Goal: Information Seeking & Learning: Find specific fact

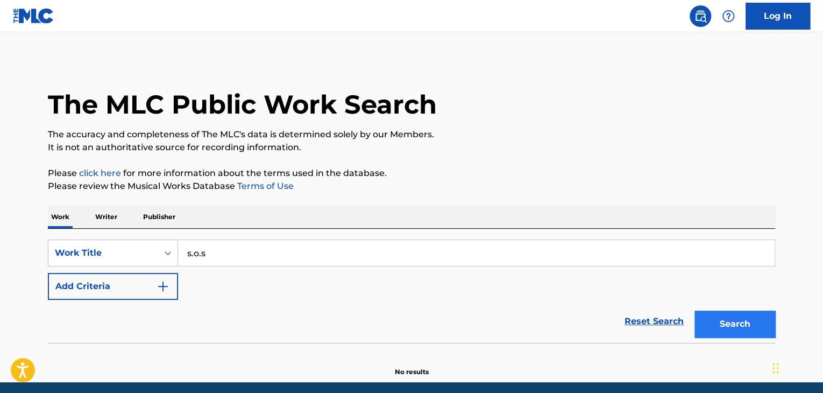
type input "s.o.s"
click at [695, 323] on button "Search" at bounding box center [734, 323] width 81 height 27
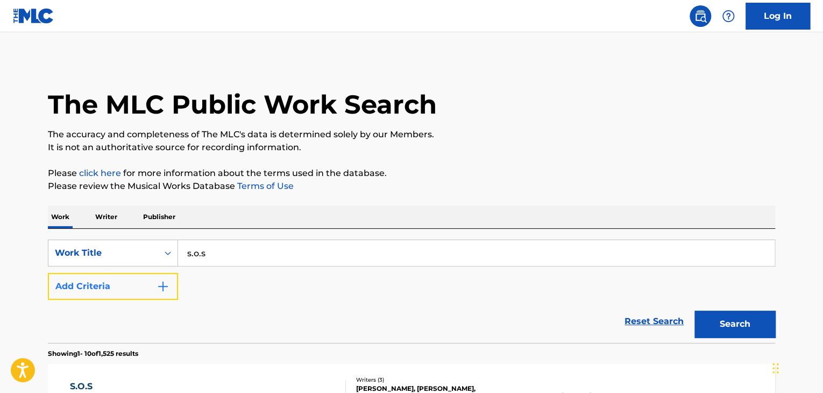
click at [169, 280] on img "Search Form" at bounding box center [163, 286] width 13 height 13
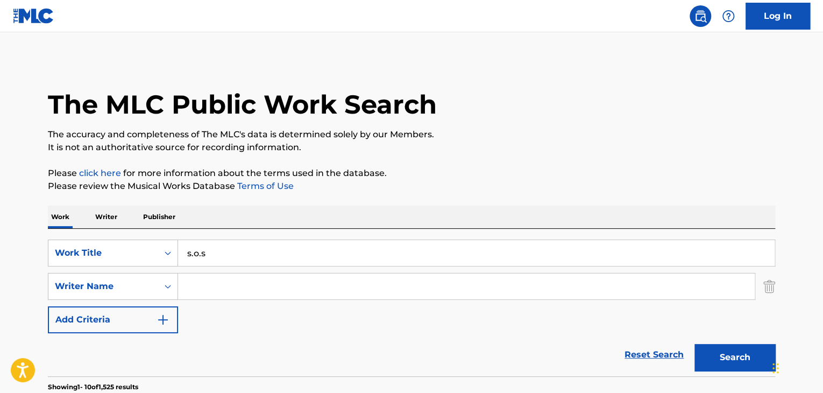
click at [238, 280] on input "Search Form" at bounding box center [466, 286] width 577 height 26
paste input "Aleksandrovna"
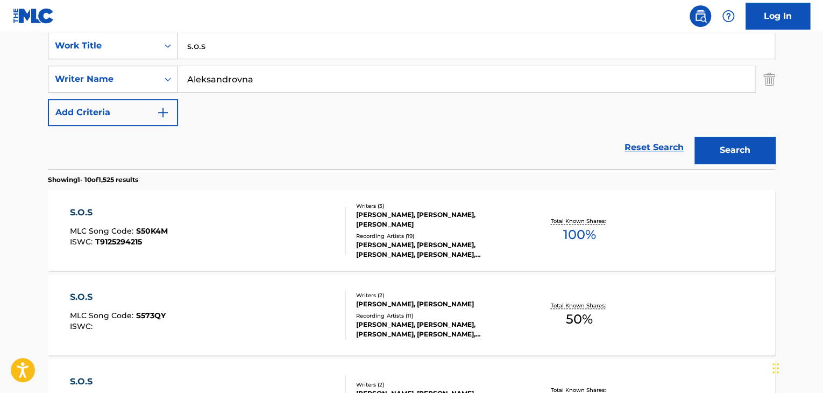
scroll to position [215, 0]
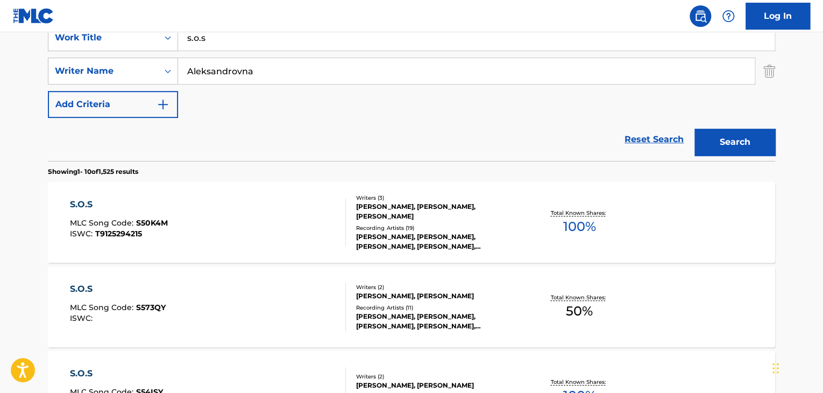
type input "Aleksandrovna"
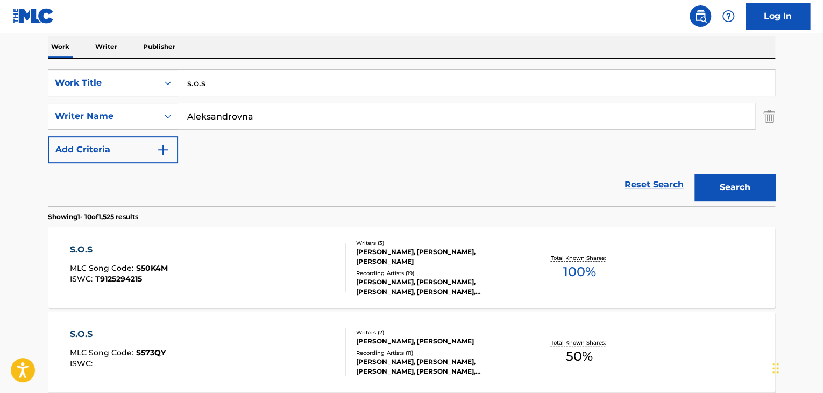
scroll to position [108, 0]
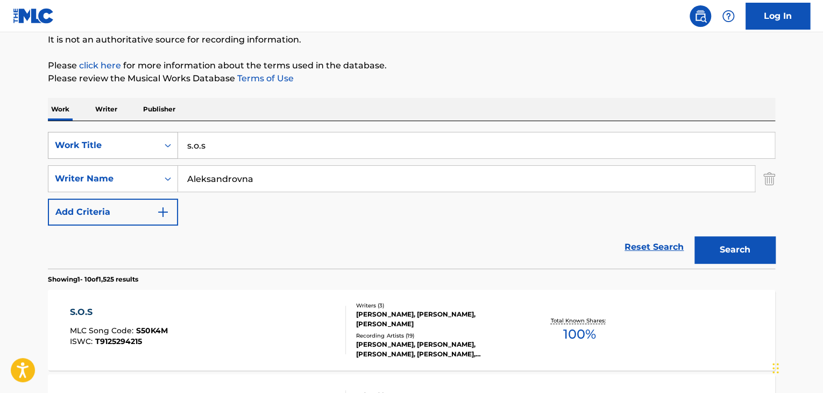
drag, startPoint x: 268, startPoint y: 147, endPoint x: 154, endPoint y: 157, distance: 114.5
click at [165, 155] on div "SearchWithCriteria64174f85-5e7d-4fdb-b84c-f4403b664909 Work Title s.o.s" at bounding box center [411, 145] width 727 height 27
paste input "Покажи любовь"
click at [694, 236] on button "Search" at bounding box center [734, 249] width 81 height 27
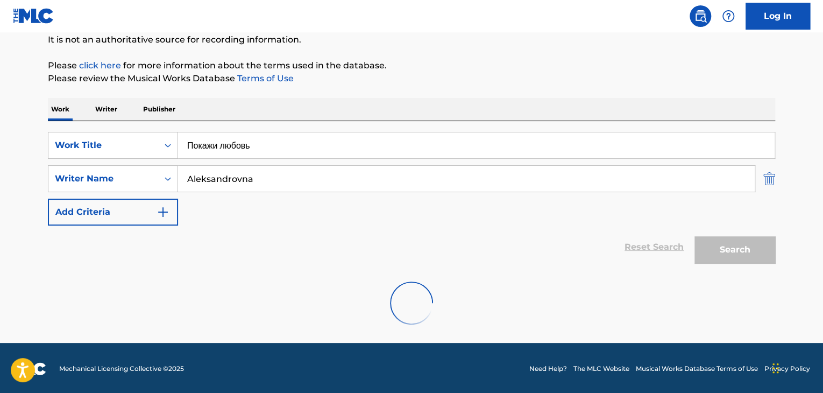
click at [772, 181] on img "Search Form" at bounding box center [769, 178] width 12 height 27
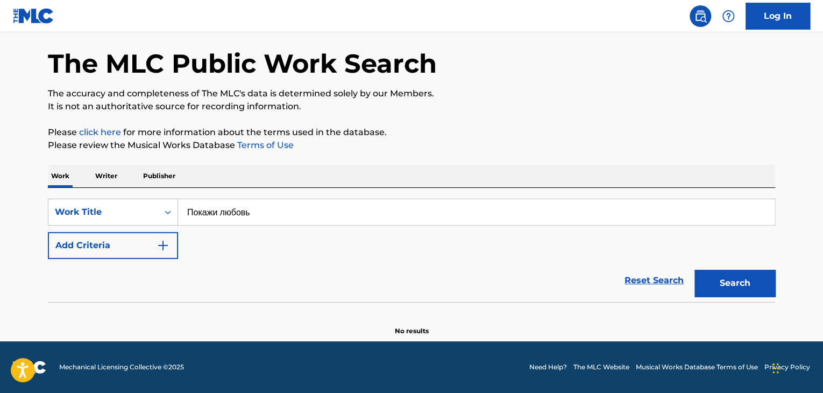
scroll to position [41, 0]
click at [747, 278] on button "Search" at bounding box center [734, 282] width 81 height 27
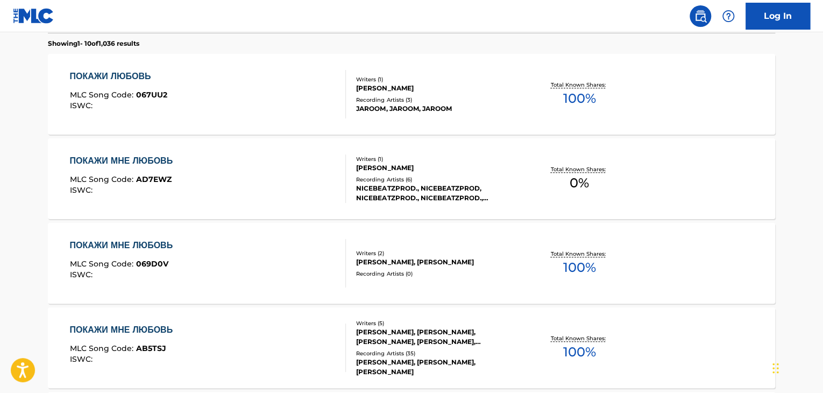
scroll to position [0, 0]
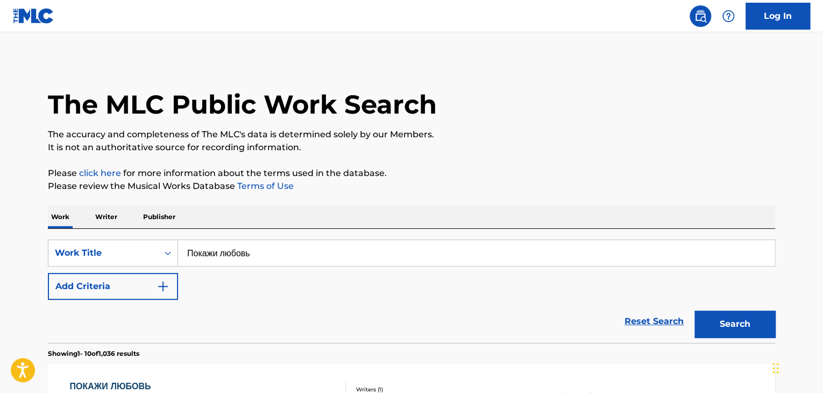
drag, startPoint x: 288, startPoint y: 244, endPoint x: 33, endPoint y: 291, distance: 258.8
click at [51, 285] on div "SearchWithCriteria64174f85-5e7d-4fdb-b84c-f4403b664909 Work Title Покажи любовь…" at bounding box center [411, 269] width 727 height 60
paste input "уман"
click at [694, 310] on button "Search" at bounding box center [734, 323] width 81 height 27
drag, startPoint x: 247, startPoint y: 253, endPoint x: 76, endPoint y: 283, distance: 173.1
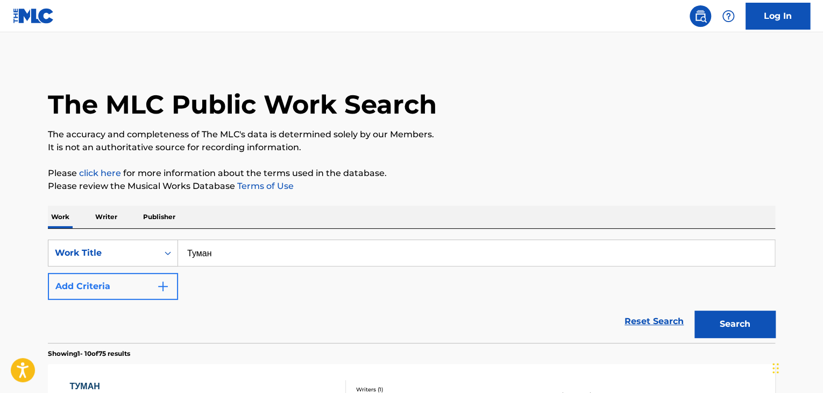
click at [113, 281] on div "SearchWithCriteria64174f85-5e7d-4fdb-b84c-f4403b664909 Work Title Туман Add Cri…" at bounding box center [411, 269] width 727 height 60
paste input "онца света не будет Новогодняя"
click at [694, 310] on button "Search" at bounding box center [734, 323] width 81 height 27
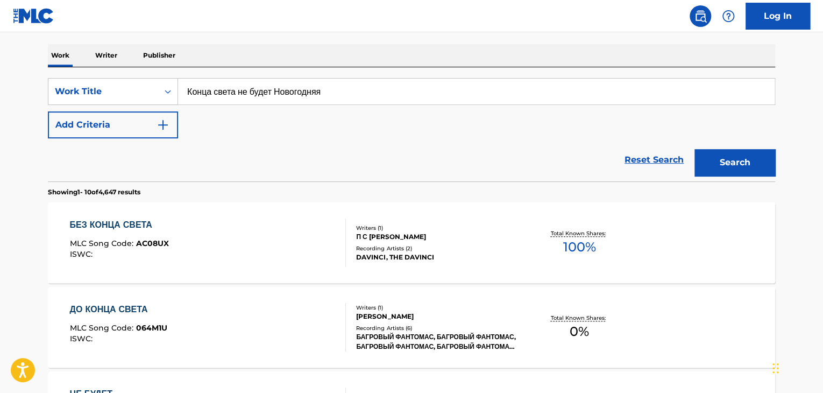
scroll to position [54, 0]
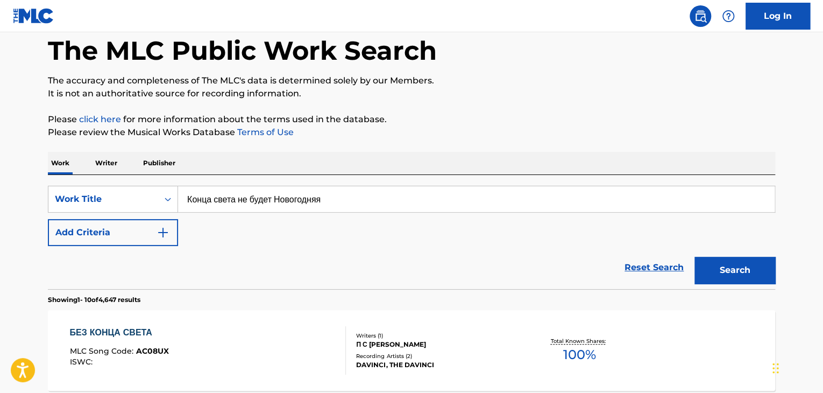
click at [335, 196] on input "Конца света не будет Новогодняя" at bounding box center [476, 199] width 596 height 26
paste input "ода"
click at [735, 274] on button "Search" at bounding box center [734, 270] width 81 height 27
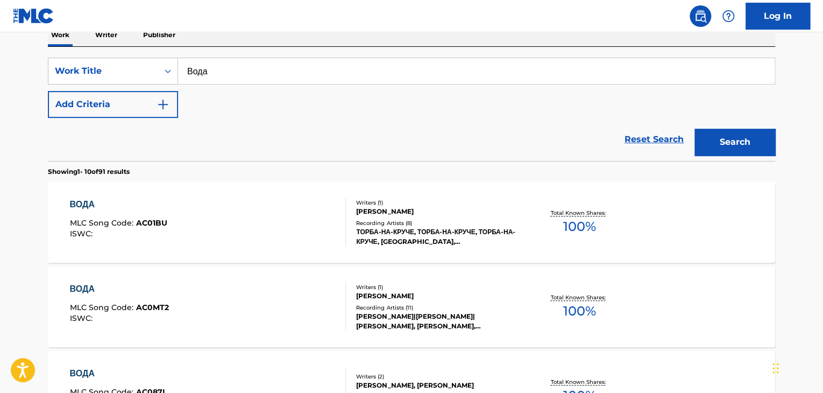
scroll to position [130, 0]
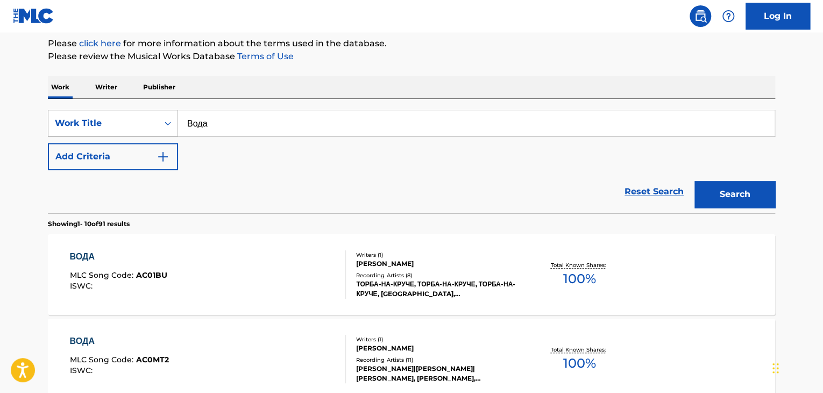
drag, startPoint x: 252, startPoint y: 112, endPoint x: 98, endPoint y: 125, distance: 154.3
click at [102, 124] on div "SearchWithCriteria64174f85-5e7d-4fdb-b84c-f4403b664909 Work Title Вода" at bounding box center [411, 123] width 727 height 27
paste input "бегай"
click at [733, 188] on button "Search" at bounding box center [734, 194] width 81 height 27
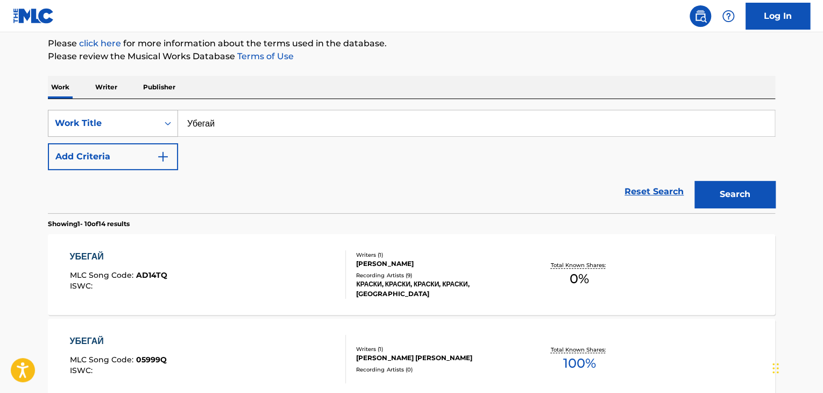
drag, startPoint x: 325, startPoint y: 129, endPoint x: 119, endPoint y: 133, distance: 206.0
click at [119, 133] on div "SearchWithCriteria64174f85-5e7d-4fdb-b84c-f4403b664909 Work Title Убегай" at bounding box center [411, 123] width 727 height 27
paste input "квариум"
click at [738, 194] on button "Search" at bounding box center [734, 194] width 81 height 27
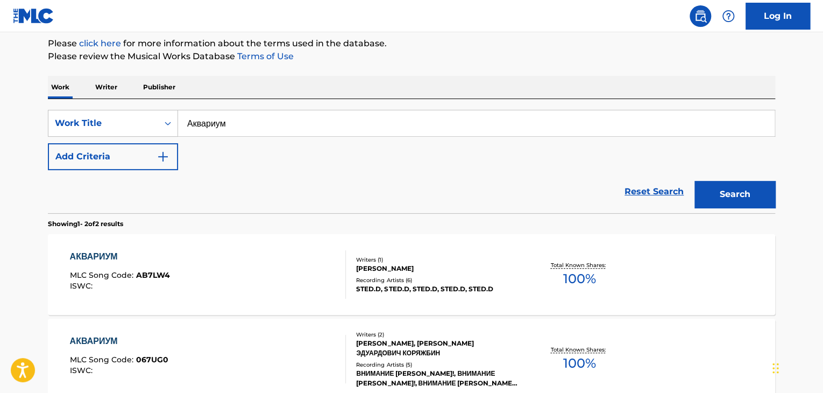
drag, startPoint x: 362, startPoint y: 118, endPoint x: 205, endPoint y: 120, distance: 156.5
click at [205, 120] on input "Аквариум" at bounding box center [476, 123] width 596 height 26
paste input "споминай обо мне"
paste input "Search Form"
click at [728, 195] on button "Search" at bounding box center [734, 194] width 81 height 27
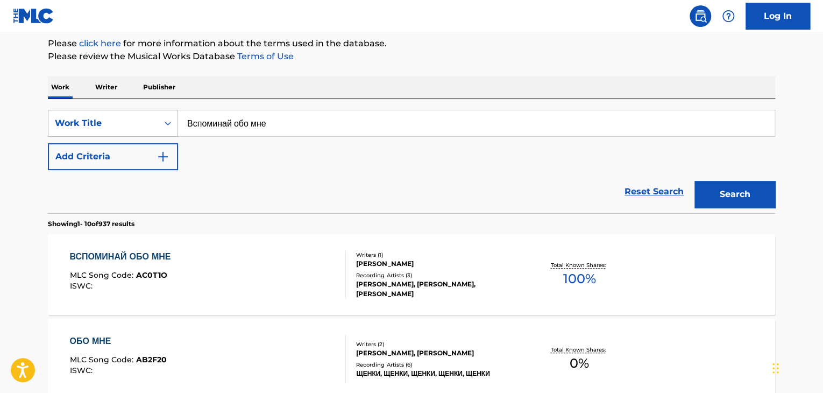
drag, startPoint x: 278, startPoint y: 124, endPoint x: 56, endPoint y: 123, distance: 221.6
click at [62, 124] on div "SearchWithCriteria64174f85-5e7d-4fdb-b84c-f4403b664909 Work Title Вспоминай обо…" at bounding box center [411, 123] width 727 height 27
paste input "нег"
click at [731, 188] on button "Search" at bounding box center [734, 194] width 81 height 27
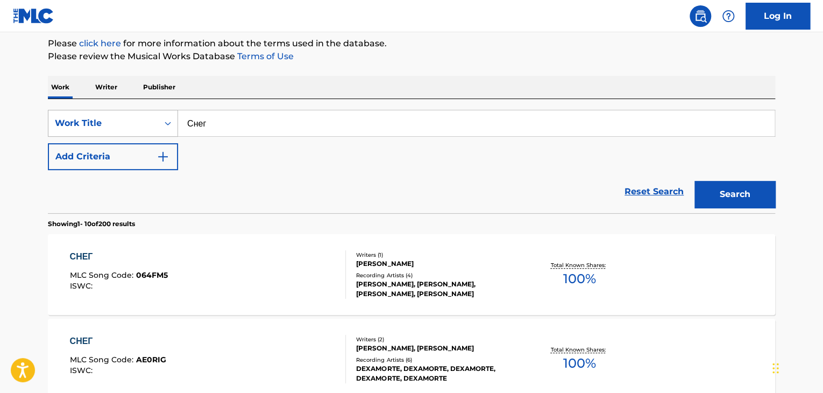
drag, startPoint x: 290, startPoint y: 117, endPoint x: 123, endPoint y: 117, distance: 167.8
click at [123, 117] on div "SearchWithCriteria64174f85-5e7d-4fdb-b84c-f4403b664909 Work Title Снег" at bounding box center [411, 123] width 727 height 27
paste input "Pretty Party Monster"
type input "Pretty Party Monster"
click at [741, 196] on button "Search" at bounding box center [734, 194] width 81 height 27
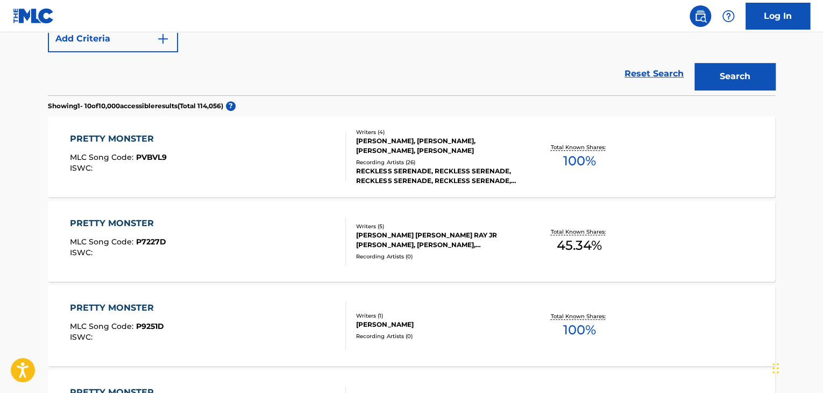
scroll to position [183, 0]
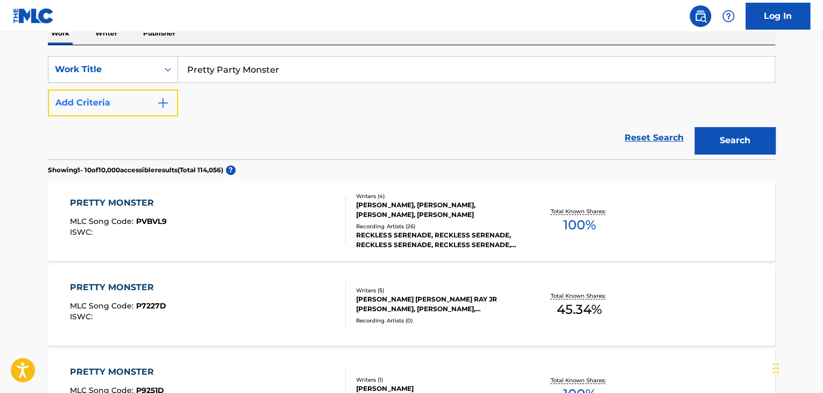
click at [160, 105] on img "Search Form" at bounding box center [163, 102] width 13 height 13
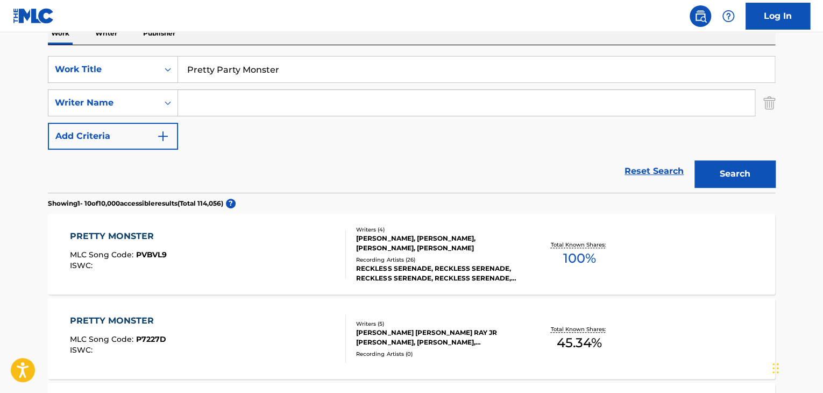
click at [219, 105] on input "Search Form" at bounding box center [466, 103] width 577 height 26
paste input "Александровна"
type input "Александровна"
click at [721, 176] on button "Search" at bounding box center [734, 173] width 81 height 27
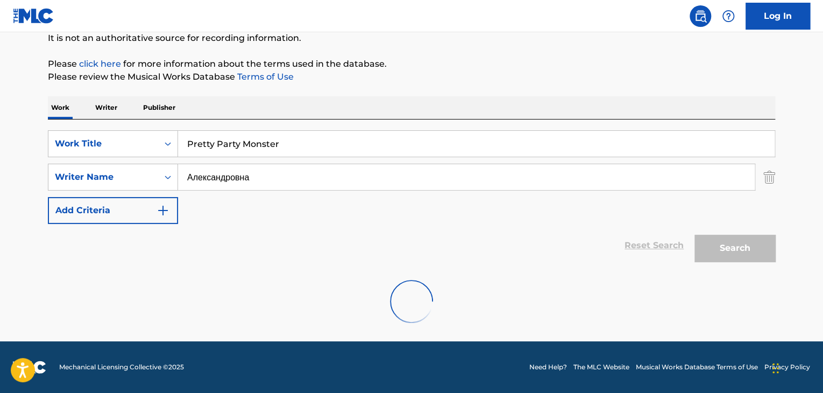
scroll to position [74, 0]
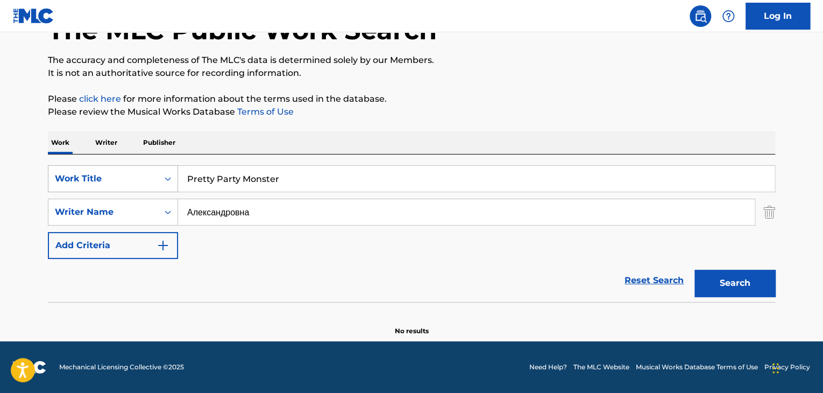
drag, startPoint x: 318, startPoint y: 188, endPoint x: 138, endPoint y: 175, distance: 180.1
click at [138, 175] on div "SearchWithCriteria64174f85-5e7d-4fdb-b84c-f4403b664909 Work Title Pretty Party …" at bounding box center [411, 178] width 727 height 27
paste input "Читать по ночам"
type input "Читать по ночам"
drag, startPoint x: 276, startPoint y: 214, endPoint x: 120, endPoint y: 215, distance: 156.0
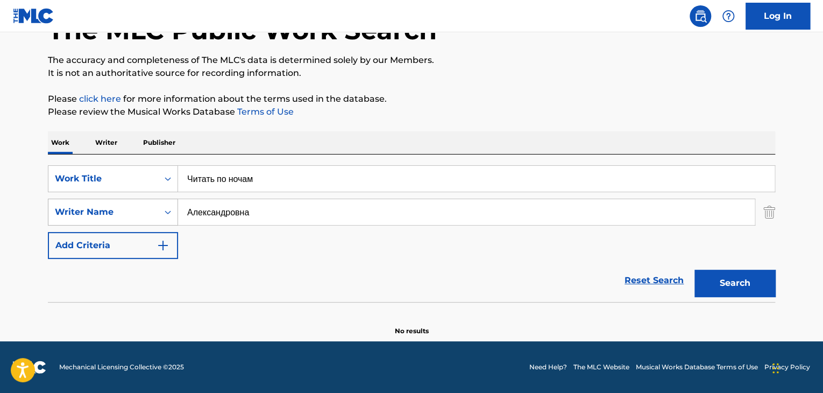
click at [123, 215] on div "SearchWithCriteriab4a5ca9b-3503-4ab6-8557-c664a00d3475 Writer Name [PERSON_NAME]" at bounding box center [411, 211] width 727 height 27
paste input "[PERSON_NAME]"
type input "[PERSON_NAME]"
click at [711, 281] on button "Search" at bounding box center [734, 282] width 81 height 27
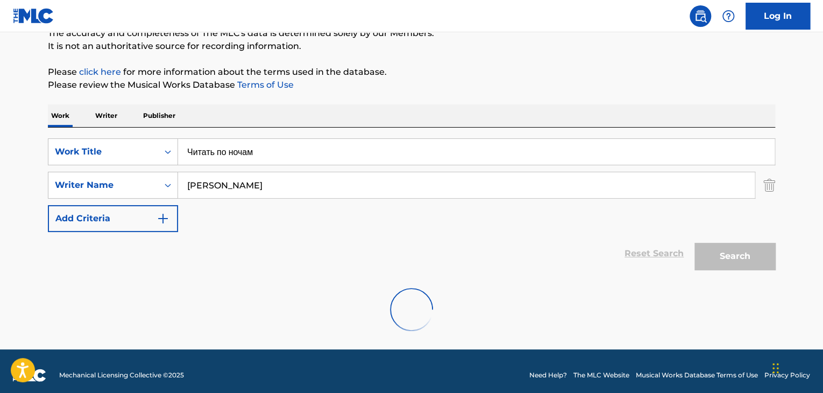
scroll to position [109, 0]
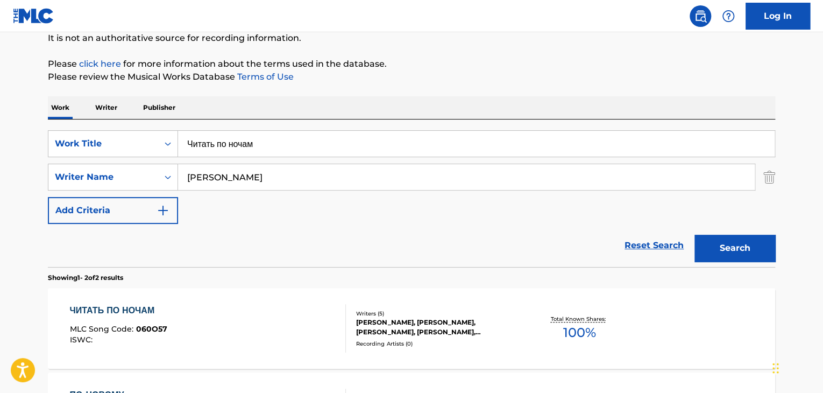
click at [444, 326] on div "[PERSON_NAME], [PERSON_NAME], [PERSON_NAME], [PERSON_NAME], [PERSON_NAME]" at bounding box center [437, 326] width 162 height 19
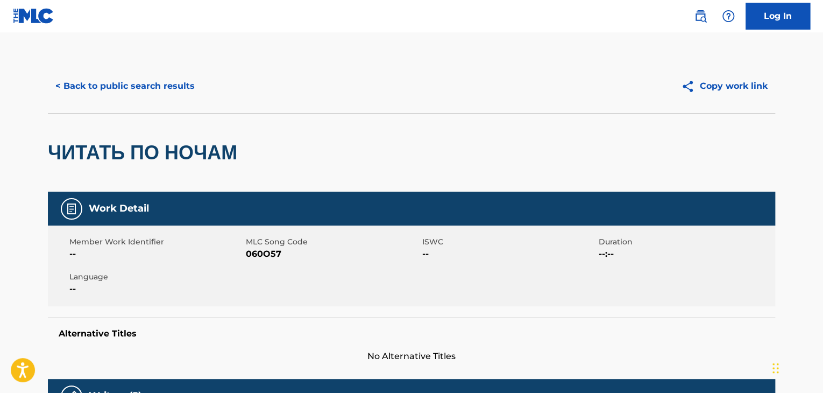
click at [260, 259] on span "060O57" at bounding box center [333, 253] width 174 height 13
copy span "060O57"
click at [164, 69] on div "< Back to public search results Copy work link" at bounding box center [411, 86] width 727 height 54
click at [176, 91] on button "< Back to public search results" at bounding box center [125, 86] width 154 height 27
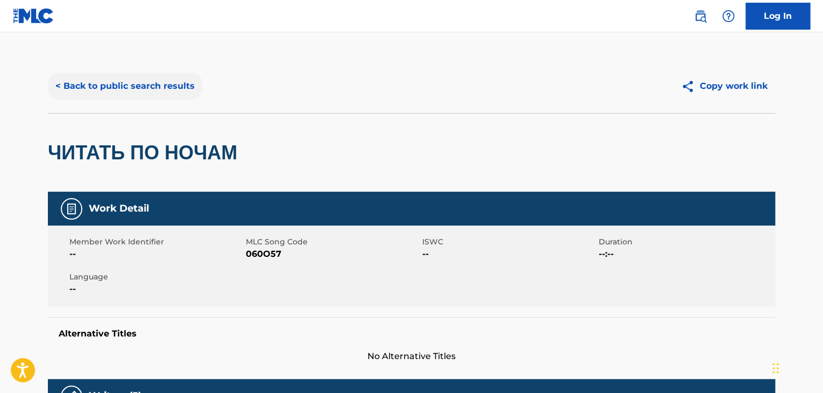
scroll to position [109, 0]
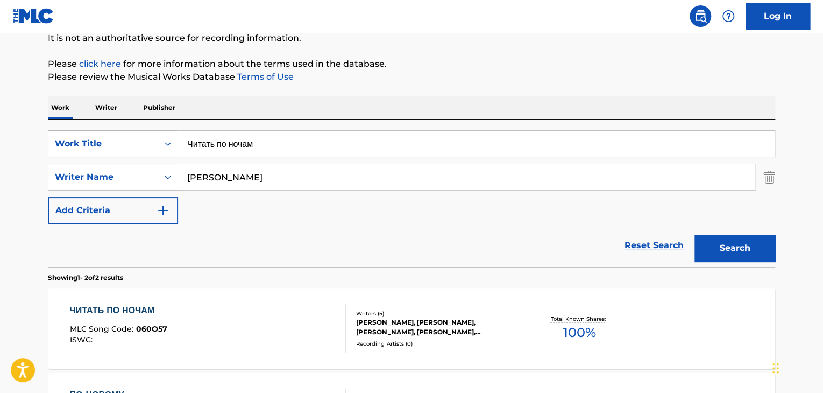
drag, startPoint x: 284, startPoint y: 137, endPoint x: 167, endPoint y: 139, distance: 117.3
click at [162, 138] on div "SearchWithCriteria64174f85-5e7d-4fdb-b84c-f4403b664909 Work Title Читать по ноч…" at bounding box center [411, 143] width 727 height 27
paste input "ОТО"
type input "ФОТО"
drag, startPoint x: 148, startPoint y: 173, endPoint x: 114, endPoint y: 173, distance: 34.4
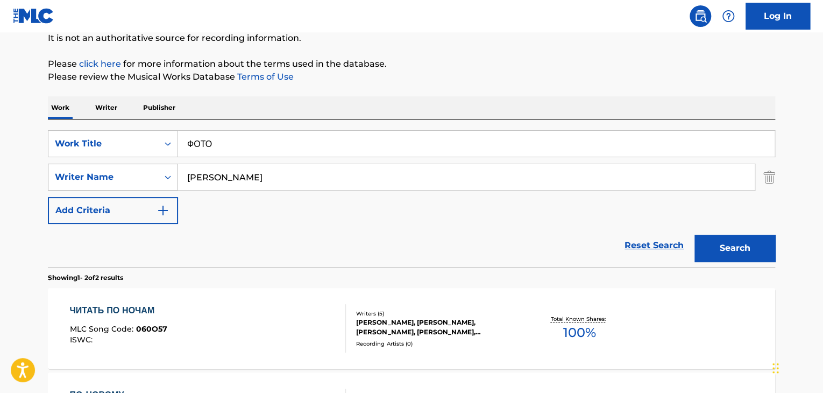
click at [114, 173] on div "SearchWithCriteriab4a5ca9b-3503-4ab6-8557-c664a00d3475 Writer Name [PERSON_NAME]" at bounding box center [411, 177] width 727 height 27
paste input "митрий"
type input "[PERSON_NAME]"
click at [710, 243] on button "Search" at bounding box center [734, 248] width 81 height 27
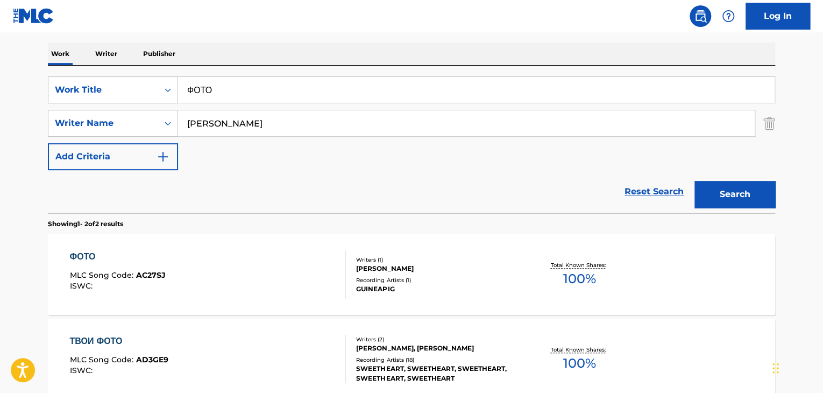
click at [449, 278] on div "Recording Artists ( 1 )" at bounding box center [437, 280] width 162 height 8
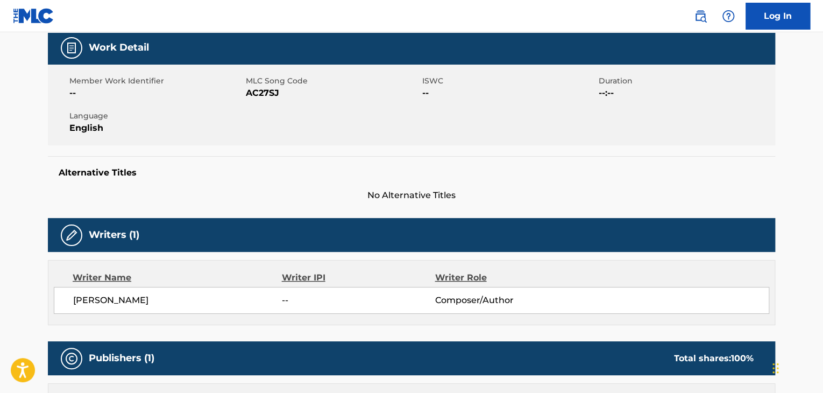
scroll to position [161, 0]
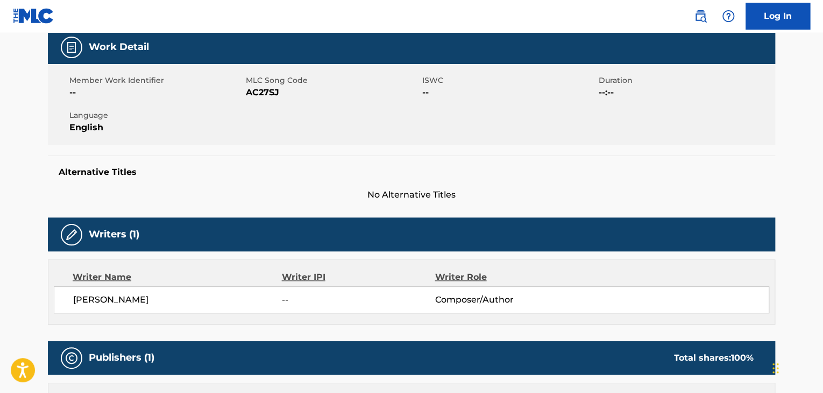
click at [257, 95] on span "AC27SJ" at bounding box center [333, 92] width 174 height 13
copy span "AC27SJ"
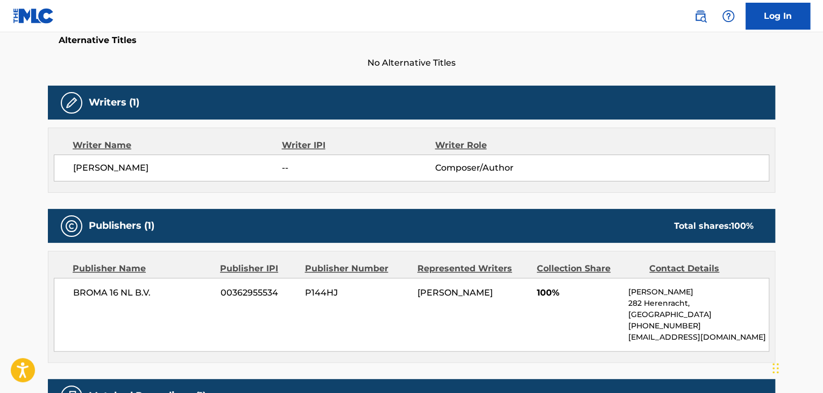
scroll to position [288, 0]
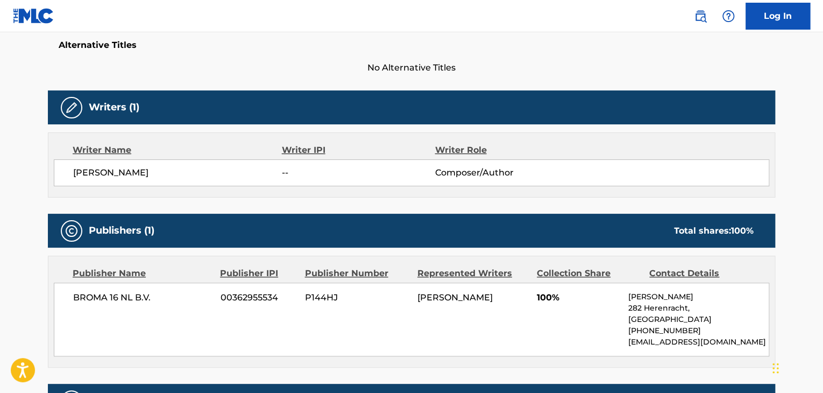
drag, startPoint x: 230, startPoint y: 173, endPoint x: 71, endPoint y: 175, distance: 158.7
click at [71, 175] on div "[PERSON_NAME] -- Composer/Author" at bounding box center [411, 172] width 715 height 27
copy span "[PERSON_NAME]"
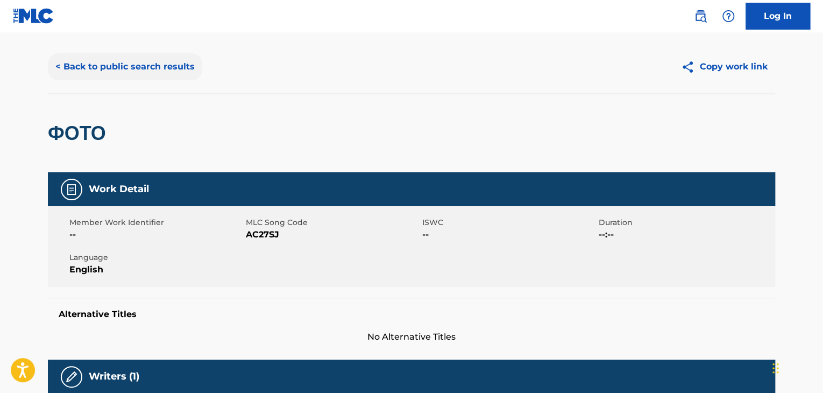
click at [137, 76] on button "< Back to public search results" at bounding box center [125, 66] width 154 height 27
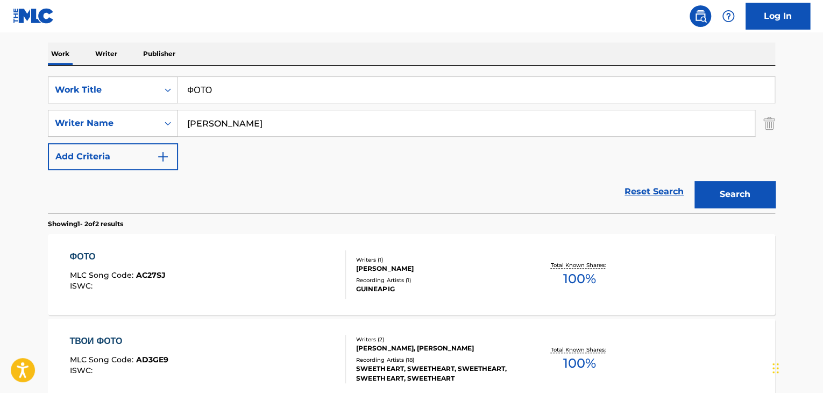
drag, startPoint x: 200, startPoint y: 76, endPoint x: 222, endPoint y: 84, distance: 24.2
click at [198, 77] on input "ФОТО" at bounding box center [476, 90] width 596 height 26
paste input "отерял коннект"
paste input "Search Form"
type input "Потерял коннект"
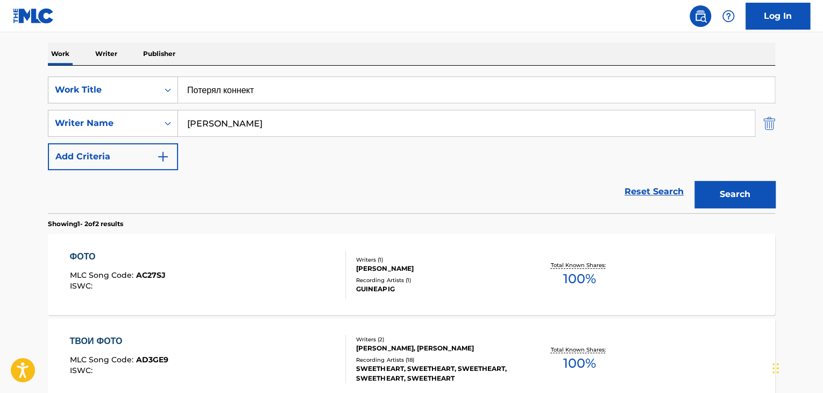
click at [768, 126] on img "Search Form" at bounding box center [769, 123] width 12 height 27
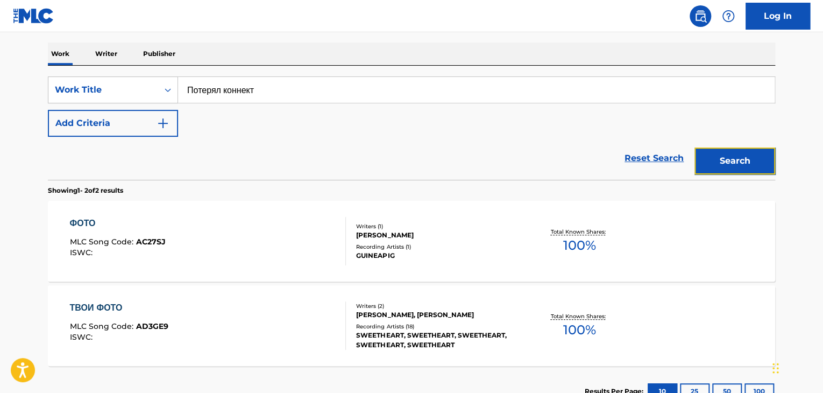
click at [745, 167] on button "Search" at bounding box center [734, 160] width 81 height 27
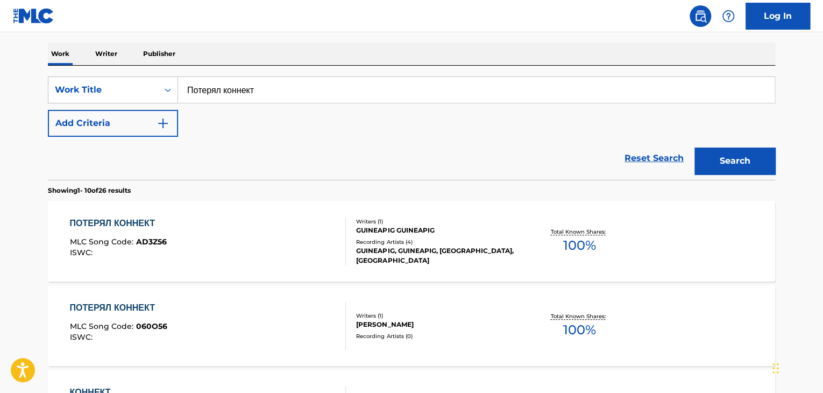
click at [432, 328] on div "[PERSON_NAME]" at bounding box center [437, 324] width 162 height 10
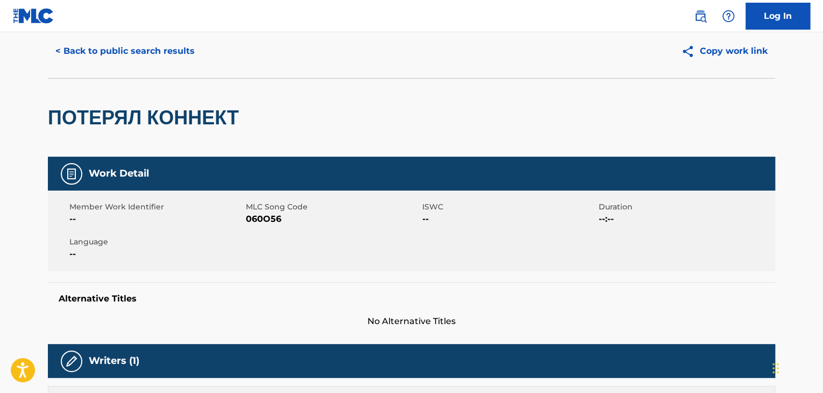
scroll to position [54, 0]
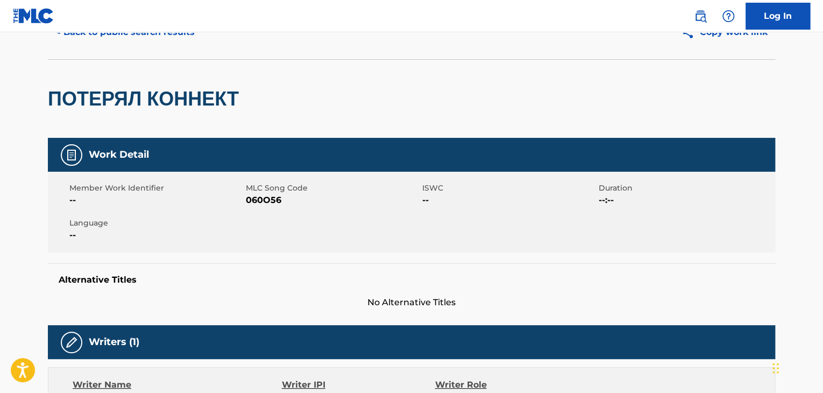
click at [265, 200] on span "060O56" at bounding box center [333, 200] width 174 height 13
copy span "060O56"
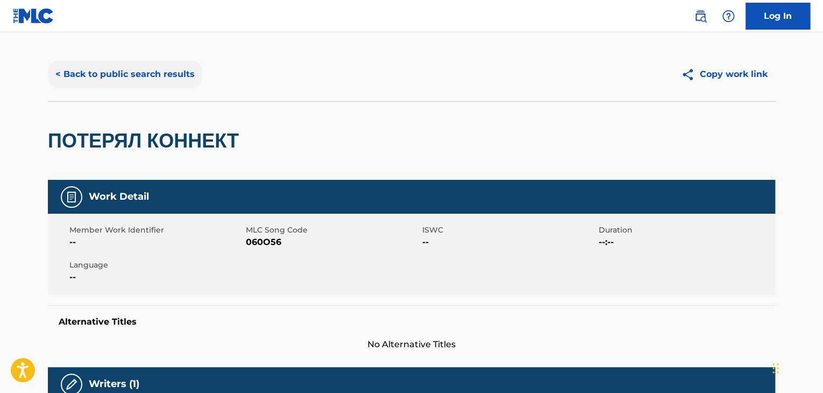
scroll to position [0, 0]
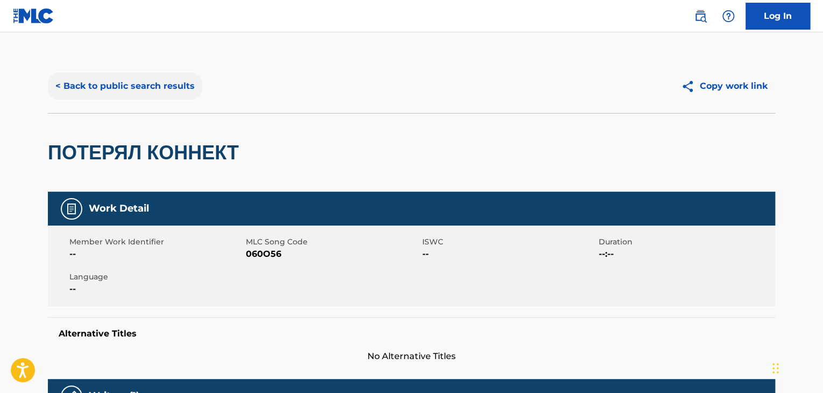
click at [165, 89] on button "< Back to public search results" at bounding box center [125, 86] width 154 height 27
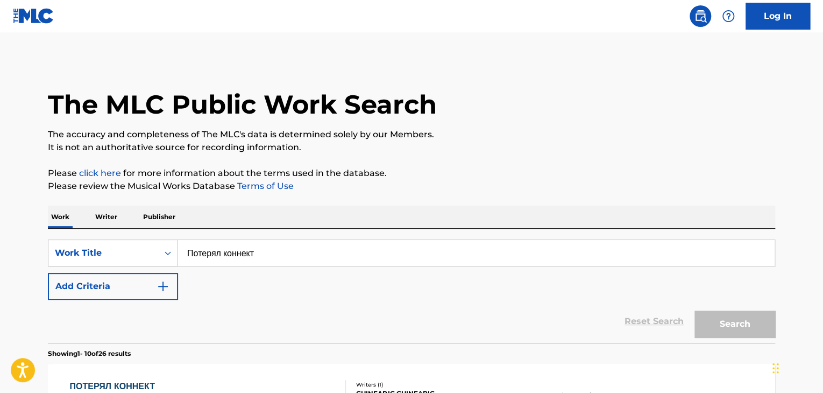
scroll to position [163, 0]
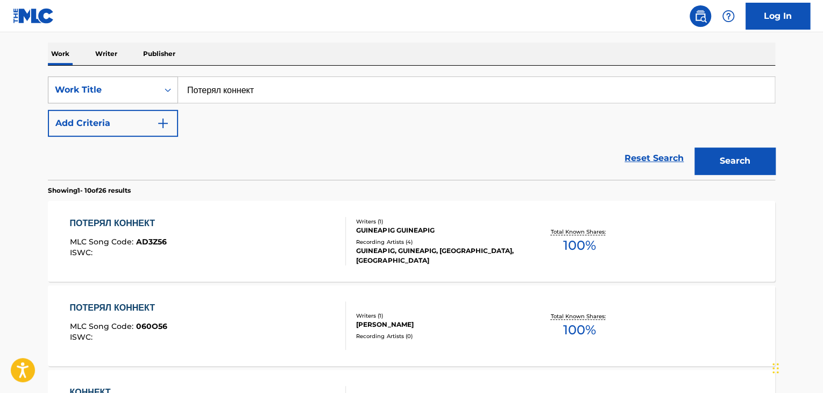
drag, startPoint x: 326, startPoint y: 86, endPoint x: 136, endPoint y: 95, distance: 191.1
click at [136, 95] on div "SearchWithCriteria64174f85-5e7d-4fdb-b84c-f4403b664909 Work Title Потерял конне…" at bounding box center [411, 89] width 727 height 27
paste input "е знаю"
type input "Не знаю"
click at [733, 157] on button "Search" at bounding box center [734, 160] width 81 height 27
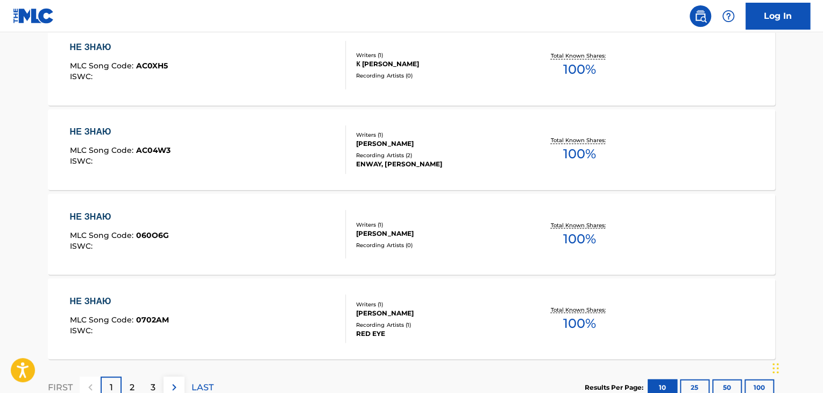
scroll to position [827, 0]
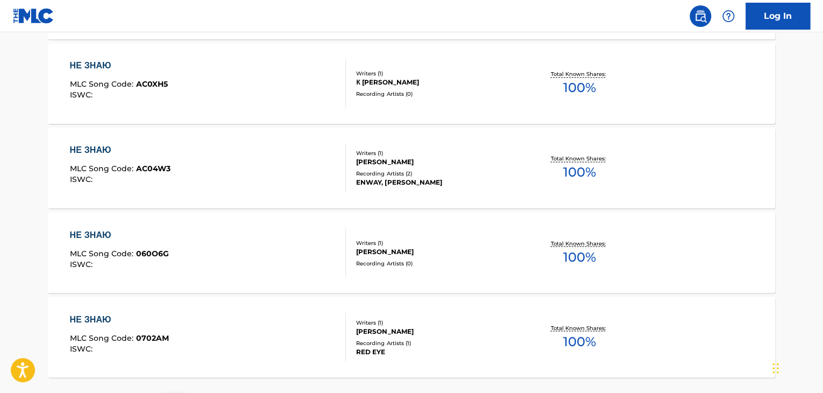
click at [424, 259] on div "Recording Artists ( 0 )" at bounding box center [437, 263] width 162 height 8
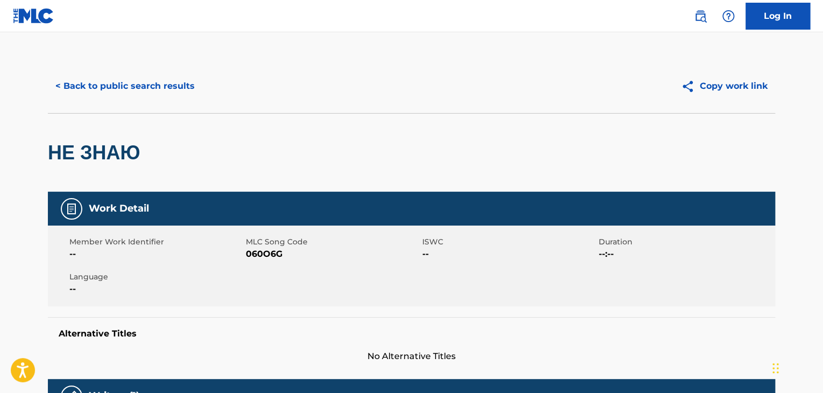
click at [260, 250] on span "060O6G" at bounding box center [333, 253] width 174 height 13
copy span "060O6G"
click at [151, 84] on button "< Back to public search results" at bounding box center [125, 86] width 154 height 27
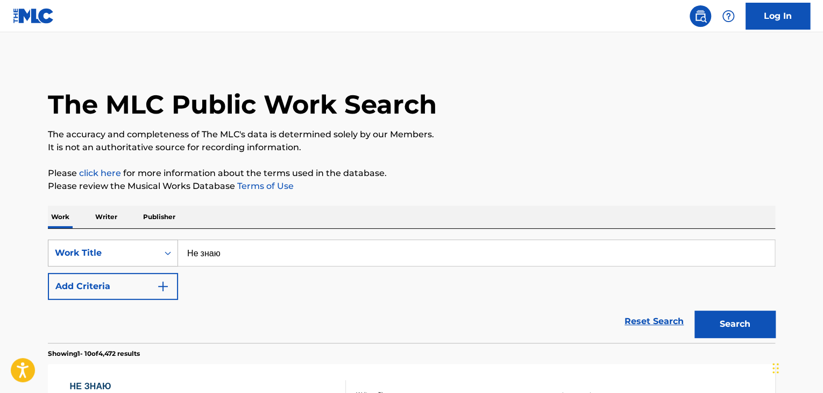
drag, startPoint x: 244, startPoint y: 251, endPoint x: 148, endPoint y: 252, distance: 95.2
click at [152, 252] on div "SearchWithCriteria64174f85-5e7d-4fdb-b84c-f4403b664909 Work Title Не знаю" at bounding box center [411, 252] width 727 height 27
paste input "автра"
type input "[DATE]"
click at [749, 340] on div "Search" at bounding box center [732, 321] width 86 height 43
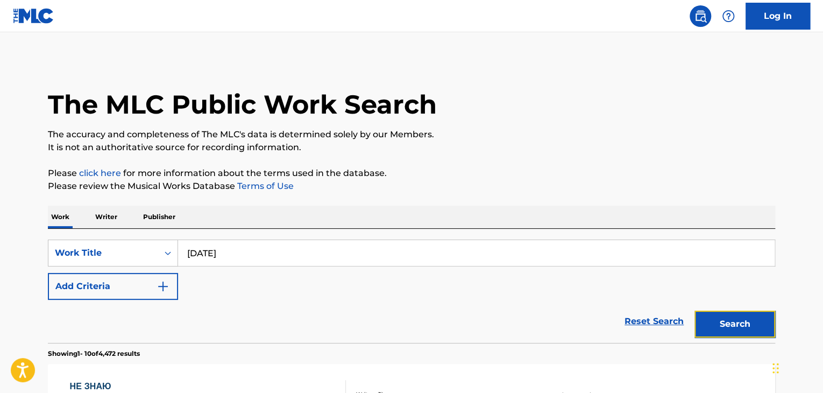
click at [736, 321] on button "Search" at bounding box center [734, 323] width 81 height 27
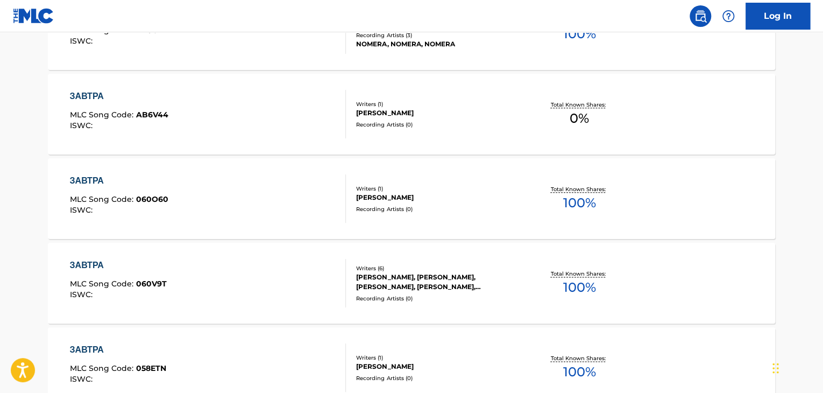
click at [417, 197] on div "[PERSON_NAME]" at bounding box center [437, 198] width 162 height 10
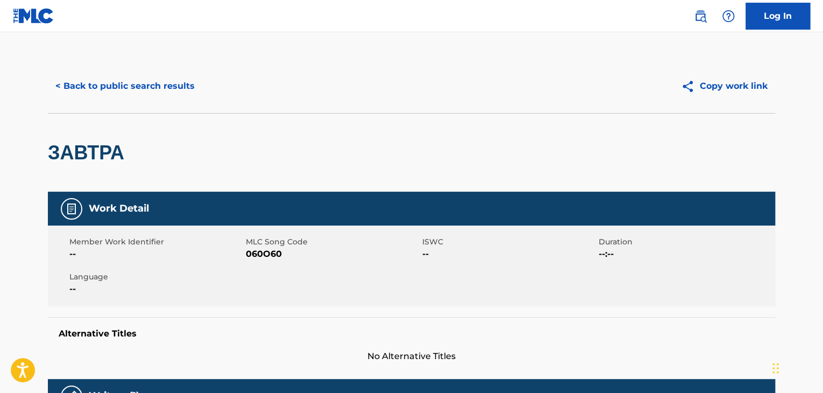
click at [282, 250] on span "060O60" at bounding box center [333, 253] width 174 height 13
drag, startPoint x: 282, startPoint y: 250, endPoint x: 272, endPoint y: 250, distance: 10.8
click at [282, 250] on span "060O60" at bounding box center [333, 253] width 174 height 13
click at [265, 250] on span "060O60" at bounding box center [333, 253] width 174 height 13
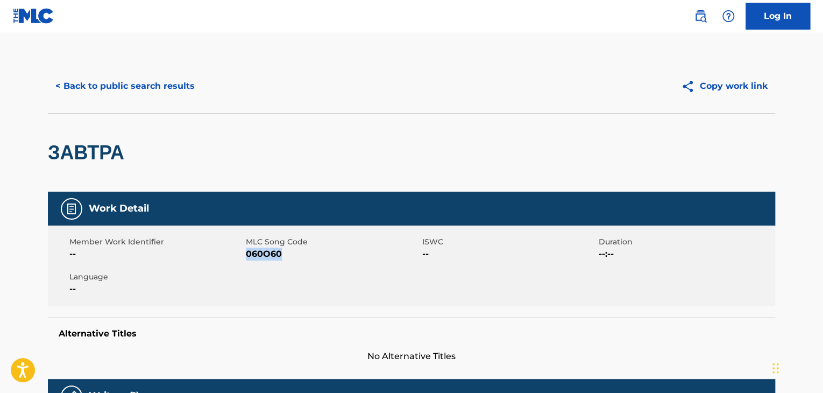
copy span "060O60"
click at [159, 84] on button "< Back to public search results" at bounding box center [125, 86] width 154 height 27
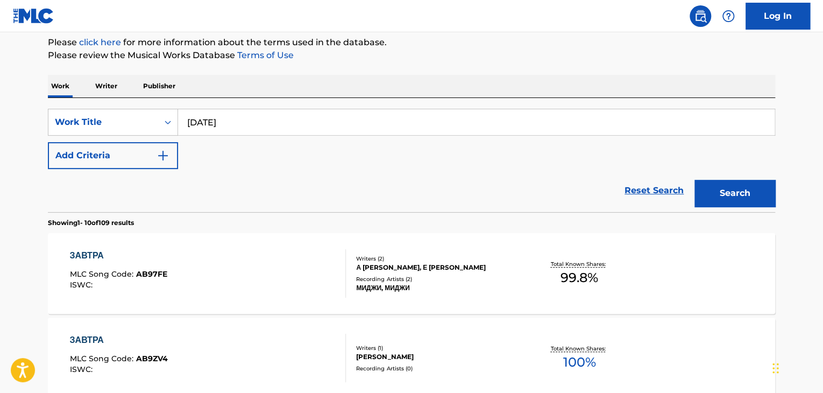
scroll to position [33, 0]
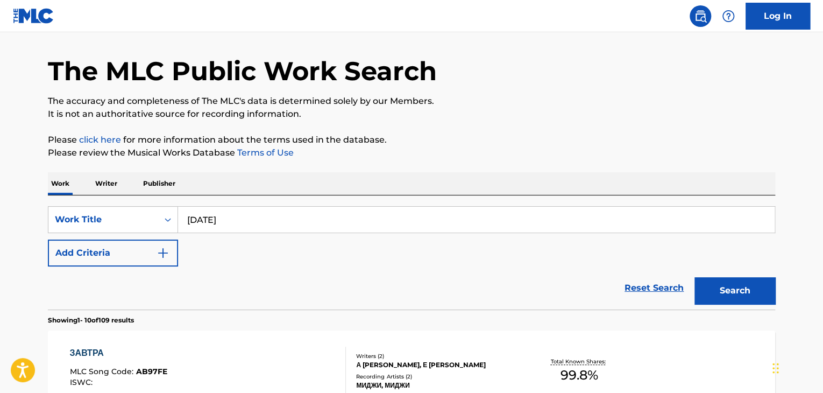
drag, startPoint x: 188, startPoint y: 205, endPoint x: 139, endPoint y: 201, distance: 49.1
click at [140, 201] on div "SearchWithCriteria64174f85-5e7d-4fdb-b84c-f4403b664909 Work Title [DATE] Add Cr…" at bounding box center [411, 252] width 727 height 114
paste input "sunset"
type input "sunset"
click at [742, 297] on button "Search" at bounding box center [734, 290] width 81 height 27
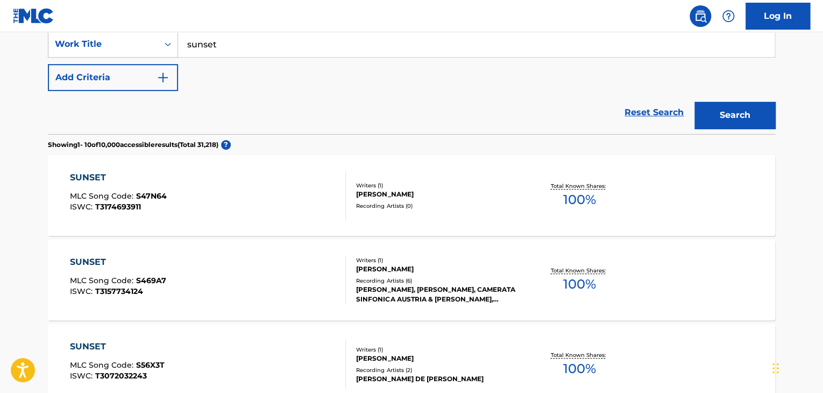
scroll to position [215, 0]
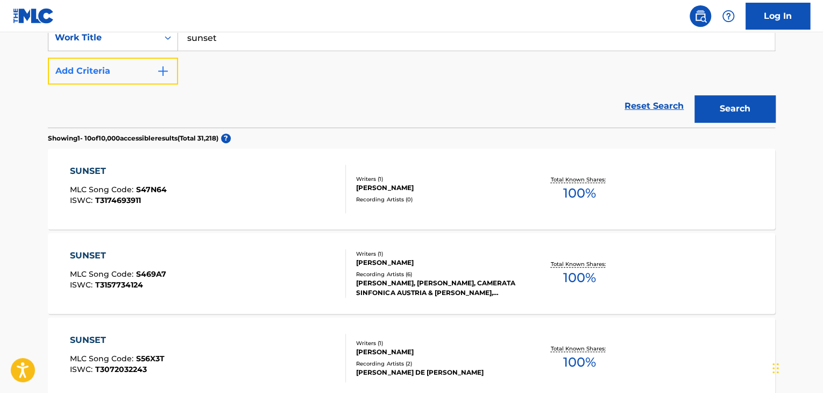
click at [167, 71] on img "Search Form" at bounding box center [163, 71] width 13 height 13
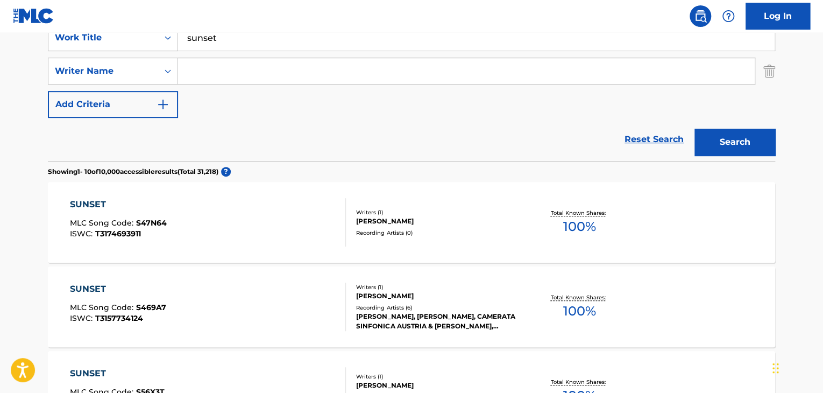
click at [236, 74] on input "Search Form" at bounding box center [466, 71] width 577 height 26
paste input "[PERSON_NAME]"
type input "[PERSON_NAME]"
click at [708, 131] on button "Search" at bounding box center [734, 142] width 81 height 27
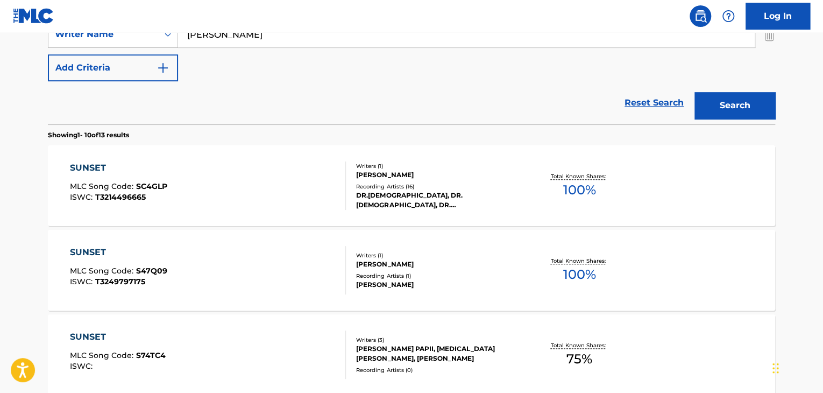
scroll to position [269, 0]
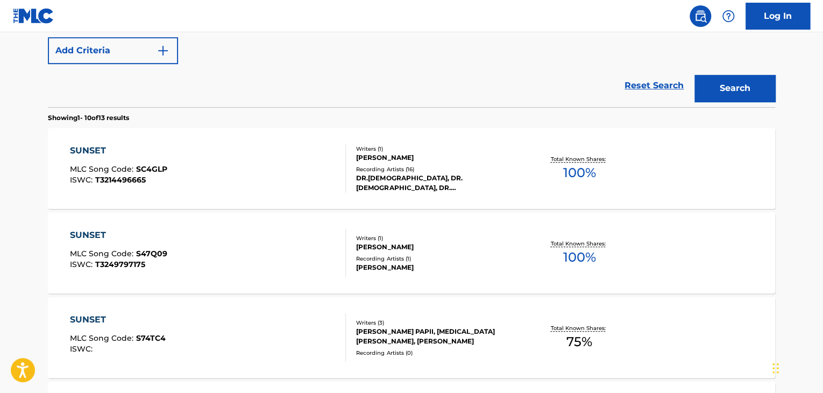
click at [408, 334] on div "[PERSON_NAME] PAPII, [MEDICAL_DATA][PERSON_NAME], [PERSON_NAME]" at bounding box center [437, 335] width 162 height 19
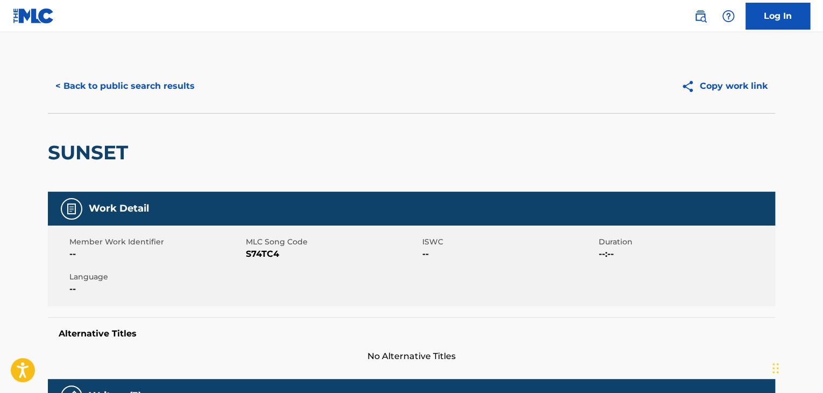
click at [258, 254] on span "S74TC4" at bounding box center [333, 253] width 174 height 13
copy span "S74TC4"
click at [140, 77] on button "< Back to public search results" at bounding box center [125, 86] width 154 height 27
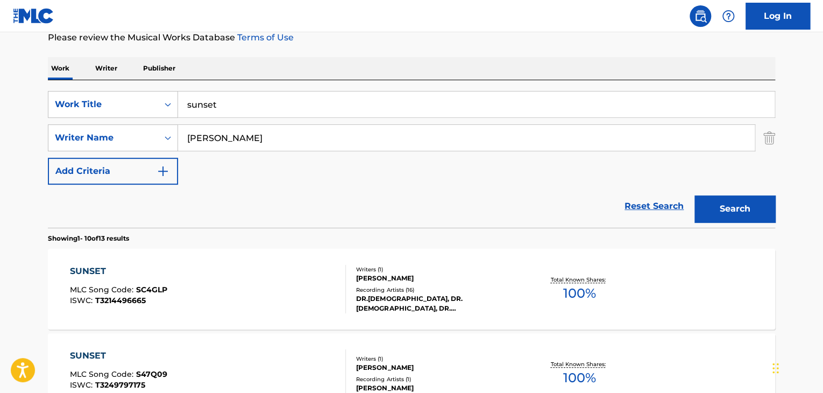
scroll to position [7, 0]
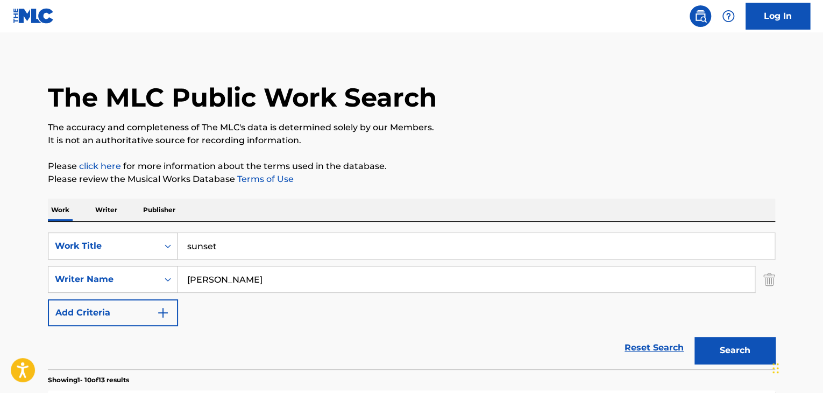
drag, startPoint x: 258, startPoint y: 233, endPoint x: 171, endPoint y: 244, distance: 87.7
click at [171, 244] on div "SearchWithCriteria64174f85-5e7d-4fdb-b84c-f4403b664909 Work Title sunset" at bounding box center [411, 245] width 727 height 27
paste input "Echoes in Rain"
type input "Echoes in Rain"
drag, startPoint x: 205, startPoint y: 278, endPoint x: 194, endPoint y: 278, distance: 11.8
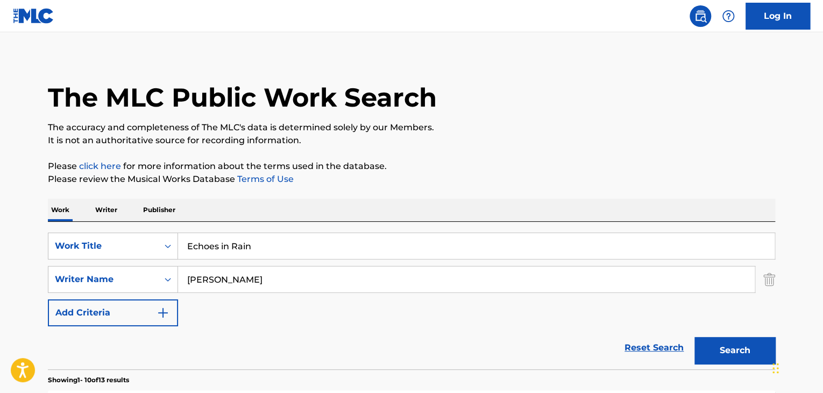
click at [160, 276] on div "SearchWithCriteriab4a5ca9b-3503-4ab6-8557-c664a00d3475 Writer Name [PERSON_NAME]" at bounding box center [411, 279] width 727 height 27
paste input "Agzamov"
type input "Agzamov"
click at [744, 335] on div "Search" at bounding box center [732, 347] width 86 height 43
click at [742, 340] on button "Search" at bounding box center [734, 350] width 81 height 27
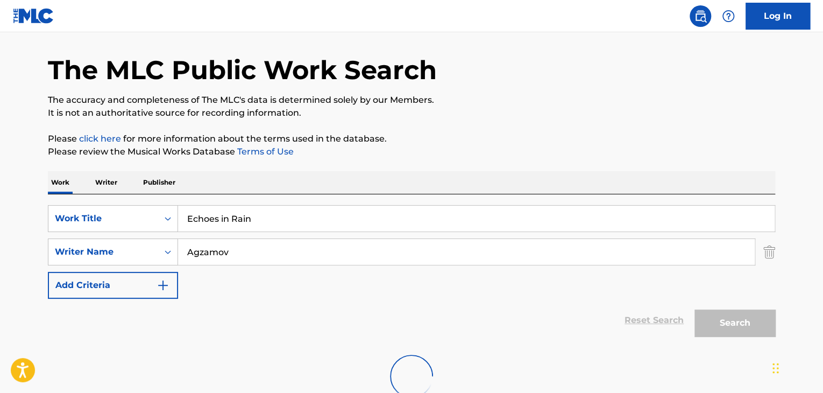
scroll to position [109, 0]
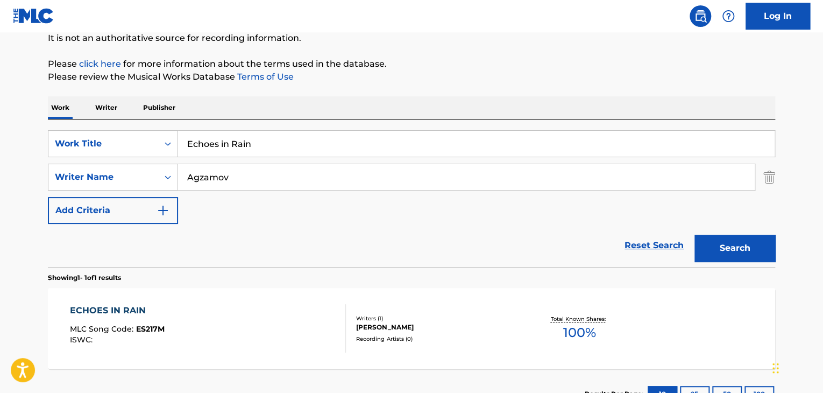
click at [396, 331] on div "[PERSON_NAME]" at bounding box center [437, 327] width 162 height 10
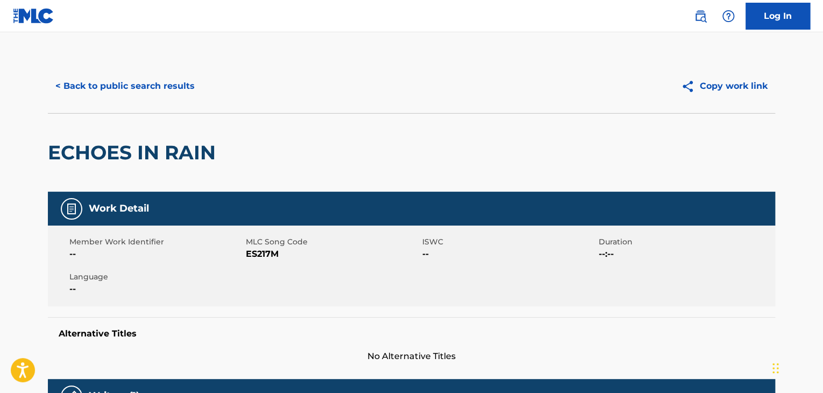
click at [268, 252] on span "ES217M" at bounding box center [333, 253] width 174 height 13
copy span "ES217M"
click at [164, 81] on button "< Back to public search results" at bounding box center [125, 86] width 154 height 27
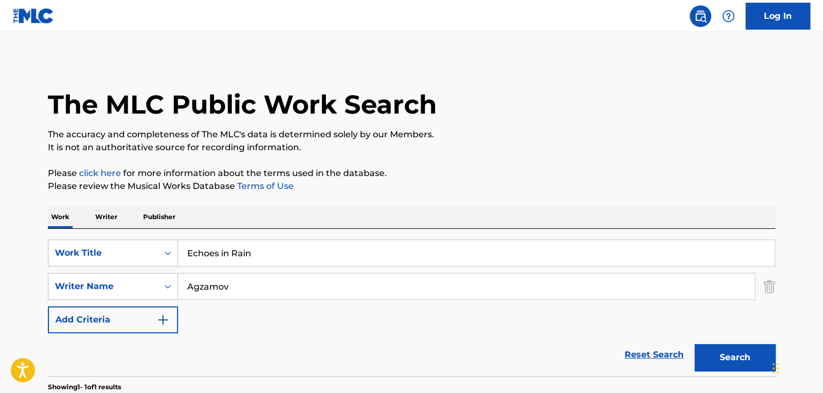
scroll to position [109, 0]
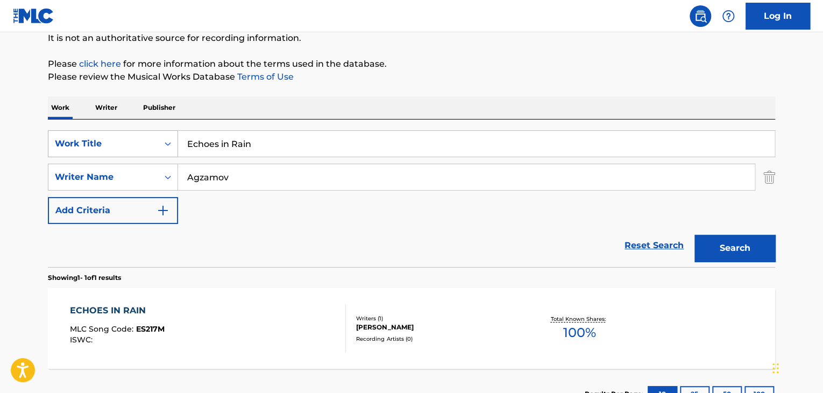
drag, startPoint x: 291, startPoint y: 139, endPoint x: 123, endPoint y: 131, distance: 168.0
click at [123, 131] on div "SearchWithCriteria64174f85-5e7d-4fdb-b84c-f4403b664909 Work Title Echoes in Rain" at bounding box center [411, 143] width 727 height 27
paste input "Весна"
type input "Весна"
drag, startPoint x: 254, startPoint y: 169, endPoint x: 147, endPoint y: 179, distance: 107.5
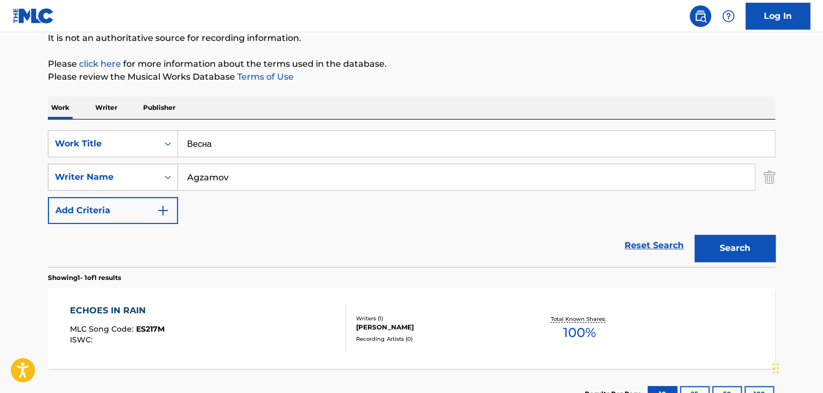
click at [147, 179] on div "SearchWithCriteriab4a5ca9b-3503-4ab6-8557-c664a00d3475 Writer Name [PERSON_NAME]" at bounding box center [411, 177] width 727 height 27
paste input "[PERSON_NAME]"
type input "[PERSON_NAME]"
click at [751, 236] on button "Search" at bounding box center [734, 248] width 81 height 27
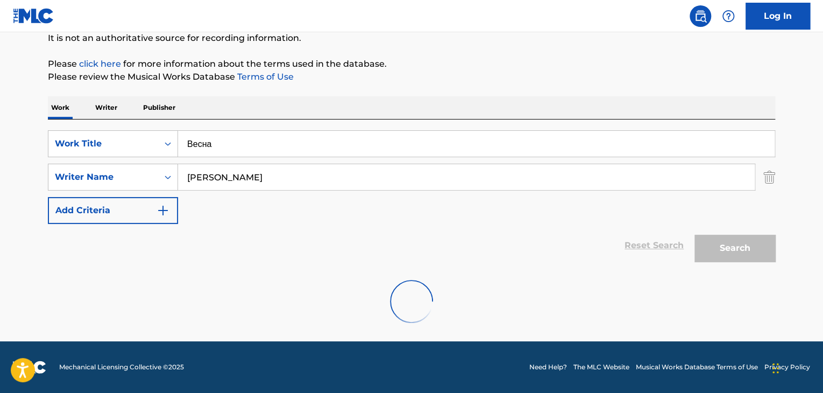
scroll to position [74, 0]
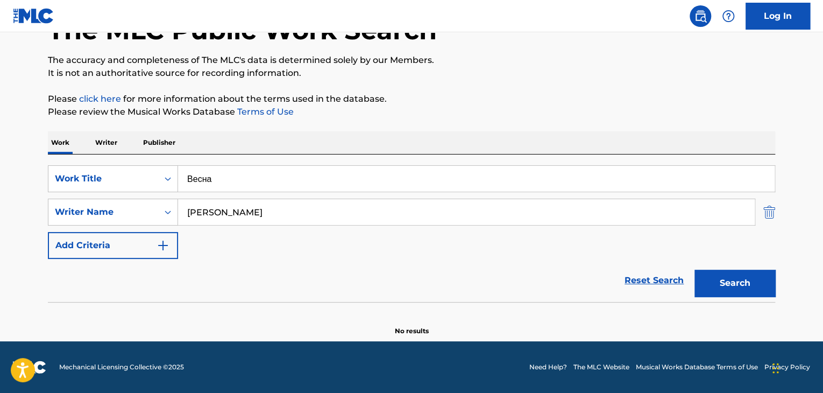
click at [764, 212] on img "Search Form" at bounding box center [769, 211] width 12 height 27
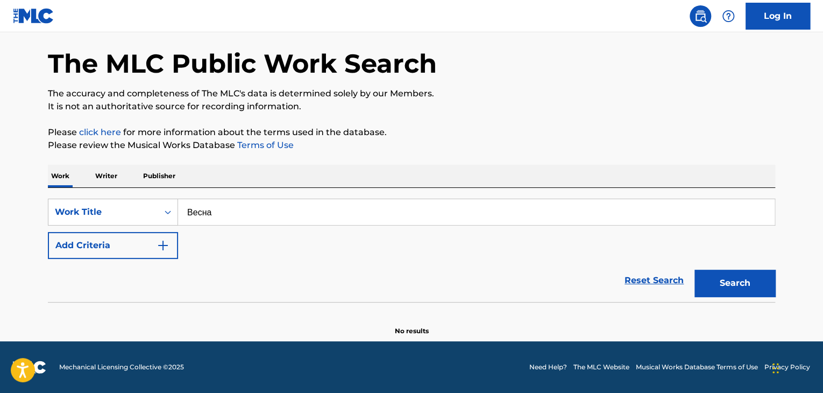
scroll to position [41, 0]
click at [754, 268] on div "Search" at bounding box center [732, 280] width 86 height 43
click at [744, 282] on button "Search" at bounding box center [734, 282] width 81 height 27
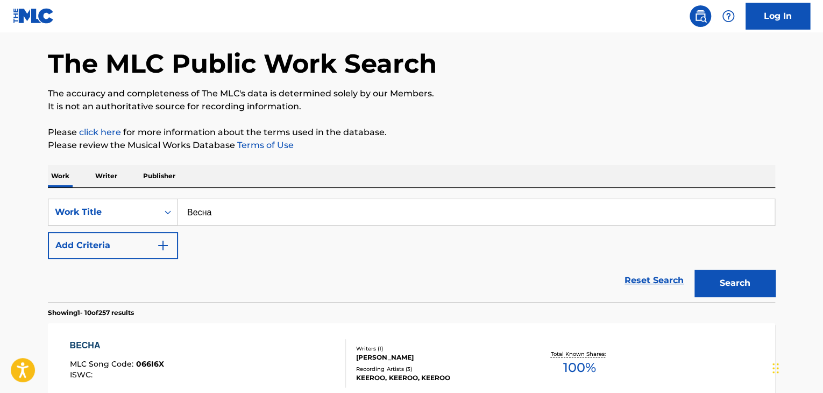
drag, startPoint x: 253, startPoint y: 222, endPoint x: 123, endPoint y: 196, distance: 132.2
click at [127, 197] on div "SearchWithCriteria64174f85-5e7d-4fdb-b84c-f4403b664909 Work Title Весна Add Cri…" at bounding box center [411, 245] width 727 height 114
paste input "етард"
click at [725, 283] on button "Search" at bounding box center [734, 282] width 81 height 27
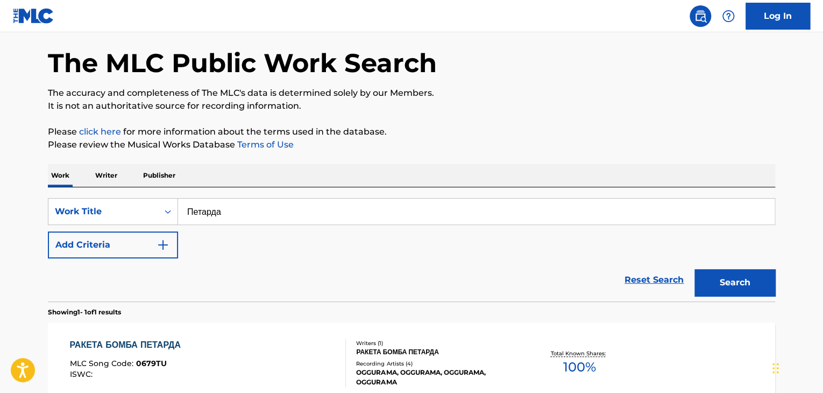
scroll to position [0, 0]
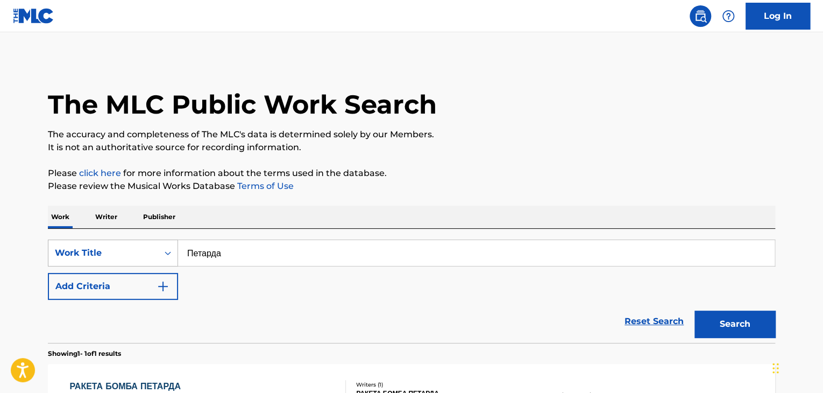
drag, startPoint x: 299, startPoint y: 257, endPoint x: 169, endPoint y: 251, distance: 130.3
click at [174, 251] on div "SearchWithCriteria64174f85-5e7d-4fdb-b84c-f4403b664909 Work Title Петарда" at bounding box center [411, 252] width 727 height 27
paste input "облакам"
click at [716, 335] on button "Search" at bounding box center [734, 323] width 81 height 27
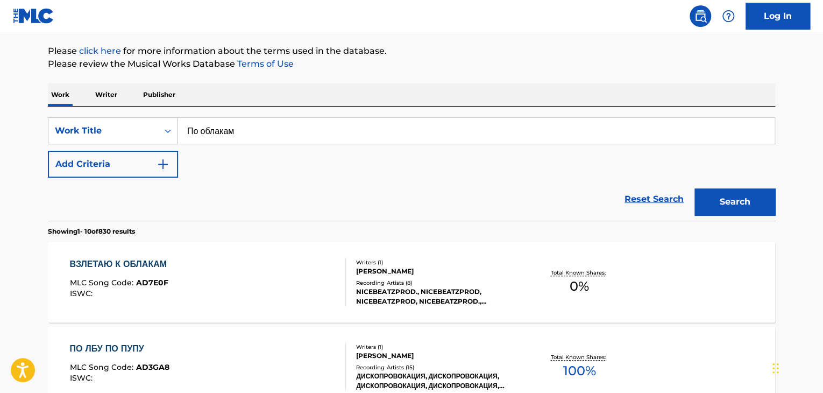
scroll to position [183, 0]
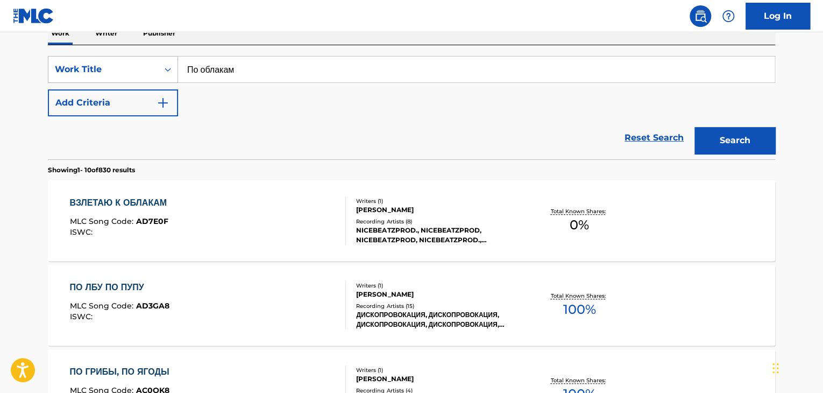
drag, startPoint x: 219, startPoint y: 71, endPoint x: 128, endPoint y: 70, distance: 91.4
click at [108, 67] on div "SearchWithCriteria64174f85-5e7d-4fdb-b84c-f4403b664909 Work Title По облакам" at bounding box center [411, 69] width 727 height 27
paste input "па, я в порядке"
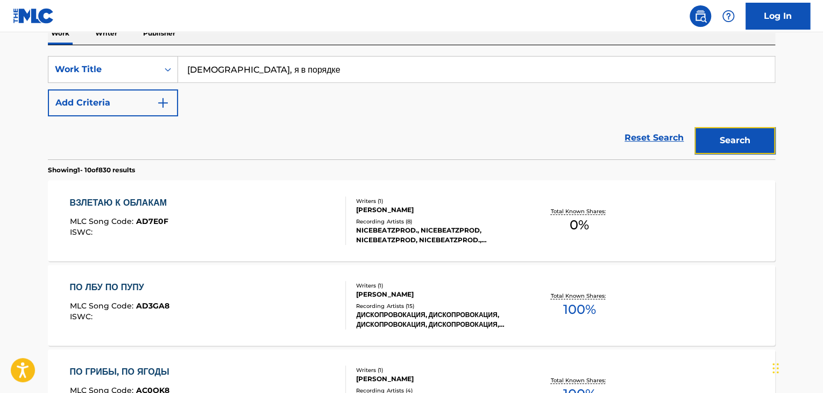
click at [716, 139] on button "Search" at bounding box center [734, 140] width 81 height 27
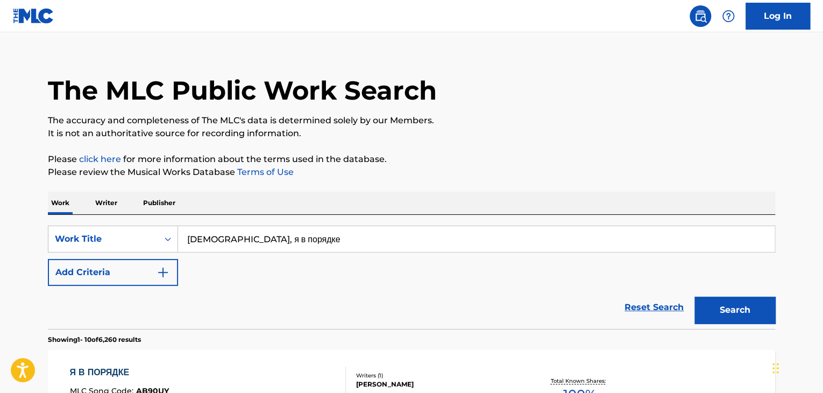
scroll to position [10, 0]
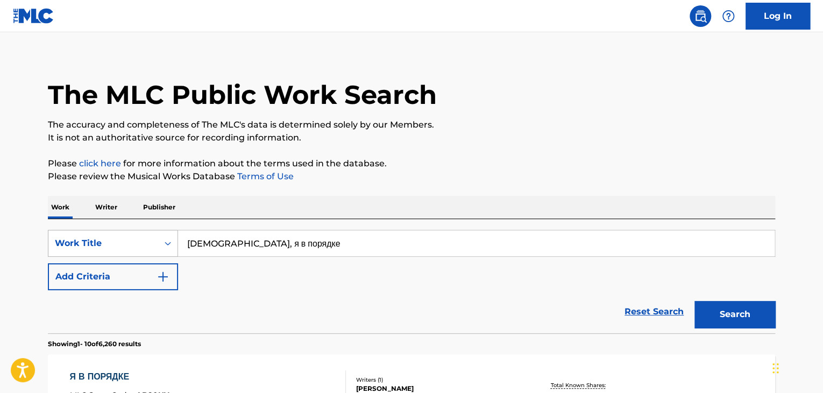
drag, startPoint x: 326, startPoint y: 235, endPoint x: 69, endPoint y: 240, distance: 257.2
click at [57, 233] on div "SearchWithCriteria64174f85-5e7d-4fdb-b84c-f4403b664909 Work Title Папа, я в пор…" at bounding box center [411, 243] width 727 height 27
paste input "шибка природы (OST «Яга и книга заклинаний»)"
click at [729, 306] on button "Search" at bounding box center [734, 314] width 81 height 27
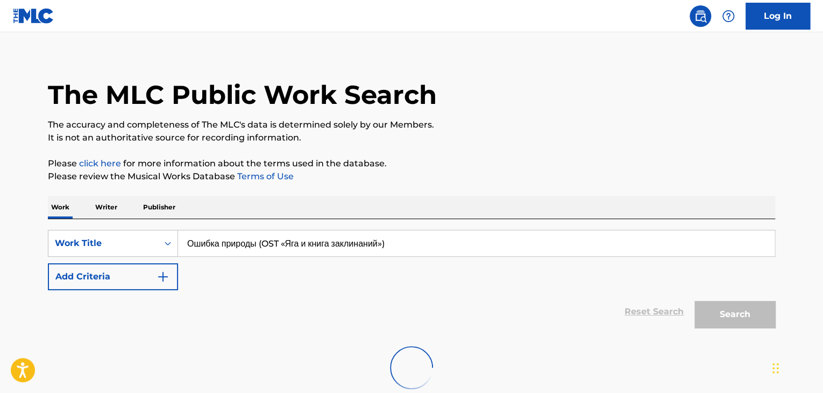
scroll to position [76, 0]
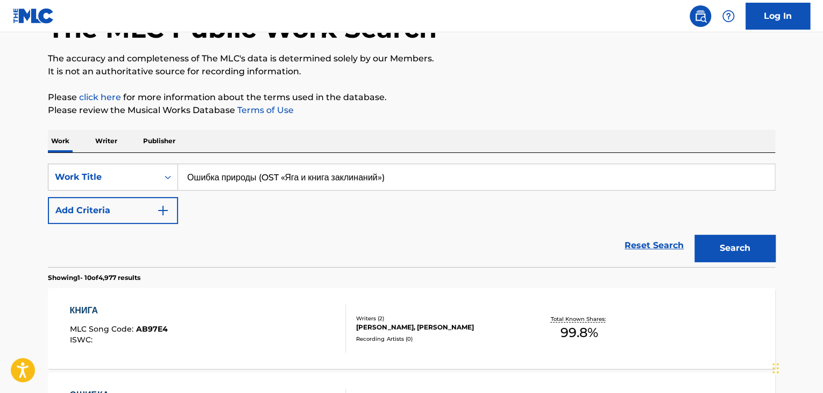
drag, startPoint x: 268, startPoint y: 179, endPoint x: 467, endPoint y: 175, distance: 199.1
click at [467, 175] on input "Ошибка природы (OST «Яга и книга заклинаний»)" at bounding box center [476, 177] width 596 height 26
click at [694, 235] on button "Search" at bounding box center [734, 248] width 81 height 27
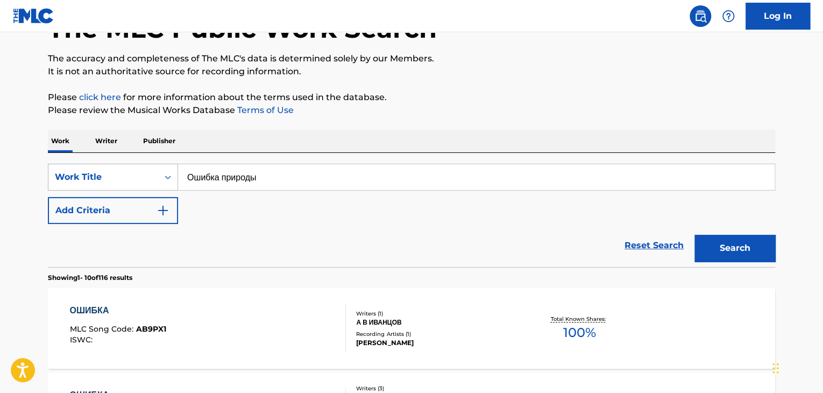
drag, startPoint x: 293, startPoint y: 173, endPoint x: 146, endPoint y: 171, distance: 146.3
click at [146, 171] on div "SearchWithCriteria64174f85-5e7d-4fdb-b84c-f4403b664909 Work Title Ошибка природы" at bounding box center [411, 177] width 727 height 27
paste input "Bonus track"
drag, startPoint x: 270, startPoint y: 177, endPoint x: 493, endPoint y: 187, distance: 222.9
click at [471, 186] on input "Ошибка природы Bonus track" at bounding box center [476, 177] width 596 height 26
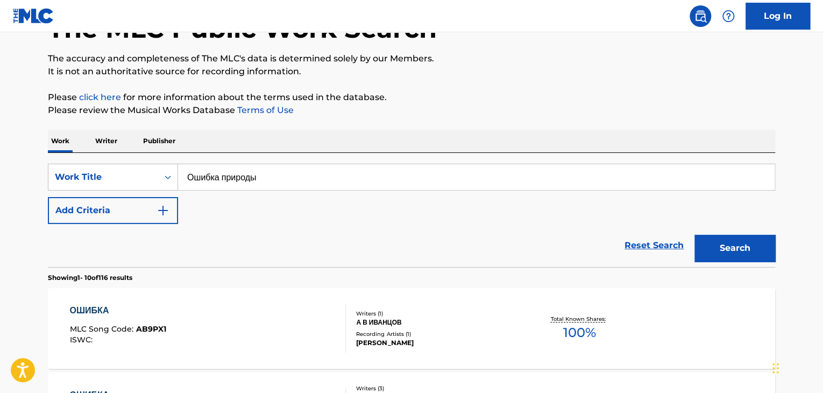
click at [694, 235] on button "Search" at bounding box center [734, 248] width 81 height 27
drag, startPoint x: 292, startPoint y: 175, endPoint x: 187, endPoint y: 183, distance: 104.7
click at [152, 179] on div "SearchWithCriteria64174f85-5e7d-4fdb-b84c-f4403b664909 Work Title Ошибка природы" at bounding box center [411, 177] width 727 height 27
paste input "доровые детки"
click at [715, 245] on button "Search" at bounding box center [734, 248] width 81 height 27
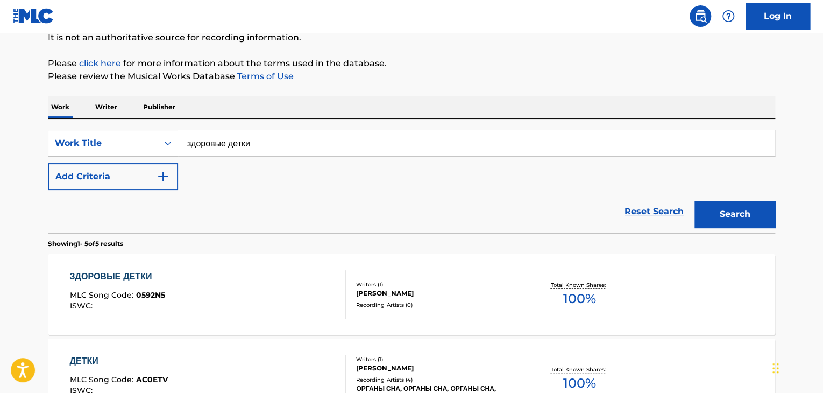
scroll to position [105, 0]
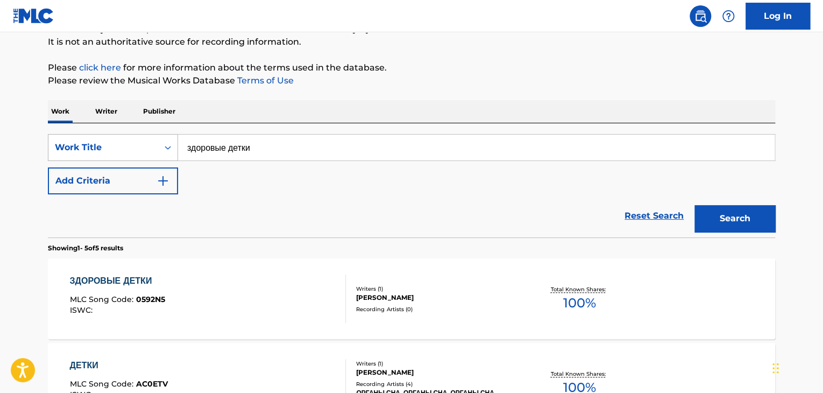
drag, startPoint x: 314, startPoint y: 144, endPoint x: 152, endPoint y: 143, distance: 161.9
click at [155, 143] on div "SearchWithCriteria64174f85-5e7d-4fdb-b84c-f4403b664909 Work Title здоровые детки" at bounding box center [411, 147] width 727 height 27
paste input "есегодня"
click at [728, 219] on button "Search" at bounding box center [734, 218] width 81 height 27
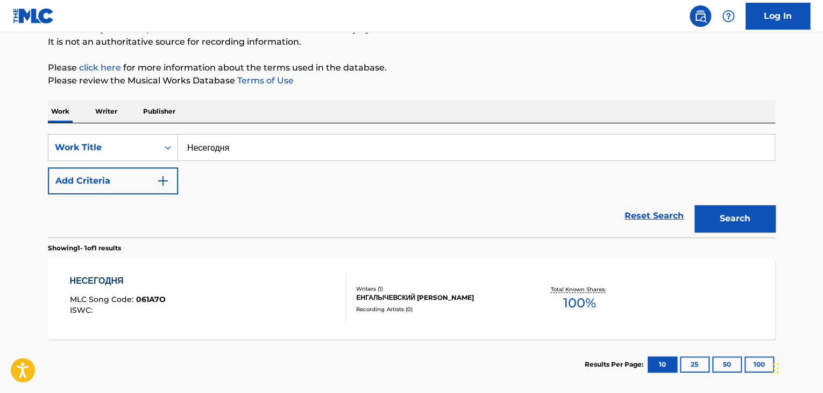
drag, startPoint x: 281, startPoint y: 145, endPoint x: 100, endPoint y: 130, distance: 181.3
click at [100, 130] on div "SearchWithCriteria64174f85-5e7d-4fdb-b84c-f4403b664909 Work Title Несегодня Add…" at bounding box center [411, 180] width 727 height 114
paste input "алыш, я умираю"
click at [750, 217] on button "Search" at bounding box center [734, 218] width 81 height 27
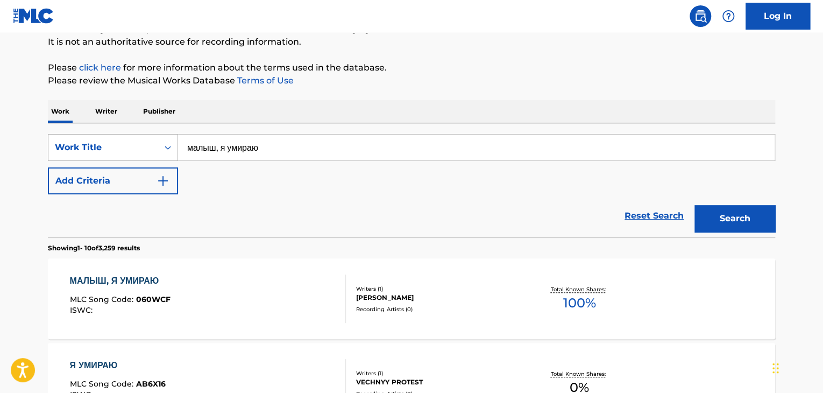
drag, startPoint x: 351, startPoint y: 145, endPoint x: 101, endPoint y: 139, distance: 250.2
click at [104, 139] on div "SearchWithCriteria64174f85-5e7d-4fdb-b84c-f4403b664909 Work Title малыш, я умир…" at bounding box center [411, 147] width 727 height 27
paste input "налогично"
type input "Аналогично"
click at [731, 224] on button "Search" at bounding box center [734, 218] width 81 height 27
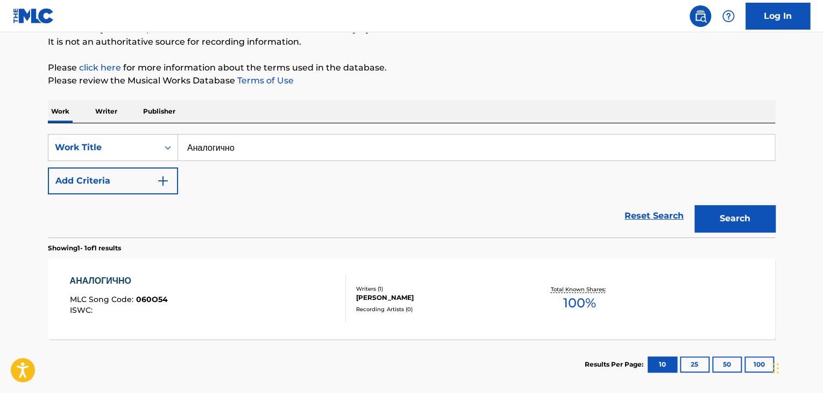
click at [460, 312] on div "Recording Artists ( 0 )" at bounding box center [437, 309] width 162 height 8
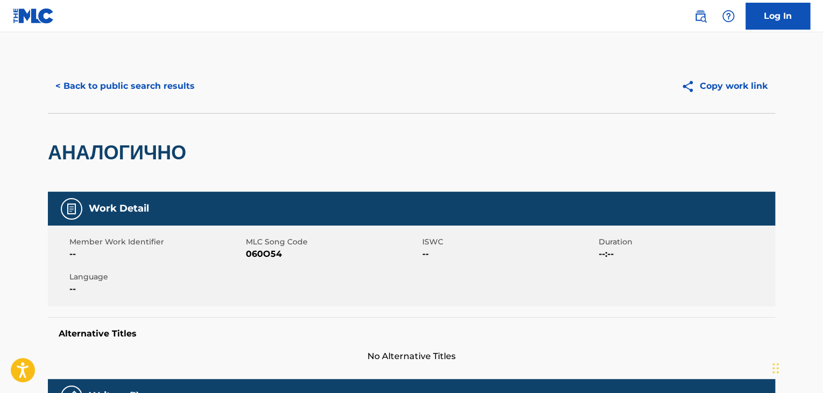
click at [266, 257] on span "060O54" at bounding box center [333, 253] width 174 height 13
copy span "060O54"
click at [144, 90] on button "< Back to public search results" at bounding box center [125, 86] width 154 height 27
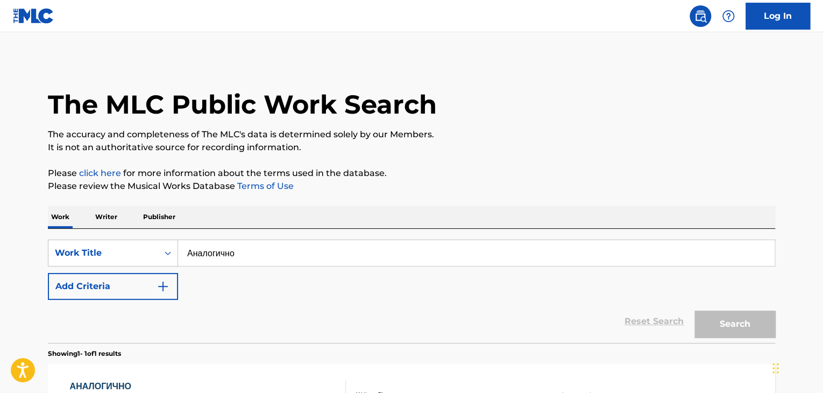
scroll to position [105, 0]
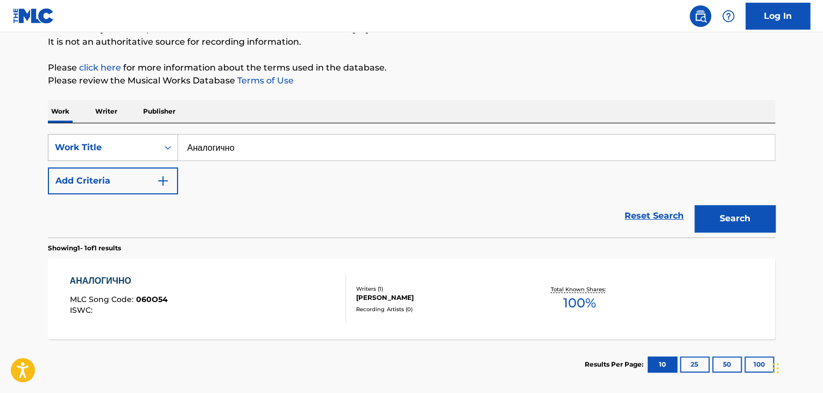
drag, startPoint x: 285, startPoint y: 152, endPoint x: 52, endPoint y: 155, distance: 233.4
click at [52, 155] on div "SearchWithCriteria64174f85-5e7d-4fdb-b84c-f4403b664909 Work Title Аналогично" at bounding box center [411, 147] width 727 height 27
paste input "иром"
type input "Миром"
click at [722, 220] on button "Search" at bounding box center [734, 218] width 81 height 27
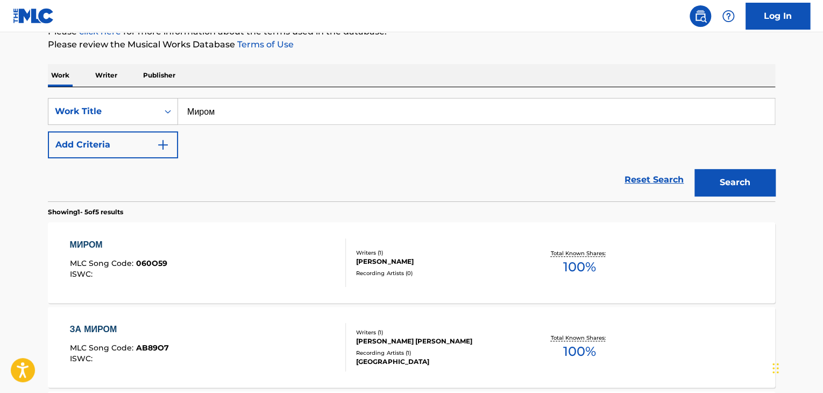
scroll to position [159, 0]
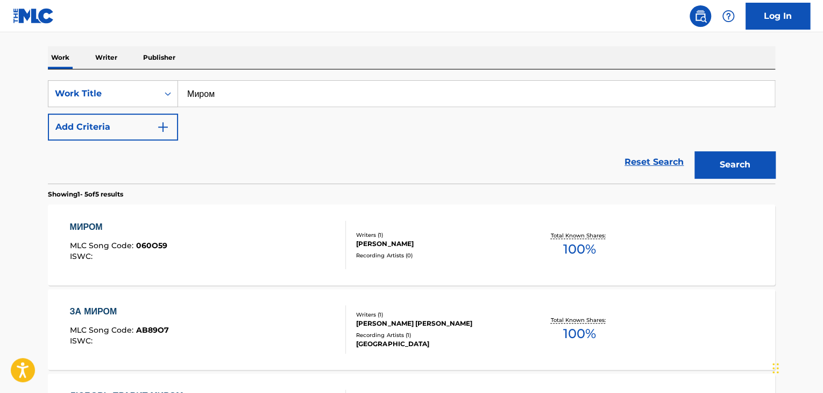
click at [445, 244] on div "[PERSON_NAME]" at bounding box center [437, 244] width 162 height 10
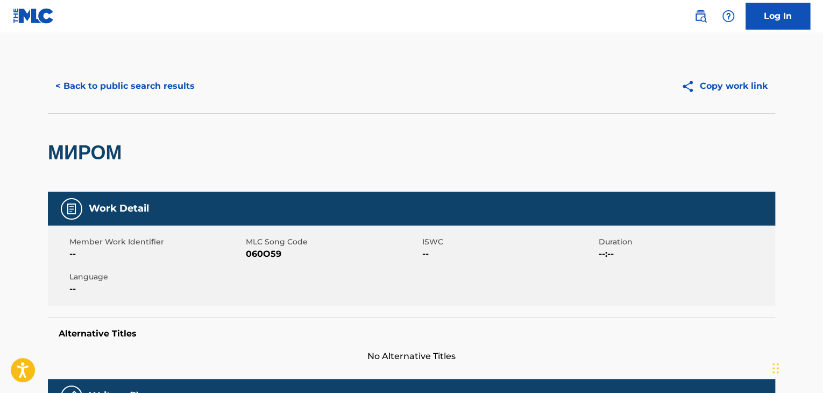
click at [267, 254] on span "060O59" at bounding box center [333, 253] width 174 height 13
copy span "060O59"
click at [174, 79] on button "< Back to public search results" at bounding box center [125, 86] width 154 height 27
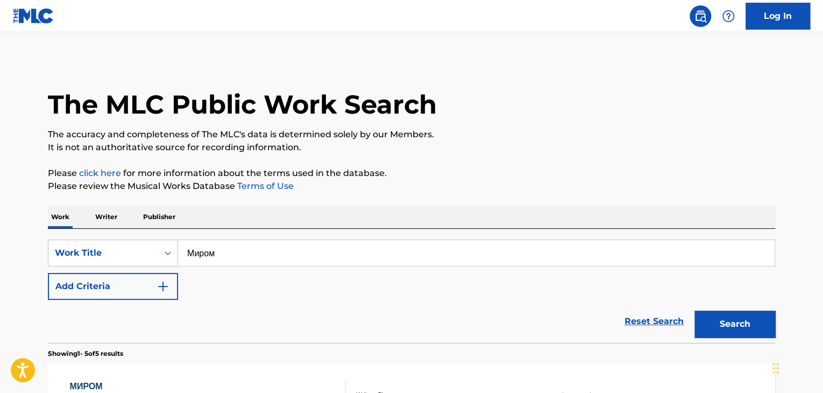
scroll to position [159, 0]
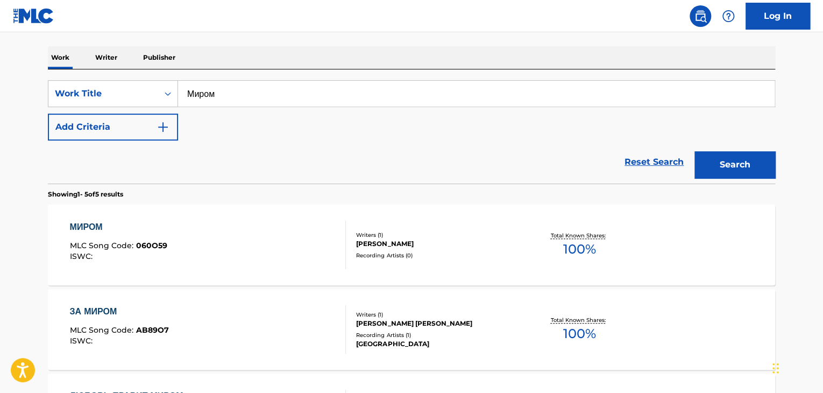
drag, startPoint x: 299, startPoint y: 88, endPoint x: 302, endPoint y: 93, distance: 6.0
click at [178, 83] on input "Миром" at bounding box center [476, 94] width 596 height 26
paste input "устота"
type input "Пустота"
click at [734, 167] on button "Search" at bounding box center [734, 164] width 81 height 27
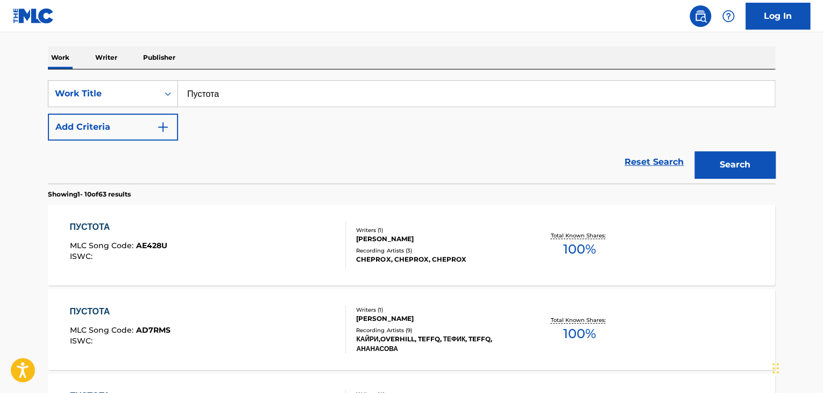
scroll to position [708, 0]
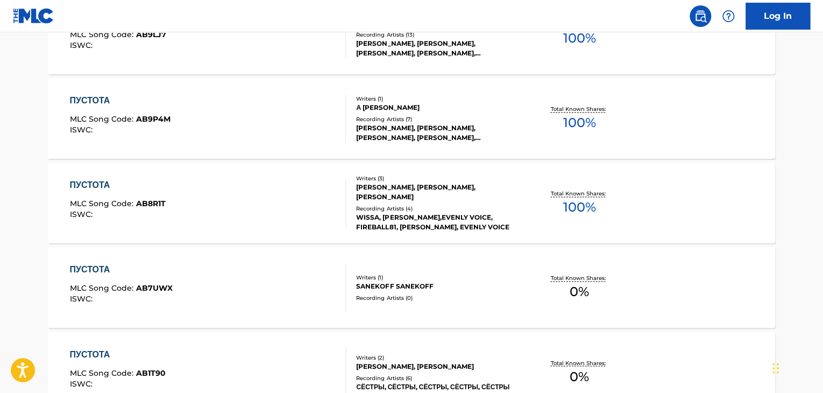
click at [457, 214] on div "WISSA, [PERSON_NAME],EVENLY VOICE, FIREBALL81, [PERSON_NAME], EVENLY VOICE" at bounding box center [437, 221] width 162 height 19
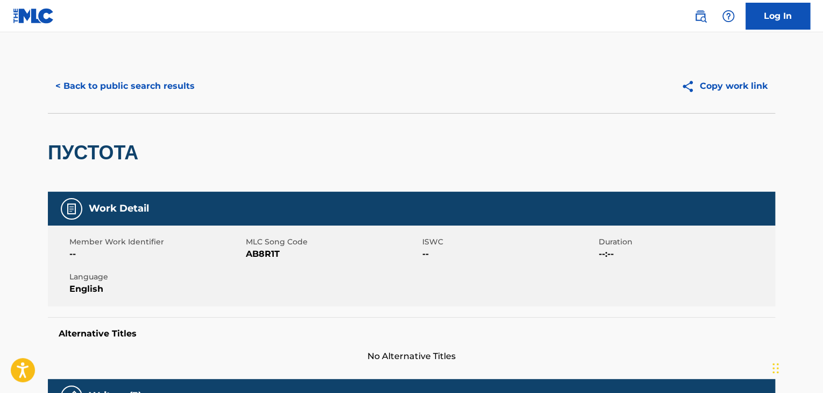
scroll to position [292, 0]
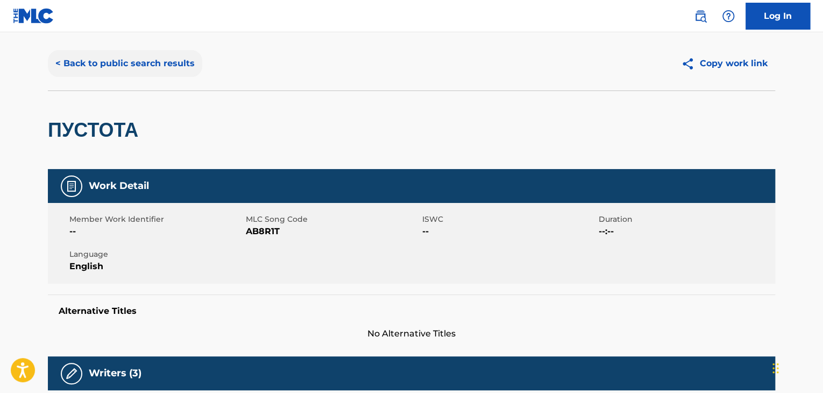
click at [131, 71] on button "< Back to public search results" at bounding box center [125, 63] width 154 height 27
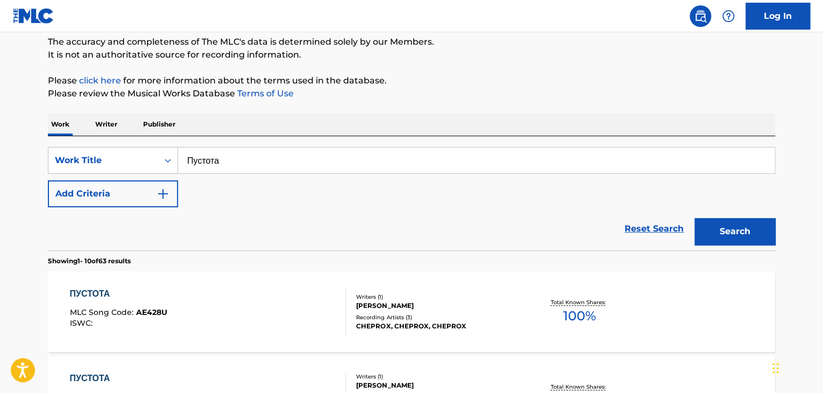
scroll to position [37, 0]
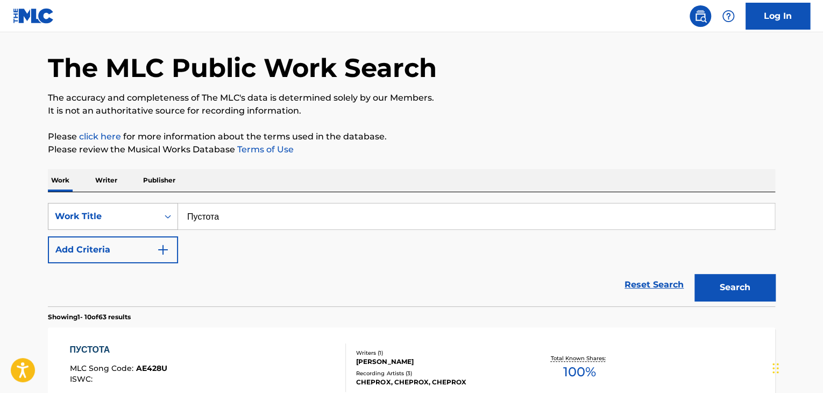
drag, startPoint x: 192, startPoint y: 204, endPoint x: 157, endPoint y: 211, distance: 35.6
click at [136, 204] on div "SearchWithCriteria64174f85-5e7d-4fdb-b84c-f4403b664909 Work Title Пустота" at bounding box center [411, 216] width 727 height 27
paste input "вуки сердц"
type input "Звуки сердца"
click at [726, 286] on button "Search" at bounding box center [734, 287] width 81 height 27
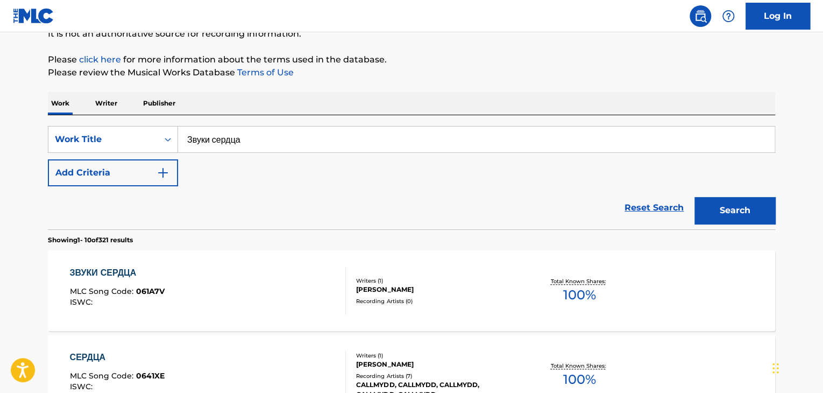
scroll to position [130, 0]
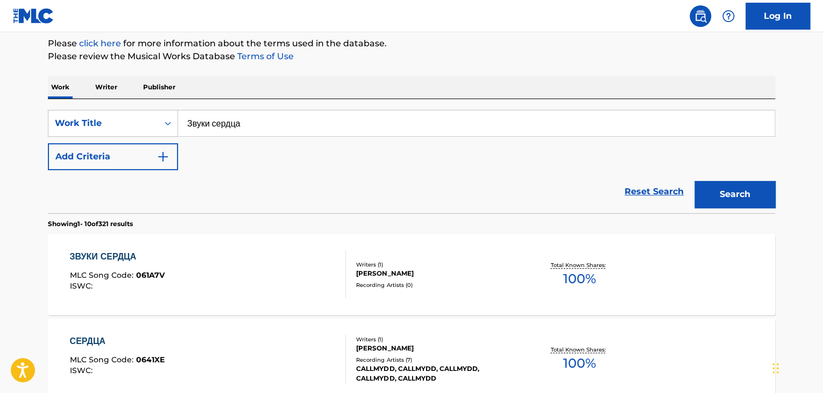
click at [387, 268] on div "[PERSON_NAME]" at bounding box center [437, 273] width 162 height 10
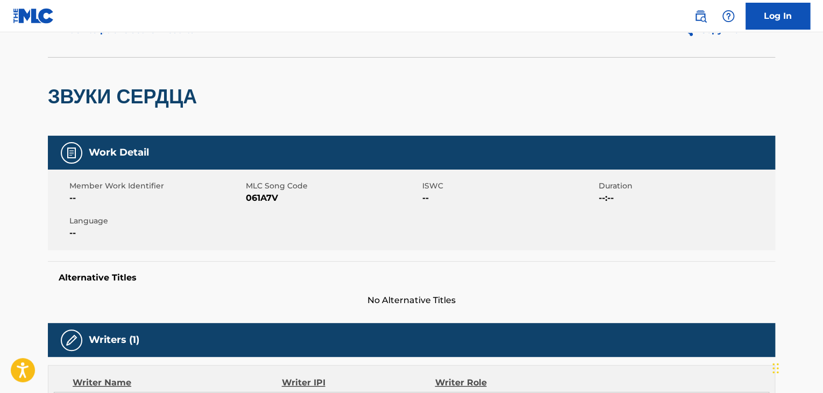
scroll to position [161, 0]
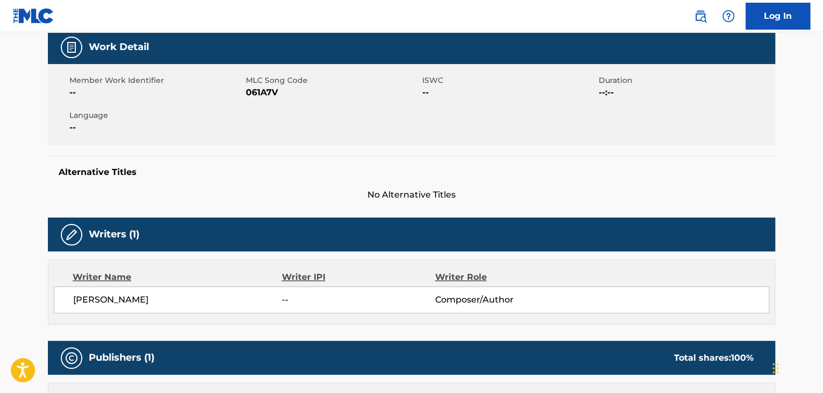
drag, startPoint x: 258, startPoint y: 299, endPoint x: 56, endPoint y: 289, distance: 202.5
click at [56, 289] on div "[PERSON_NAME] -- Composer/Author" at bounding box center [411, 299] width 715 height 27
click at [251, 89] on span "061A7V" at bounding box center [333, 92] width 174 height 13
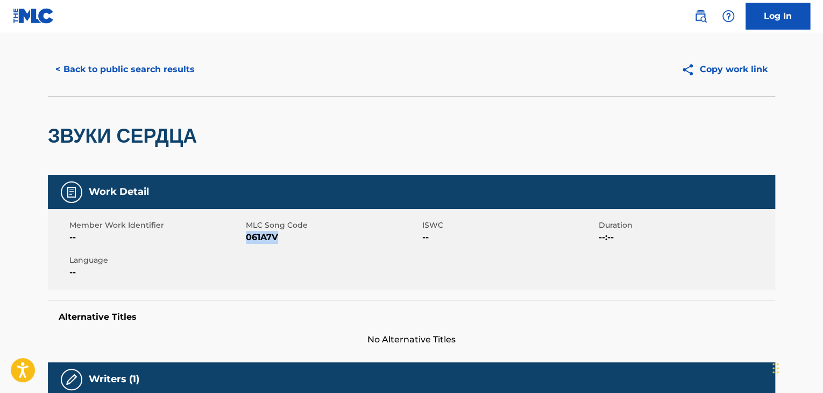
scroll to position [0, 0]
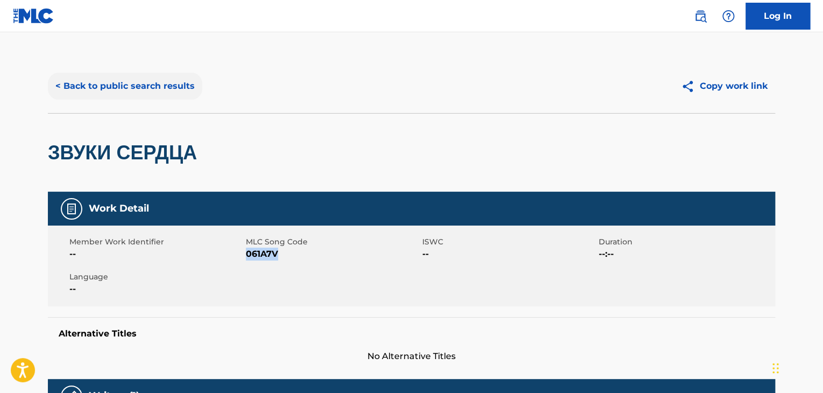
click at [166, 94] on button "< Back to public search results" at bounding box center [125, 86] width 154 height 27
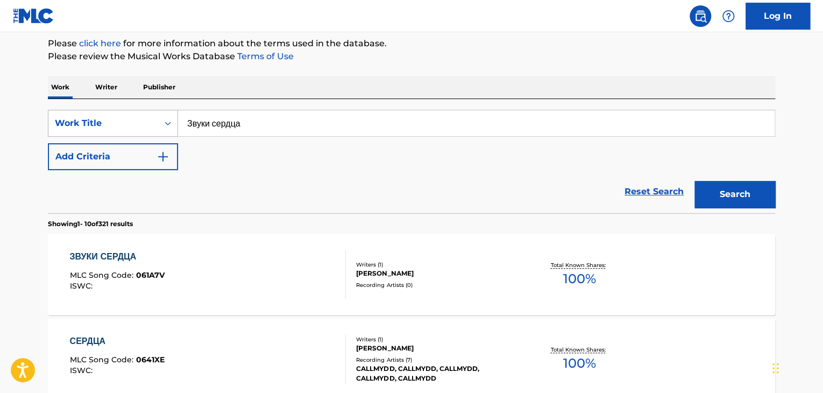
drag, startPoint x: 290, startPoint y: 123, endPoint x: 129, endPoint y: 125, distance: 161.9
click at [124, 125] on div "SearchWithCriteria64174f85-5e7d-4fdb-b84c-f4403b664909 Work Title Звуки сердца" at bounding box center [411, 123] width 727 height 27
paste input "рощай."
type input "прощай."
click at [757, 205] on button "Search" at bounding box center [734, 194] width 81 height 27
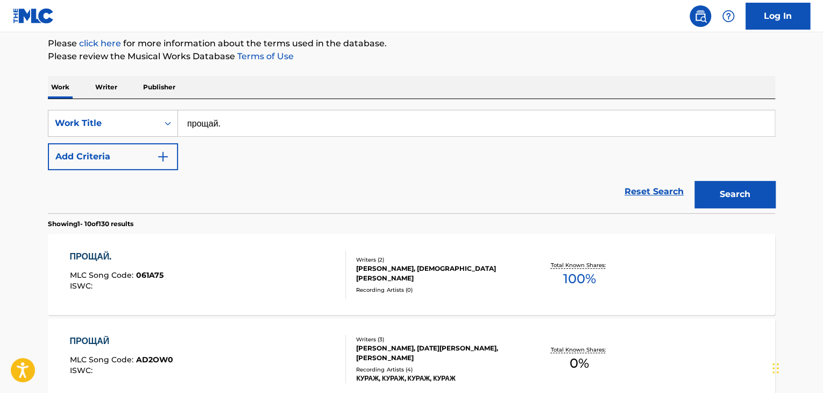
click at [404, 278] on div "[PERSON_NAME], [DEMOGRAPHIC_DATA][PERSON_NAME]" at bounding box center [437, 273] width 162 height 19
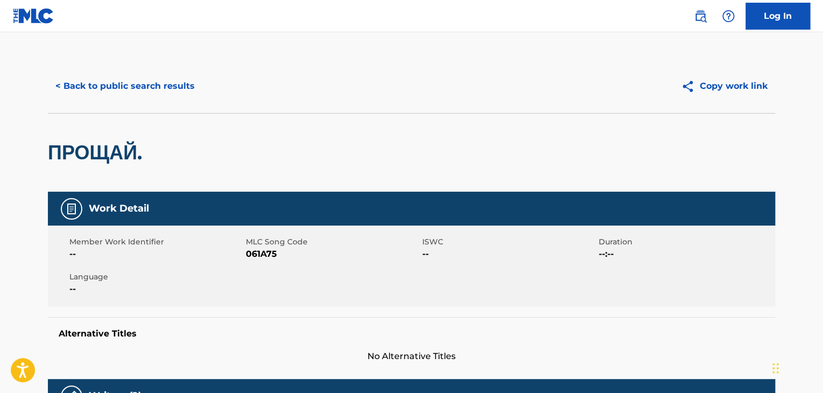
click at [265, 254] on span "061A75" at bounding box center [333, 253] width 174 height 13
click at [155, 82] on button "< Back to public search results" at bounding box center [125, 86] width 154 height 27
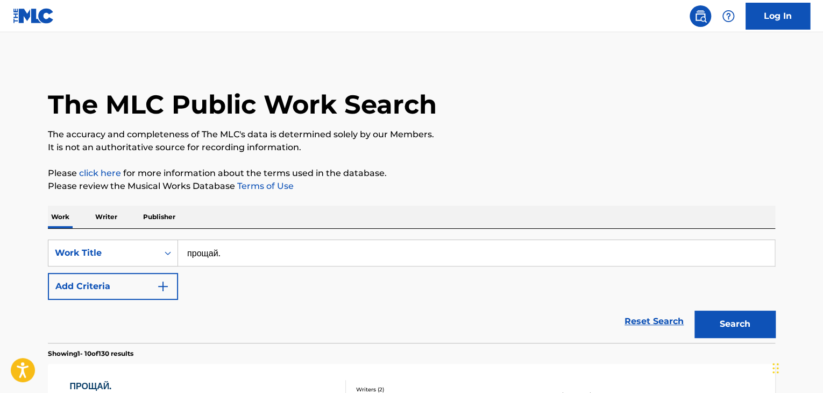
scroll to position [130, 0]
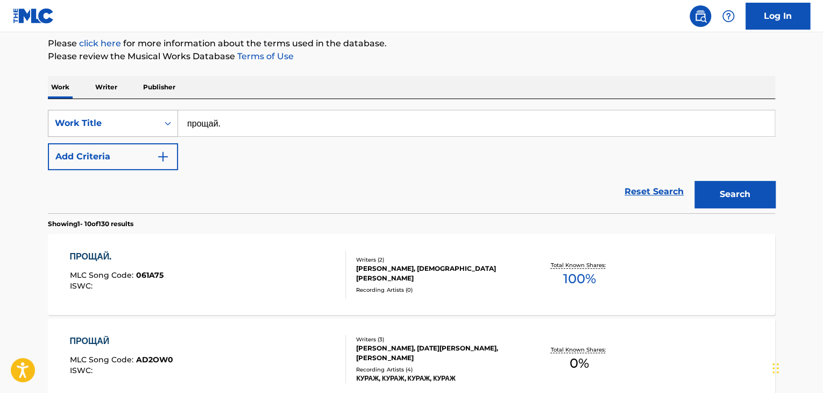
drag, startPoint x: 210, startPoint y: 123, endPoint x: 88, endPoint y: 117, distance: 122.2
click at [91, 117] on div "SearchWithCriteria64174f85-5e7d-4fdb-b84c-f4403b664909 Work Title прощай." at bounding box center [411, 123] width 727 height 27
paste input "скобар"
type input "Эскобар"
click at [722, 192] on button "Search" at bounding box center [734, 194] width 81 height 27
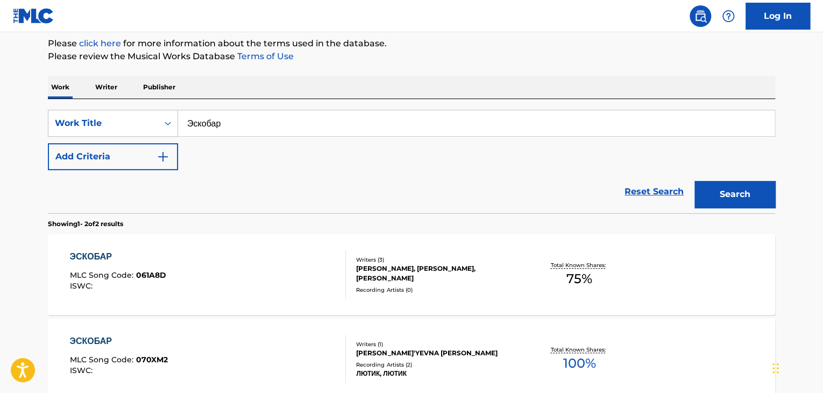
click at [417, 278] on div "[PERSON_NAME], [PERSON_NAME], [PERSON_NAME]" at bounding box center [437, 273] width 162 height 19
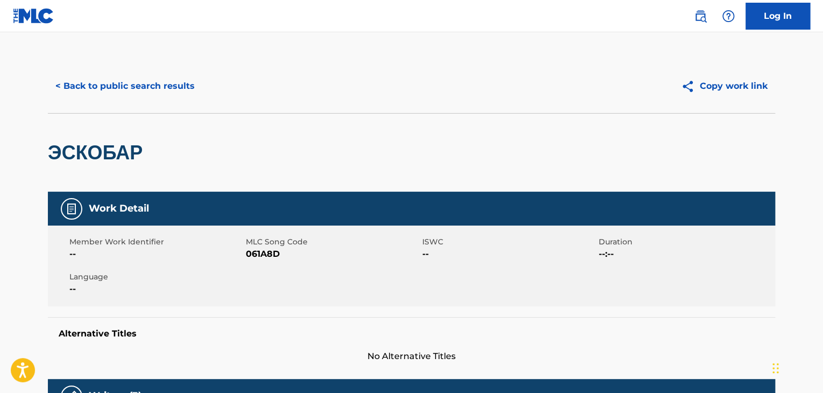
click at [244, 250] on div "Member Work Identifier --" at bounding box center [157, 248] width 176 height 24
click at [257, 256] on span "061A8D" at bounding box center [333, 253] width 174 height 13
click at [140, 80] on button "< Back to public search results" at bounding box center [125, 86] width 154 height 27
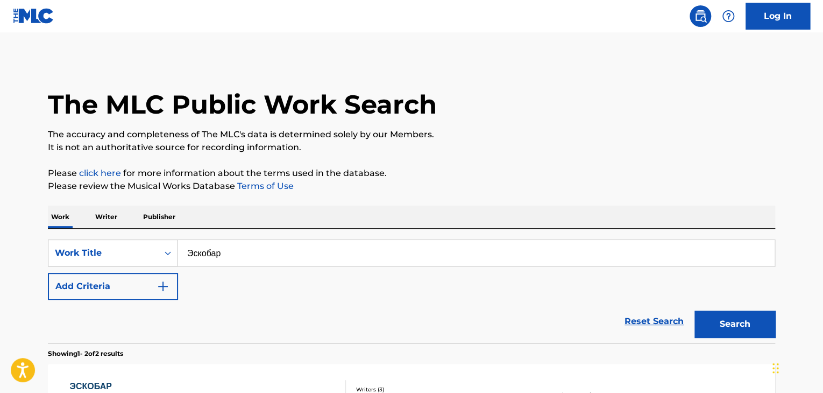
scroll to position [130, 0]
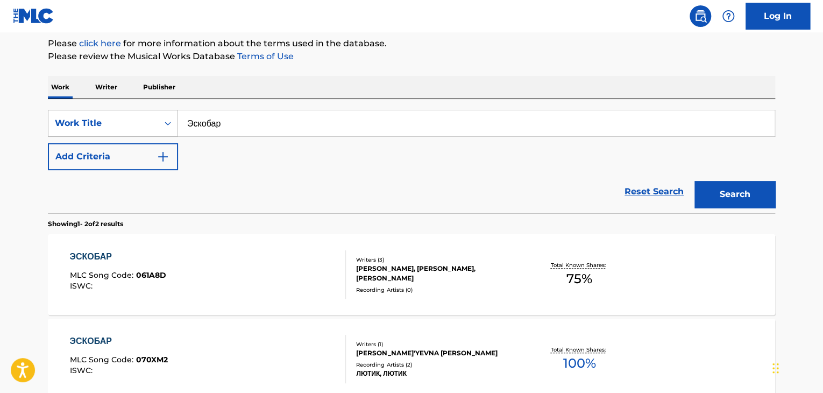
drag, startPoint x: 277, startPoint y: 127, endPoint x: 134, endPoint y: 117, distance: 142.9
click at [136, 117] on div "SearchWithCriteria64174f85-5e7d-4fdb-b84c-f4403b664909 Work Title Эскобар" at bounding box center [411, 123] width 727 height 27
paste input "ето-холода"
type input "Лето-холода"
click at [726, 183] on button "Search" at bounding box center [734, 194] width 81 height 27
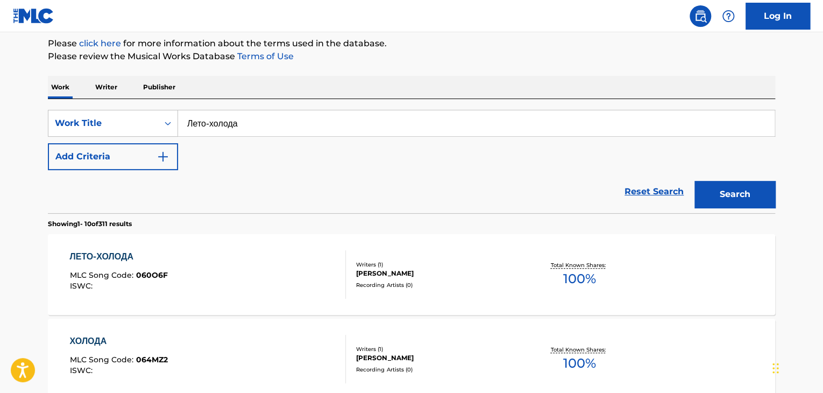
click at [383, 267] on div "Writers ( 1 )" at bounding box center [437, 264] width 162 height 8
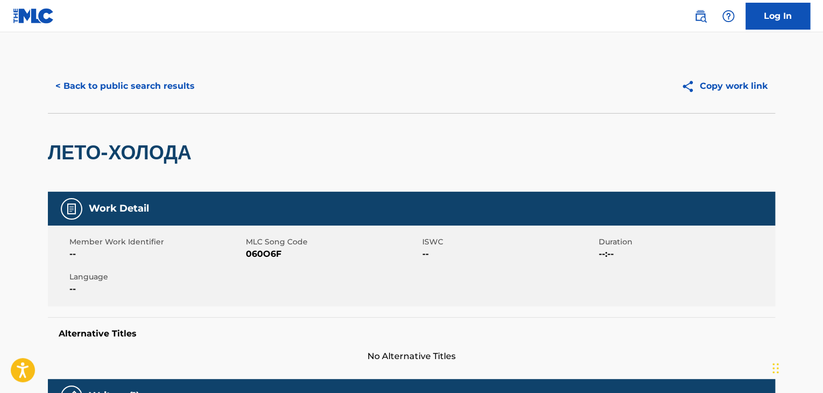
click at [272, 253] on span "060O6F" at bounding box center [333, 253] width 174 height 13
click at [101, 84] on button "< Back to public search results" at bounding box center [125, 86] width 154 height 27
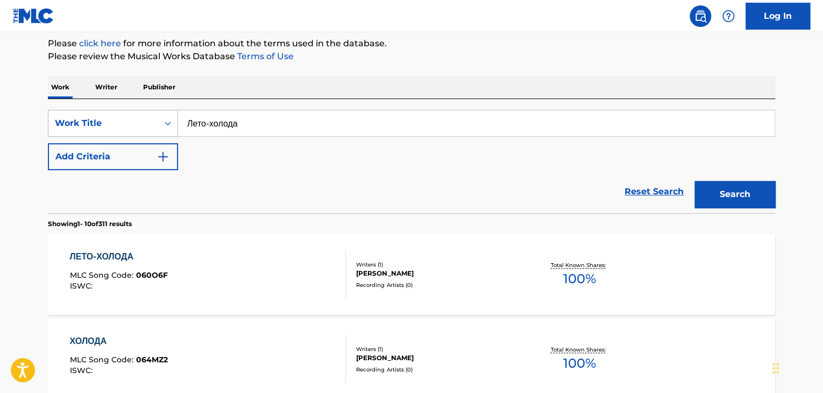
drag, startPoint x: 274, startPoint y: 120, endPoint x: 73, endPoint y: 117, distance: 201.2
click at [73, 117] on div "SearchWithCriteria64174f85-5e7d-4fdb-b84c-f4403b664909 Work Title Лето-холода" at bounding box center [411, 123] width 727 height 27
paste input "еряю"
click at [726, 190] on button "Search" at bounding box center [734, 194] width 81 height 27
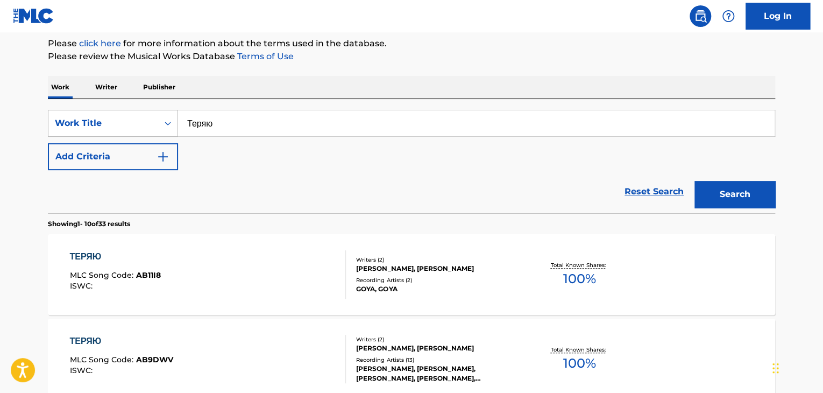
drag, startPoint x: 245, startPoint y: 114, endPoint x: 116, endPoint y: 117, distance: 129.1
click at [116, 117] on div "SearchWithCriteria64174f85-5e7d-4fdb-b84c-f4403b664909 Work Title Теряю" at bounding box center [411, 123] width 727 height 27
paste input "акая разница"
type input "какая разница"
click at [722, 186] on button "Search" at bounding box center [734, 194] width 81 height 27
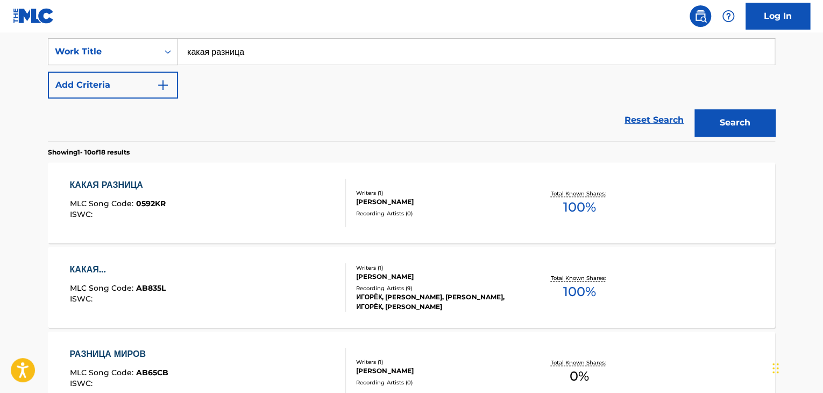
scroll to position [183, 0]
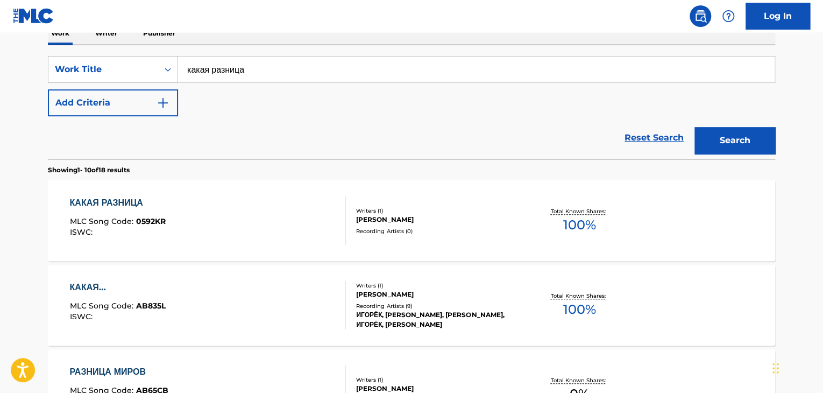
click at [362, 216] on div "[PERSON_NAME]" at bounding box center [437, 220] width 162 height 10
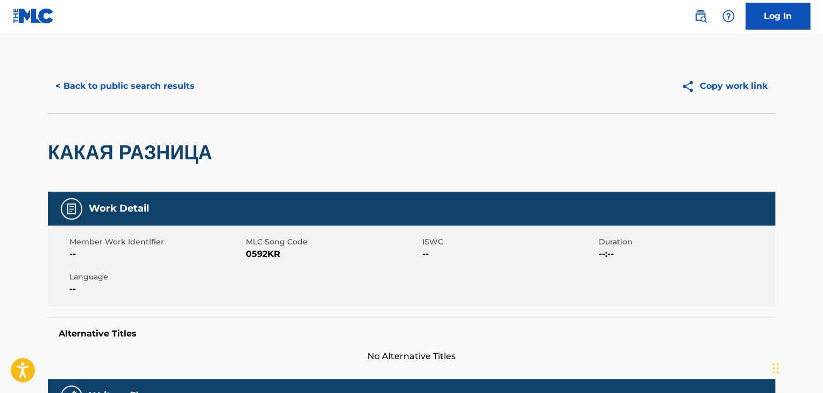
click at [268, 256] on span "0592KR" at bounding box center [333, 253] width 174 height 13
click at [267, 256] on span "0592KR" at bounding box center [333, 253] width 174 height 13
click at [194, 103] on div "< Back to public search results Copy work link" at bounding box center [411, 86] width 727 height 54
click at [183, 91] on button "< Back to public search results" at bounding box center [125, 86] width 154 height 27
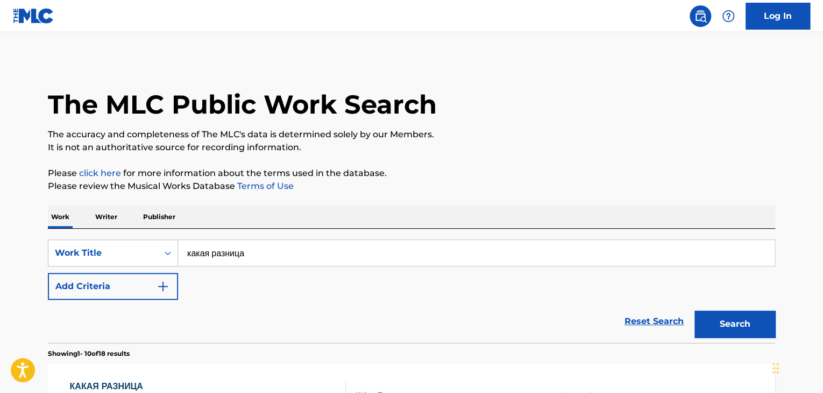
scroll to position [183, 0]
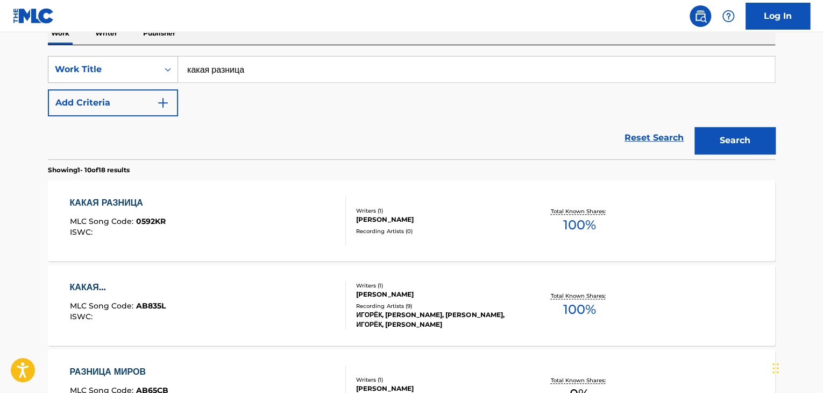
drag, startPoint x: 216, startPoint y: 69, endPoint x: 136, endPoint y: 69, distance: 80.1
click at [141, 69] on div "SearchWithCriteria64174f85-5e7d-4fdb-b84c-f4403b664909 Work Title какая разница" at bounding box center [411, 69] width 727 height 27
paste input "рустные взрослые"
type input "Грустные взрослые"
click at [694, 127] on button "Search" at bounding box center [734, 140] width 81 height 27
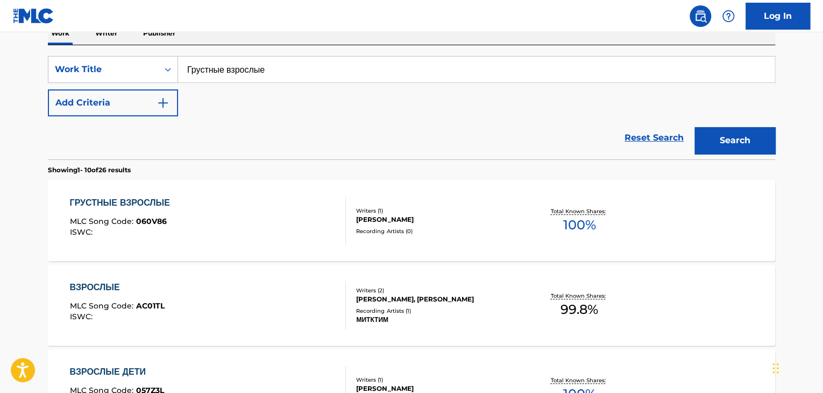
click at [384, 224] on div "Writers ( 1 ) [PERSON_NAME] Recording Artists ( 0 )" at bounding box center [432, 221] width 173 height 29
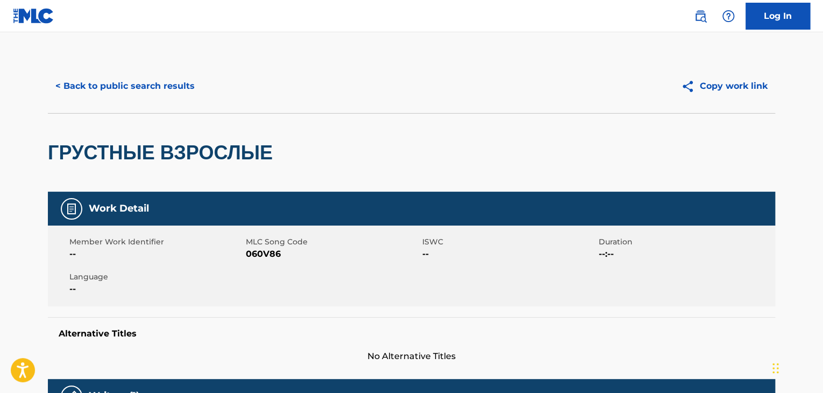
click at [266, 263] on div "Member Work Identifier -- MLC Song Code 060V86 ISWC -- Duration --:-- Language …" at bounding box center [411, 265] width 727 height 81
click at [151, 90] on button "< Back to public search results" at bounding box center [125, 86] width 154 height 27
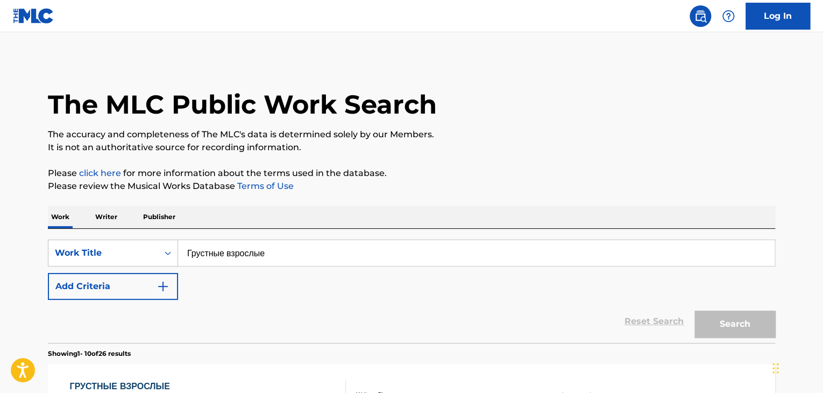
scroll to position [183, 0]
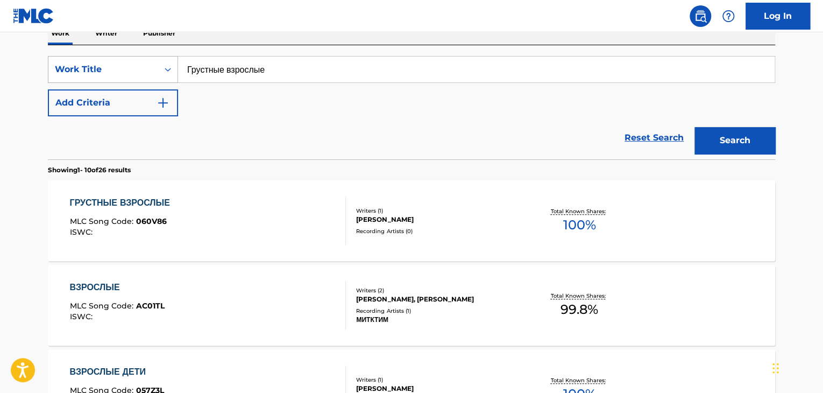
click at [127, 67] on div "SearchWithCriteria64174f85-5e7d-4fdb-b84c-f4403b664909 Work Title Грустные взро…" at bounding box center [411, 69] width 727 height 27
paste input "Imagine"
click at [694, 127] on button "Search" at bounding box center [734, 140] width 81 height 27
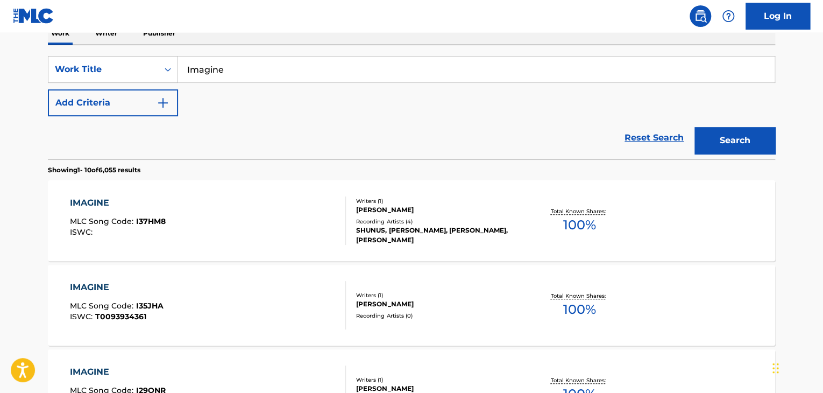
type input "Imagine"
click at [694, 127] on button "Search" at bounding box center [734, 140] width 81 height 27
click at [173, 106] on button "Add Criteria" at bounding box center [113, 102] width 130 height 27
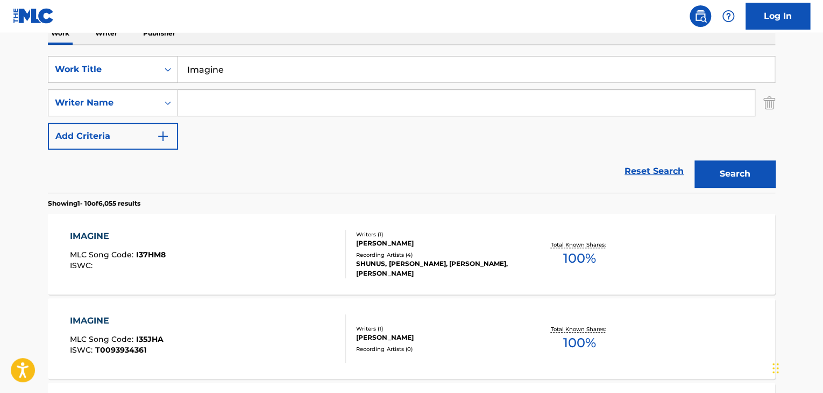
click at [257, 106] on input "Search Form" at bounding box center [466, 103] width 577 height 26
paste input "Сергеевич"
type input "Сергеевич"
click at [708, 165] on button "Search" at bounding box center [734, 173] width 81 height 27
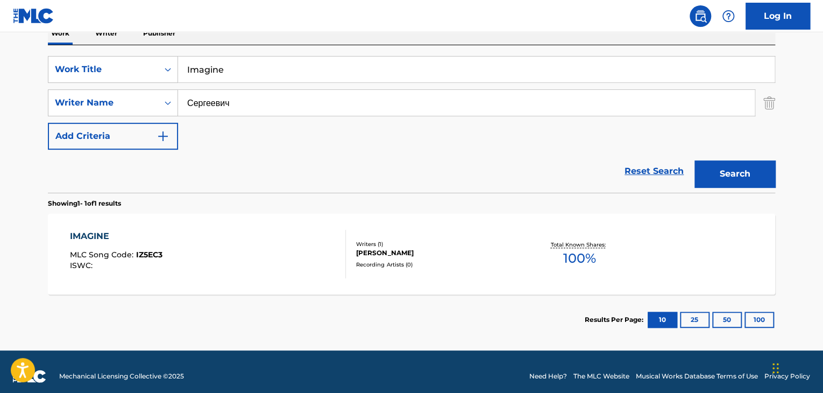
click at [377, 259] on div "Writers ( 1 ) [PERSON_NAME] Recording Artists ( 0 )" at bounding box center [432, 254] width 173 height 29
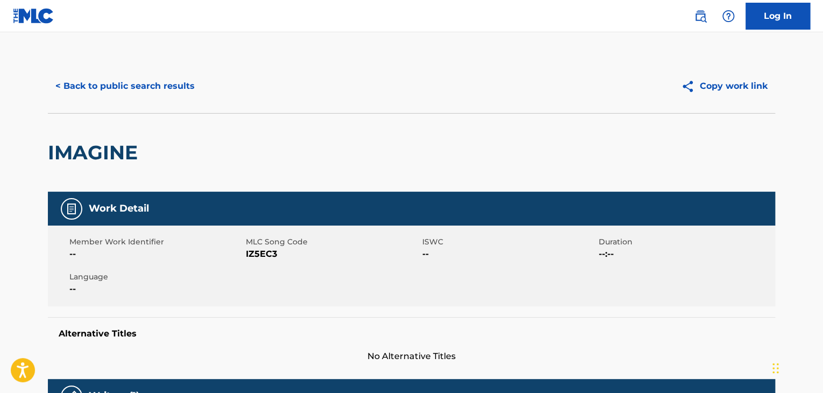
click at [262, 252] on span "IZ5EC3" at bounding box center [333, 253] width 174 height 13
drag, startPoint x: 125, startPoint y: 59, endPoint x: 146, endPoint y: 73, distance: 25.7
click at [151, 81] on button "< Back to public search results" at bounding box center [125, 86] width 154 height 27
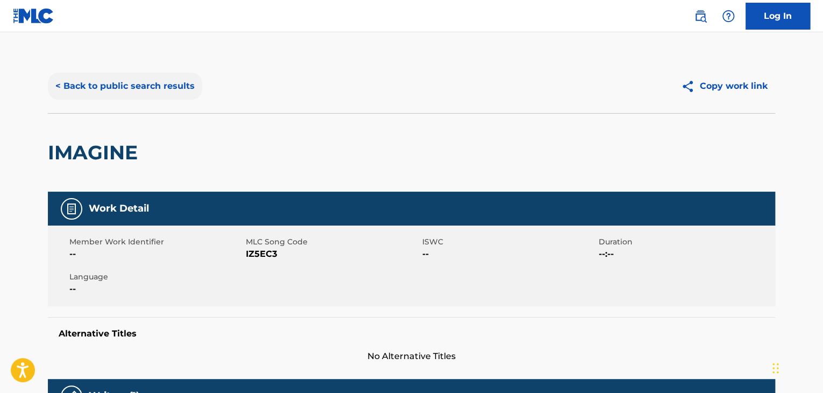
scroll to position [131, 0]
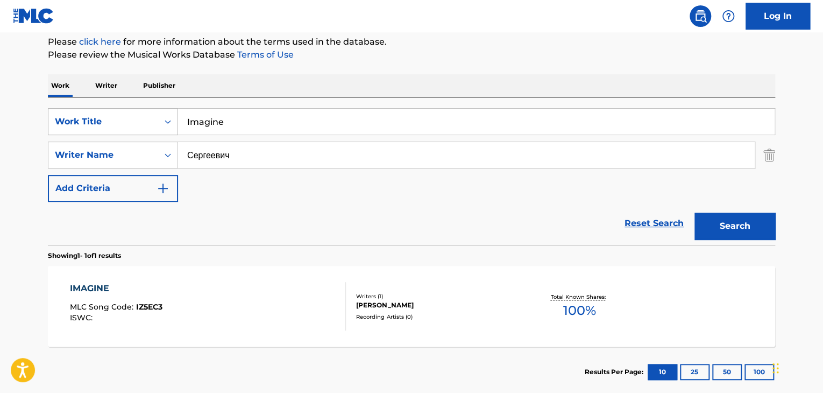
drag, startPoint x: 257, startPoint y: 116, endPoint x: 155, endPoint y: 115, distance: 101.1
click at [158, 113] on div "SearchWithCriteria64174f85-5e7d-4fdb-b84c-f4403b664909 Work Title Imagine" at bounding box center [411, 121] width 727 height 27
paste input "Я приму ещё душу"
type input "Я приму ещё душу"
click at [720, 223] on button "Search" at bounding box center [734, 225] width 81 height 27
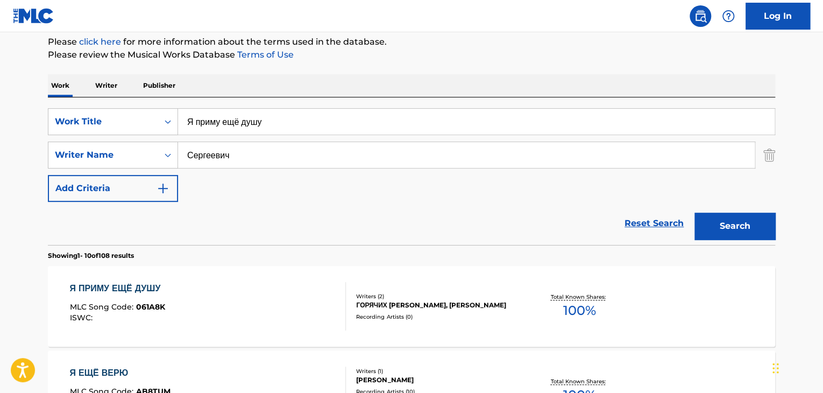
click at [361, 304] on div "ГОРЯЧИХ [PERSON_NAME], [PERSON_NAME]" at bounding box center [437, 305] width 162 height 10
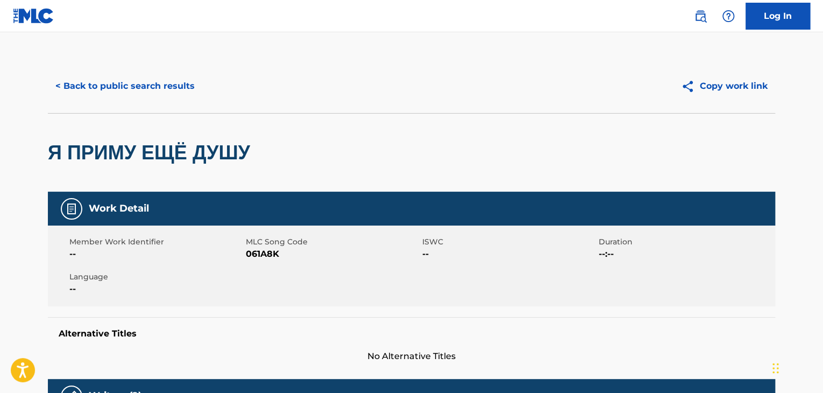
click at [262, 248] on span "061A8K" at bounding box center [333, 253] width 174 height 13
click at [183, 79] on button "< Back to public search results" at bounding box center [125, 86] width 154 height 27
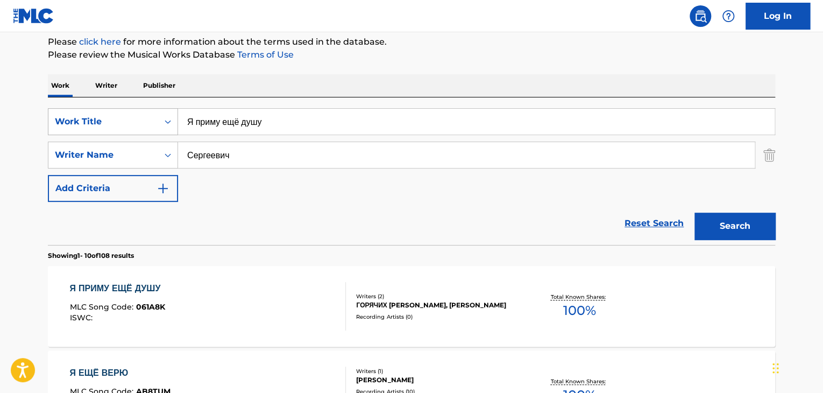
drag, startPoint x: 328, startPoint y: 123, endPoint x: 138, endPoint y: 110, distance: 190.9
click at [138, 110] on div "SearchWithCriteria64174f85-5e7d-4fdb-b84c-f4403b664909 Work Title Я приму ещё д…" at bounding box center [411, 121] width 727 height 27
paste input "Every morning"
type input "Every morning"
click at [680, 208] on div "Reset Search Search" at bounding box center [411, 223] width 727 height 43
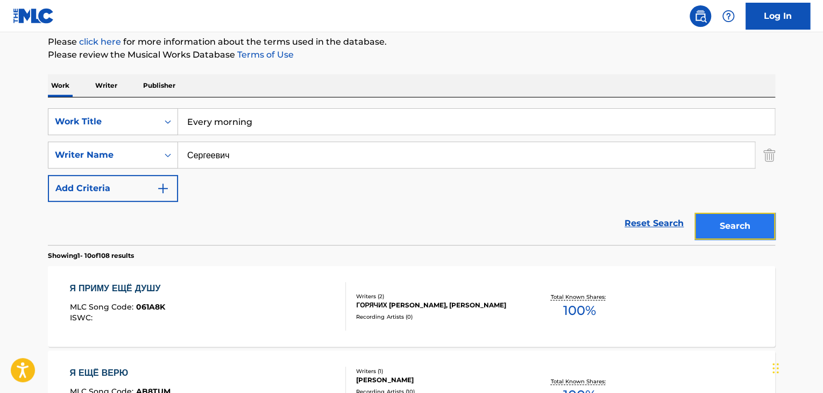
click at [708, 214] on button "Search" at bounding box center [734, 225] width 81 height 27
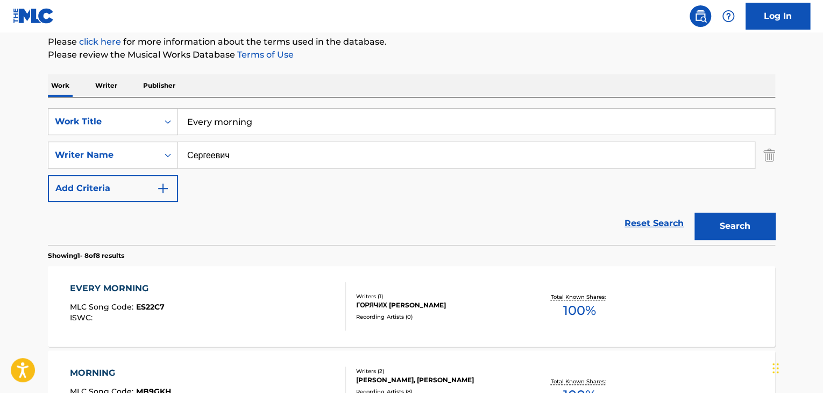
click at [399, 304] on div "ГОРЯЧИХ [PERSON_NAME]" at bounding box center [437, 305] width 162 height 10
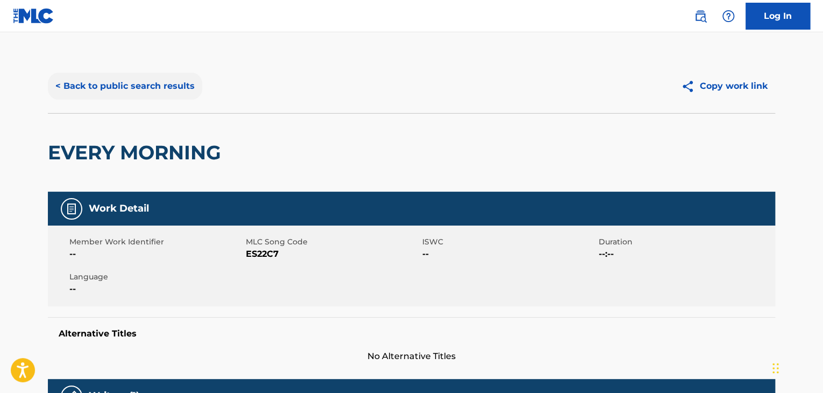
click at [129, 89] on button "< Back to public search results" at bounding box center [125, 86] width 154 height 27
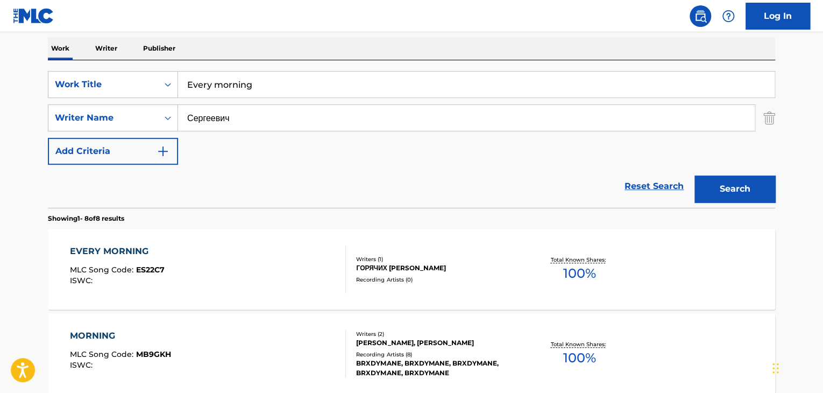
scroll to position [185, 0]
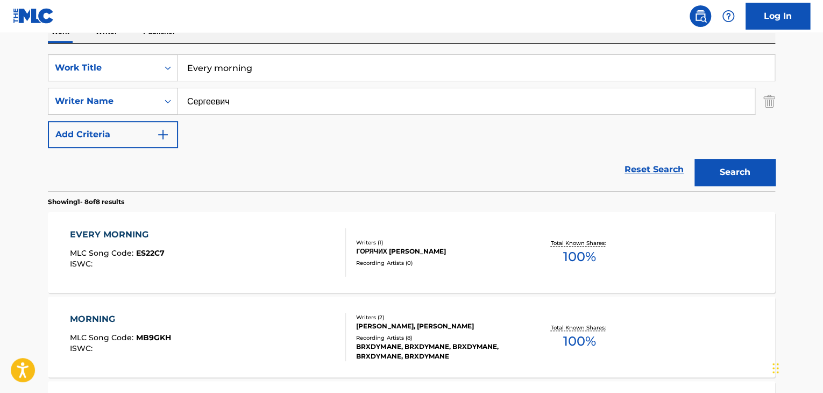
click at [217, 244] on div "EVERY MORNING MLC Song Code : ES22C7 ISWC :" at bounding box center [208, 252] width 276 height 48
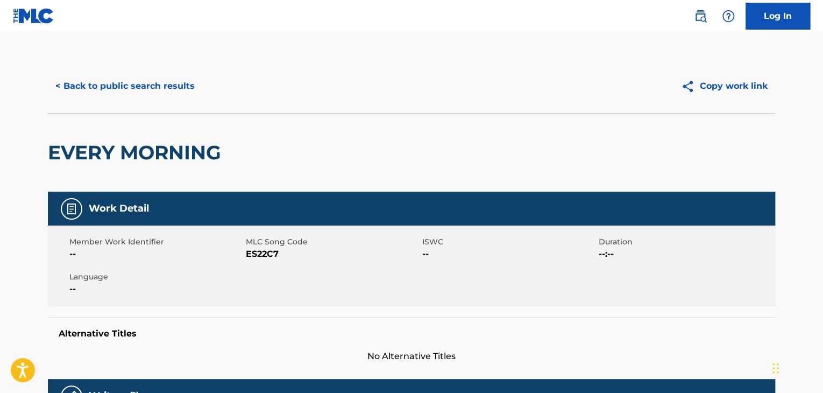
click at [267, 248] on span "ES22C7" at bounding box center [333, 253] width 174 height 13
click at [147, 82] on button "< Back to public search results" at bounding box center [125, 86] width 154 height 27
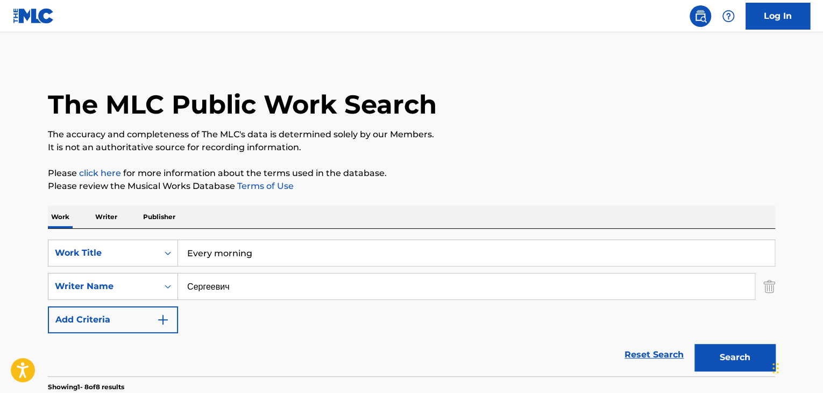
scroll to position [185, 0]
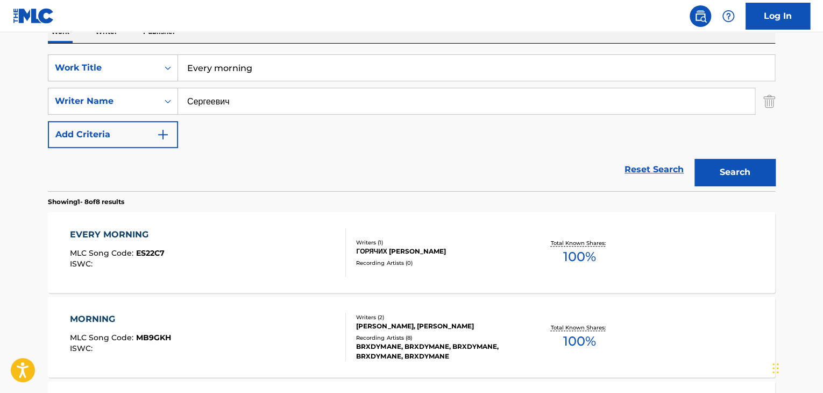
drag, startPoint x: 88, startPoint y: 54, endPoint x: 2, endPoint y: 44, distance: 86.7
click at [0, 41] on main "The MLC Public Work Search The accuracy and completeness of The MLC's data is d…" at bounding box center [411, 393] width 823 height 1092
paste input "Каждый день [DATE]"
type input "Каждый день [DATE]"
click at [759, 190] on div "Search" at bounding box center [732, 169] width 86 height 43
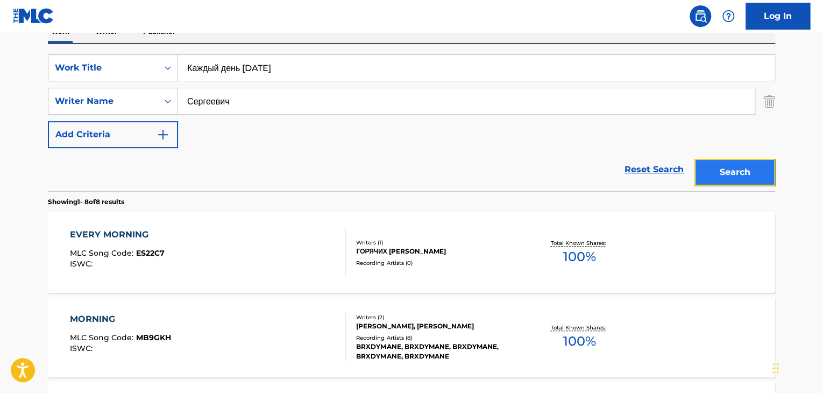
click at [752, 171] on button "Search" at bounding box center [734, 172] width 81 height 27
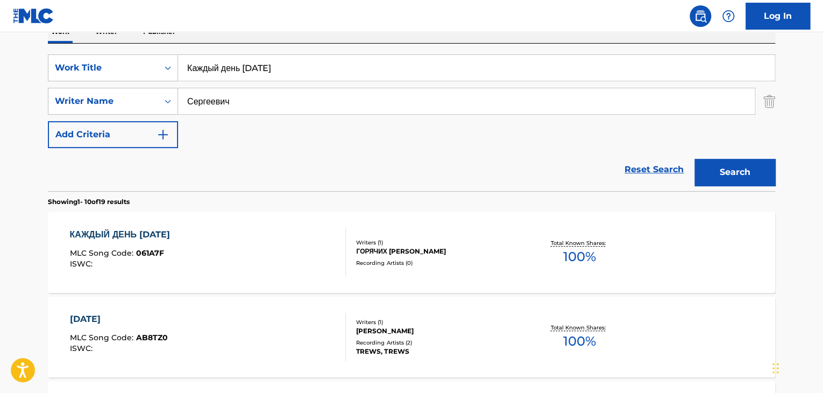
click at [426, 257] on div "Writers ( 1 ) [PERSON_NAME] [PERSON_NAME] Recording Artists ( 0 )" at bounding box center [432, 252] width 173 height 29
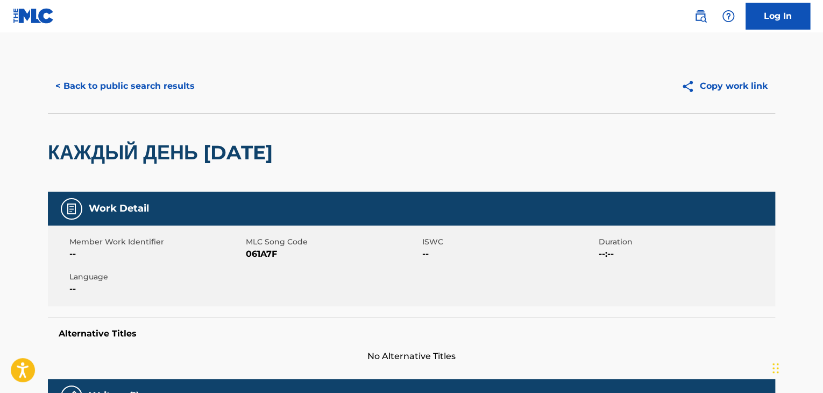
click at [266, 250] on span "061A7F" at bounding box center [333, 253] width 174 height 13
click at [167, 99] on div "< Back to public search results Copy work link" at bounding box center [411, 86] width 727 height 54
click at [169, 89] on button "< Back to public search results" at bounding box center [125, 86] width 154 height 27
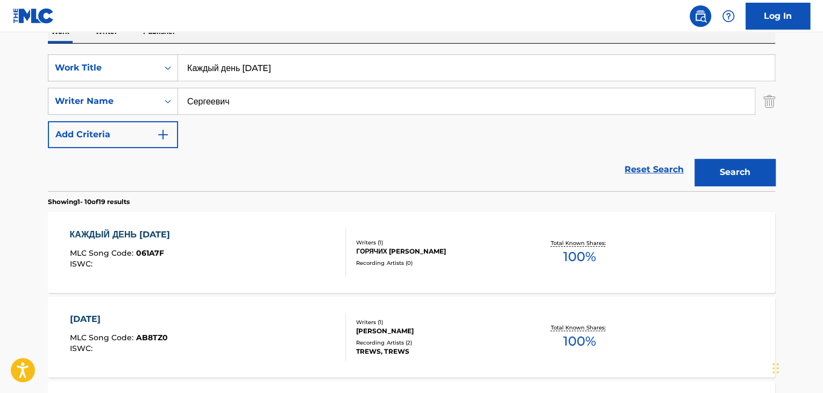
drag, startPoint x: 213, startPoint y: 56, endPoint x: 4, endPoint y: 35, distance: 209.7
paste input "щё"
type input "Ещё"
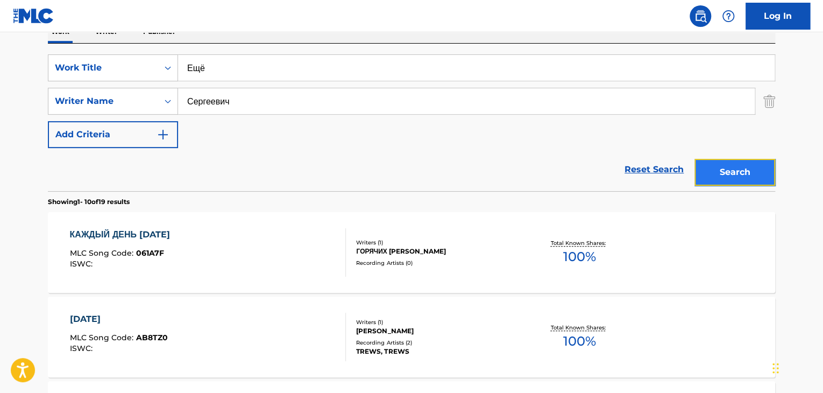
click at [749, 175] on button "Search" at bounding box center [734, 172] width 81 height 27
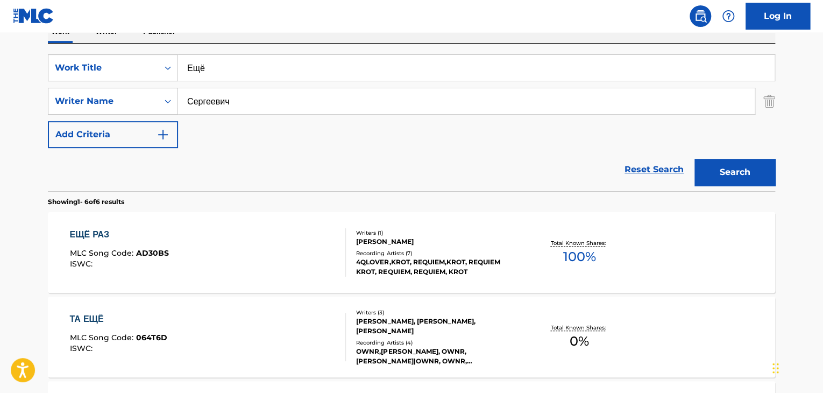
scroll to position [577, 0]
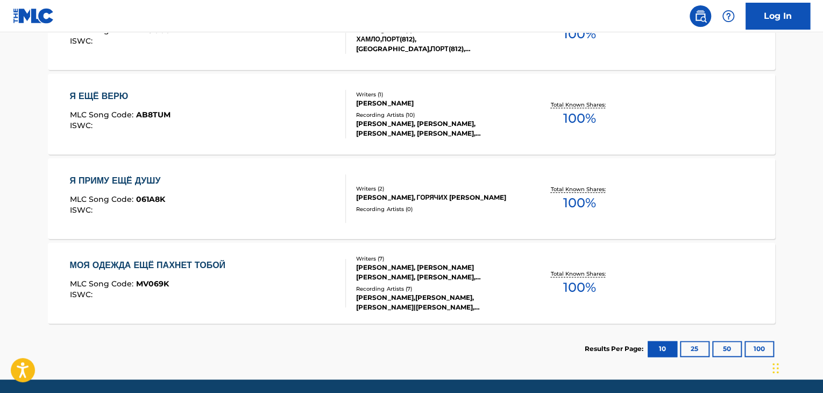
click at [416, 202] on div "[PERSON_NAME], ГОРЯЧИХ [PERSON_NAME]" at bounding box center [437, 198] width 162 height 10
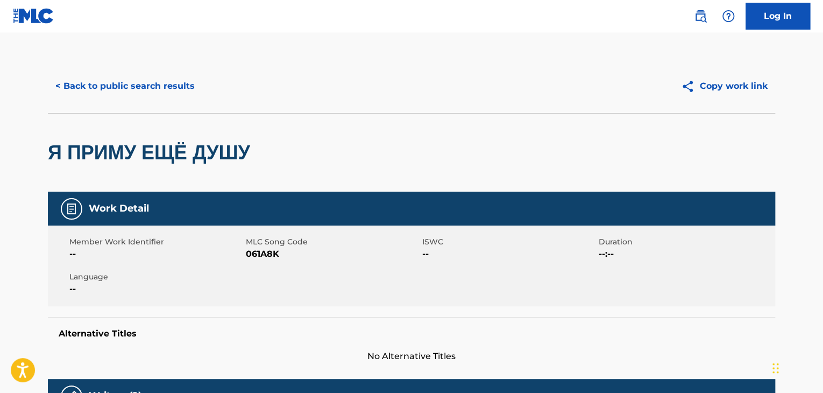
click at [256, 252] on span "061A8K" at bounding box center [333, 253] width 174 height 13
click at [126, 67] on div "< Back to public search results Copy work link" at bounding box center [411, 86] width 727 height 54
click at [135, 82] on button "< Back to public search results" at bounding box center [125, 86] width 154 height 27
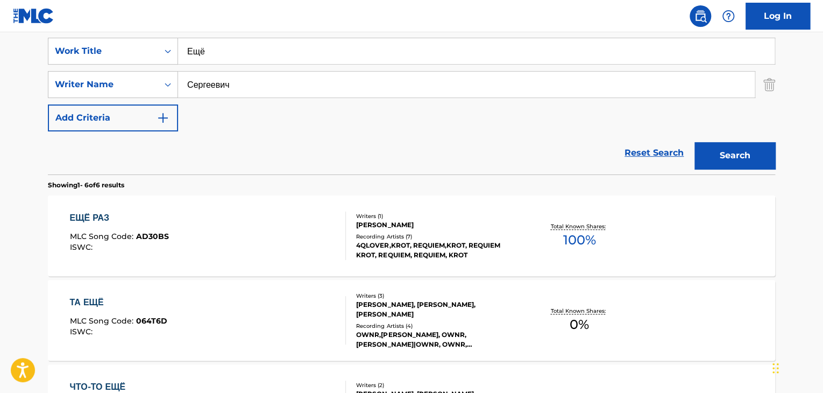
scroll to position [184, 0]
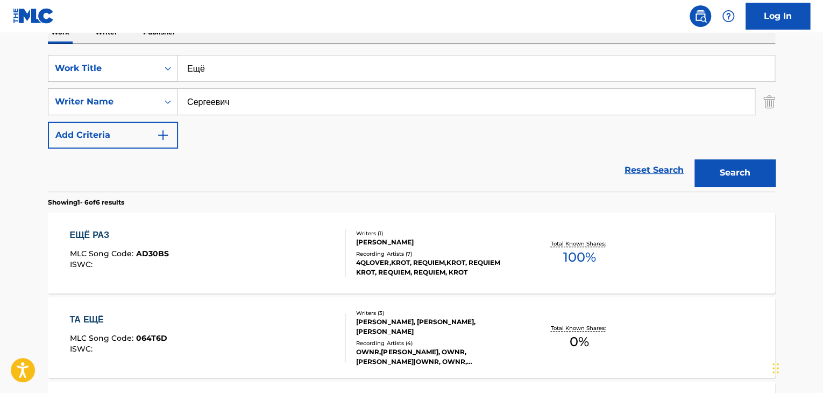
click at [250, 85] on div "SearchWithCriteria64174f85-5e7d-4fdb-b84c-f4403b664909 Work Title Ещё SearchWit…" at bounding box center [411, 102] width 727 height 94
click at [251, 76] on input "Ещё" at bounding box center [476, 68] width 596 height 26
paste input "е Абонент"
type input "Не Абонент"
drag, startPoint x: 259, startPoint y: 97, endPoint x: 131, endPoint y: 88, distance: 127.8
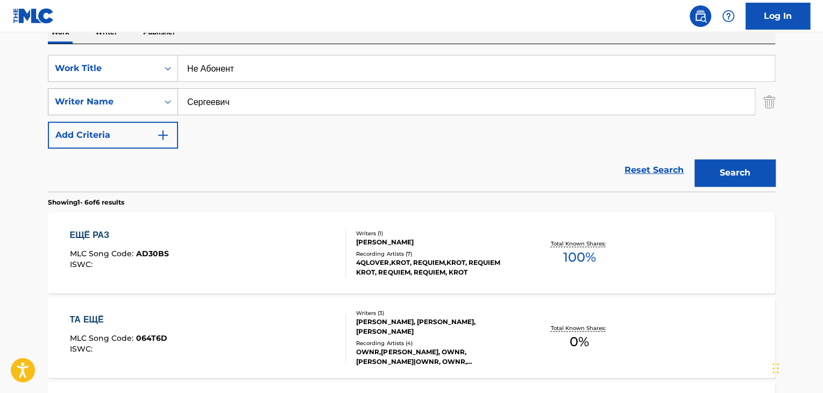
click at [131, 88] on div "SearchWithCriteriab4a5ca9b-3503-4ab6-8557-c664a00d3475 Writer Name [PERSON_NAME]" at bounding box center [411, 101] width 727 height 27
paste input "дуардо"
type input "[PERSON_NAME]"
click at [716, 159] on div "Search" at bounding box center [732, 169] width 86 height 43
click at [717, 167] on button "Search" at bounding box center [734, 172] width 81 height 27
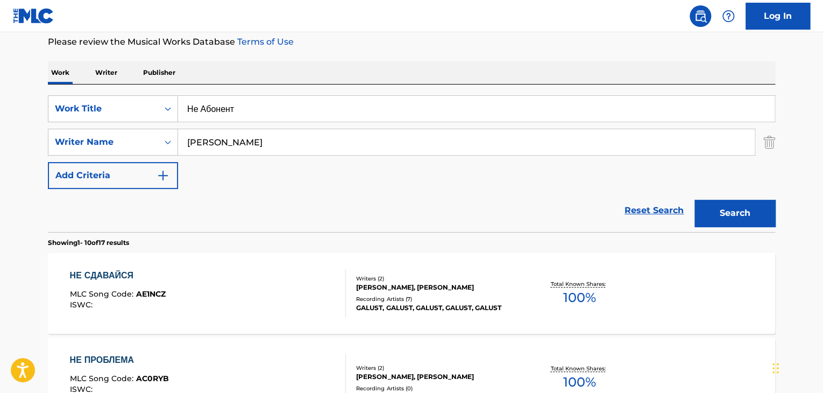
scroll to position [131, 0]
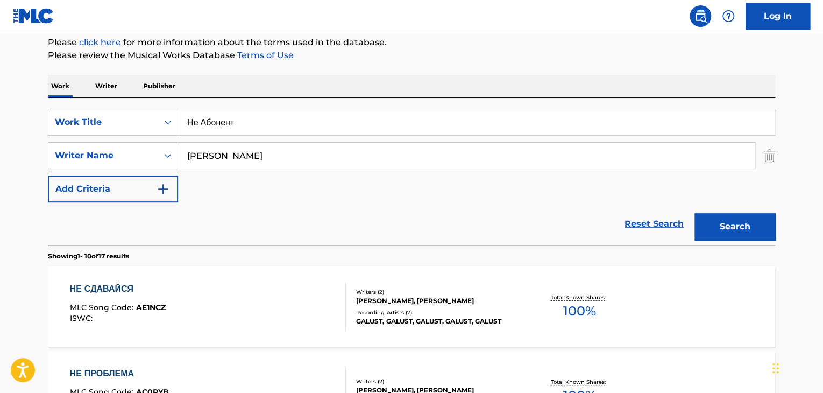
click at [298, 125] on input "Не Абонент" at bounding box center [476, 122] width 596 height 26
paste input "я не могу жить без трэпа"
click at [771, 155] on img "Search Form" at bounding box center [769, 155] width 12 height 27
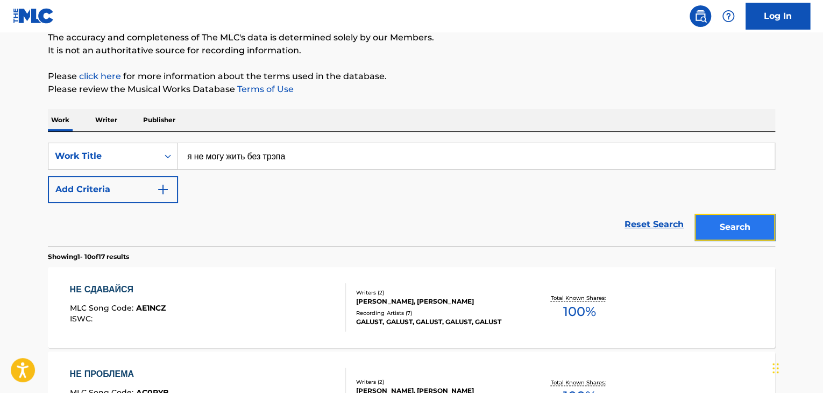
click at [742, 238] on button "Search" at bounding box center [734, 227] width 81 height 27
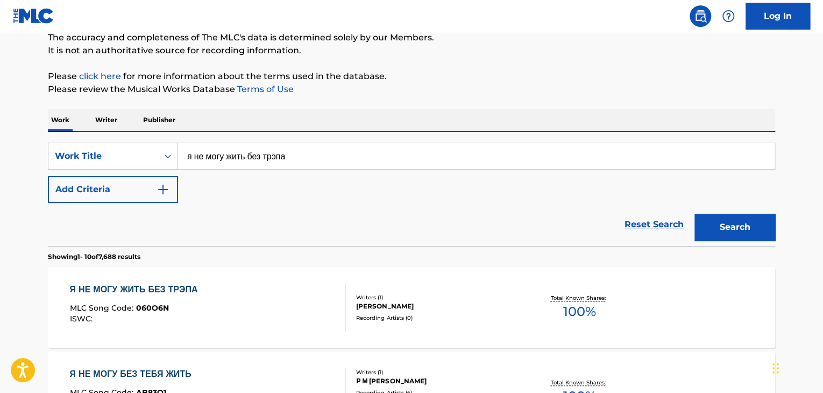
drag, startPoint x: 367, startPoint y: 143, endPoint x: 183, endPoint y: 155, distance: 184.9
click at [184, 155] on input "я не могу жить без трэпа" at bounding box center [476, 156] width 596 height 26
paste input "Ещё"
click at [746, 225] on button "Search" at bounding box center [734, 227] width 81 height 27
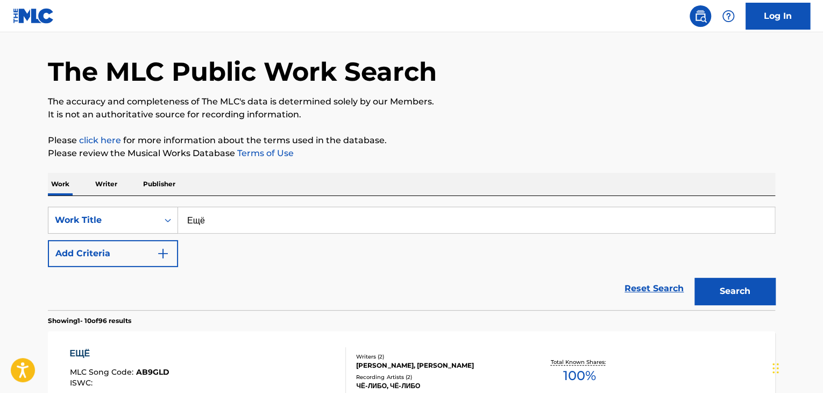
scroll to position [0, 0]
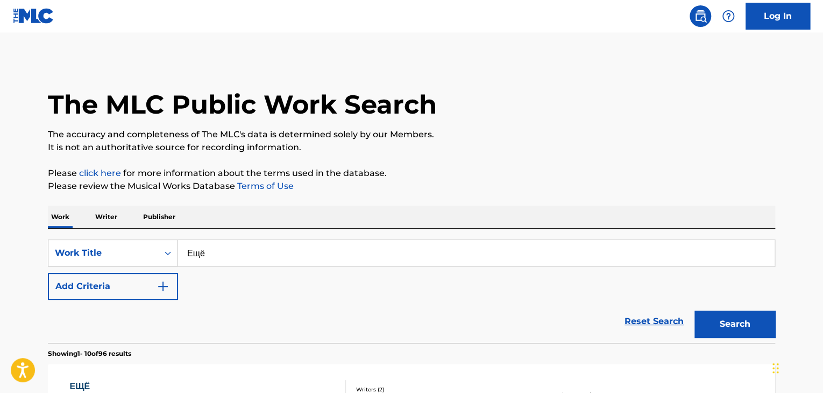
drag, startPoint x: 284, startPoint y: 245, endPoint x: 213, endPoint y: 257, distance: 71.9
click at [170, 253] on div "SearchWithCriteria64174f85-5e7d-4fdb-b84c-f4403b664909 Work Title Ещё" at bounding box center [411, 252] width 727 height 27
paste input "е Абонент"
click at [709, 333] on button "Search" at bounding box center [734, 323] width 81 height 27
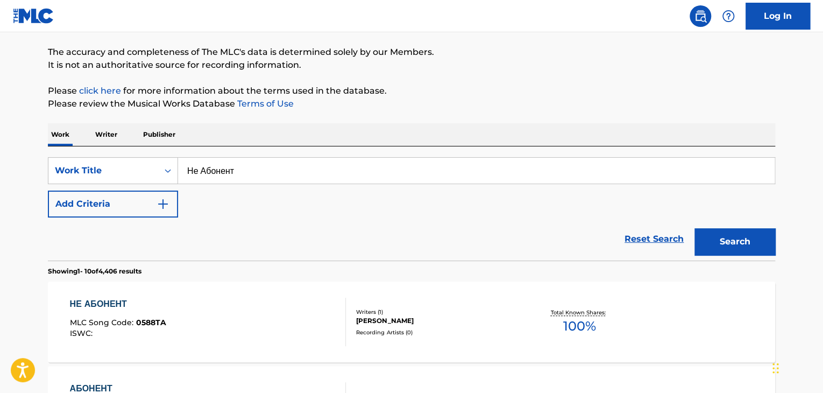
scroll to position [76, 0]
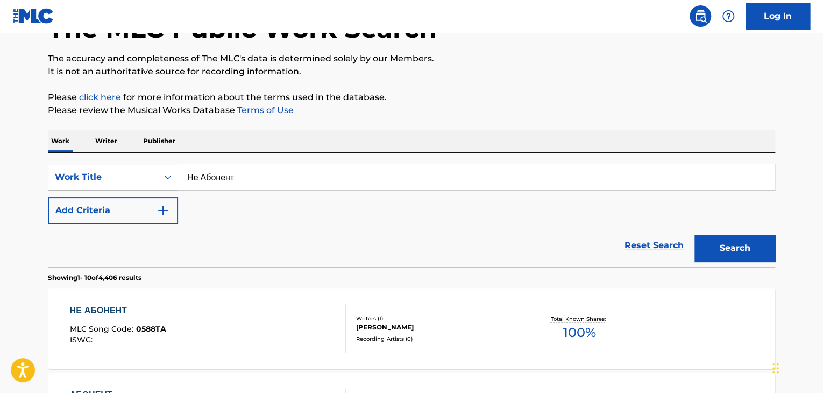
drag, startPoint x: 275, startPoint y: 169, endPoint x: 102, endPoint y: 180, distance: 174.0
click at [104, 180] on div "SearchWithCriteria64174f85-5e7d-4fdb-b84c-f4403b664909 Work Title Не Абонент" at bounding box center [411, 177] width 727 height 27
paste input "я не могу жить без трэпа"
type input "я не могу жить без трэпа"
click at [746, 250] on button "Search" at bounding box center [734, 248] width 81 height 27
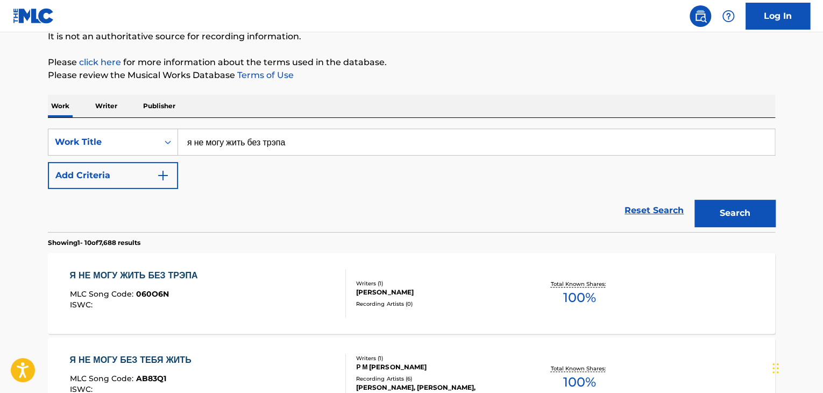
scroll to position [130, 0]
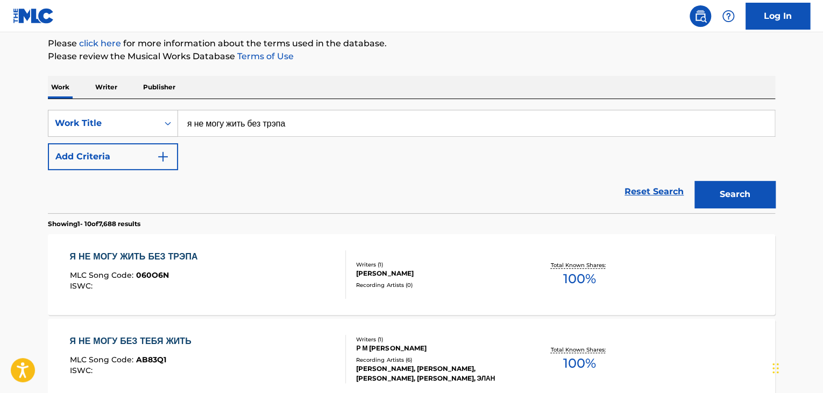
click at [393, 276] on div "[PERSON_NAME]" at bounding box center [437, 273] width 162 height 10
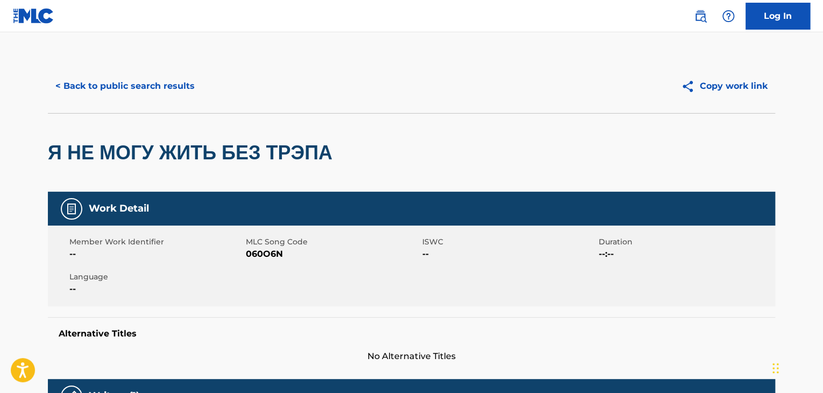
click at [255, 251] on span "060O6N" at bounding box center [333, 253] width 174 height 13
click at [146, 105] on div "< Back to public search results Copy work link" at bounding box center [411, 86] width 727 height 54
click at [146, 97] on button "< Back to public search results" at bounding box center [125, 86] width 154 height 27
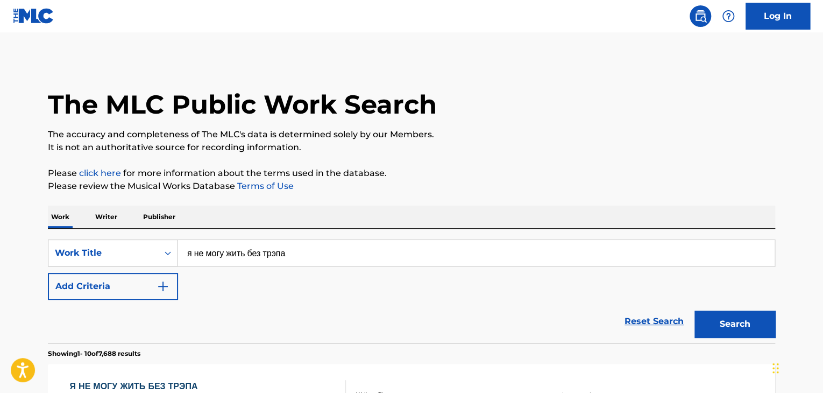
scroll to position [130, 0]
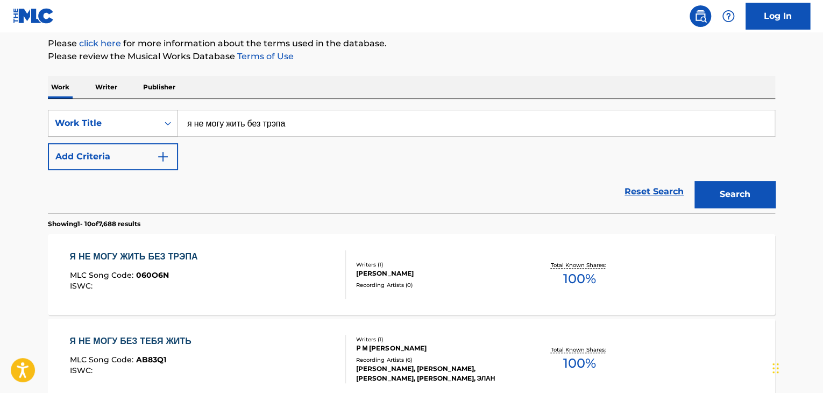
drag, startPoint x: 346, startPoint y: 127, endPoint x: 120, endPoint y: 130, distance: 226.5
click at [120, 130] on div "SearchWithCriteria64174f85-5e7d-4fdb-b84c-f4403b664909 Work Title я не могу жит…" at bounding box center [411, 123] width 727 height 27
paste input "Девочка из интернет"
type input "Девочка из интернета"
click at [733, 207] on button "Search" at bounding box center [734, 194] width 81 height 27
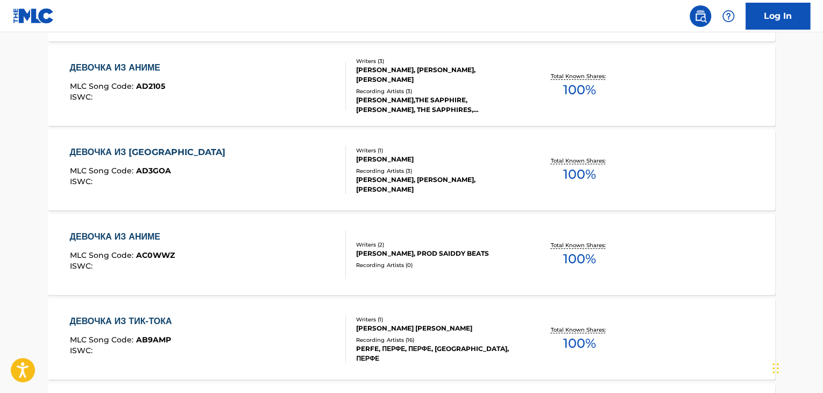
scroll to position [188, 0]
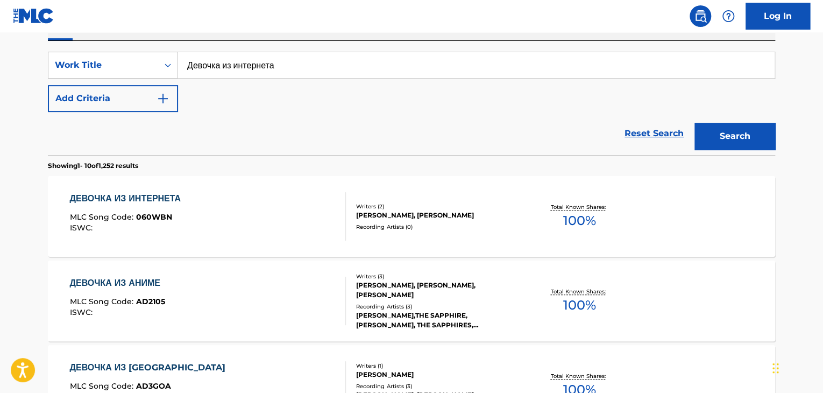
click at [392, 218] on div "[PERSON_NAME], [PERSON_NAME]" at bounding box center [437, 215] width 162 height 10
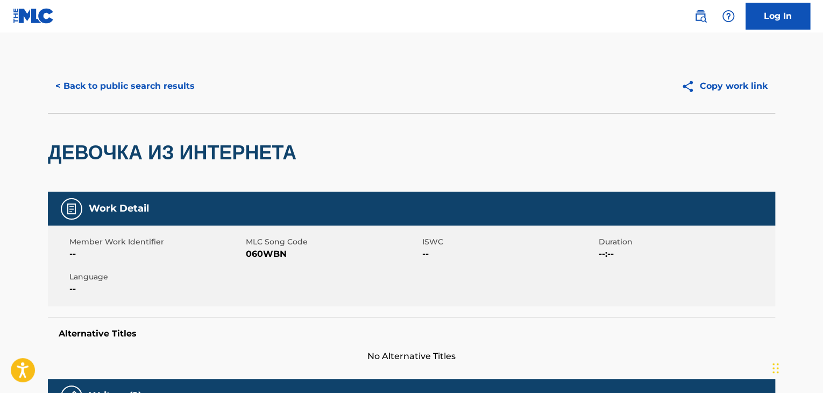
click at [269, 257] on span "060WBN" at bounding box center [333, 253] width 174 height 13
click at [158, 91] on button "< Back to public search results" at bounding box center [125, 86] width 154 height 27
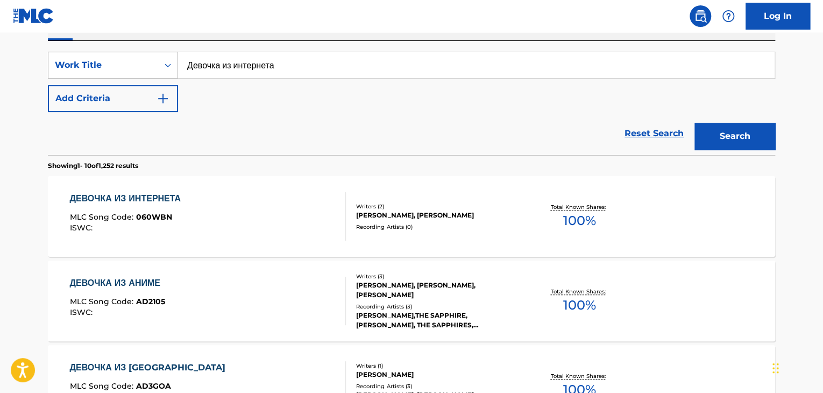
drag, startPoint x: 330, startPoint y: 61, endPoint x: 94, endPoint y: 55, distance: 236.2
click at [96, 55] on div "SearchWithCriteria64174f85-5e7d-4fdb-b84c-f4403b664909 Work Title Девочка из ин…" at bounding box center [411, 65] width 727 height 27
paste input "ап кап"
click at [723, 138] on button "Search" at bounding box center [734, 136] width 81 height 27
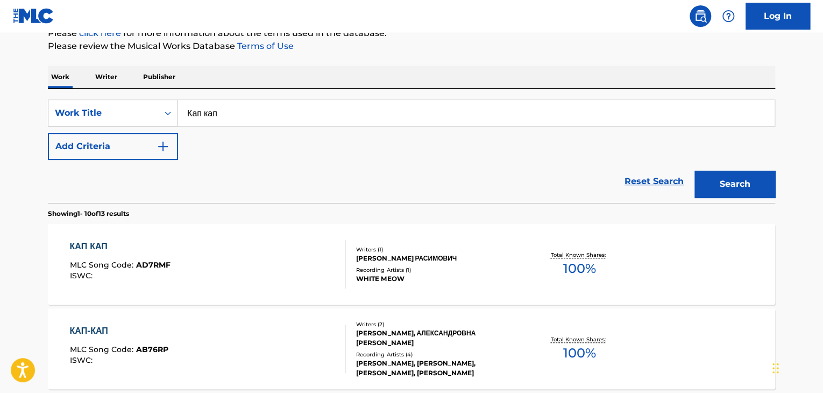
scroll to position [84, 0]
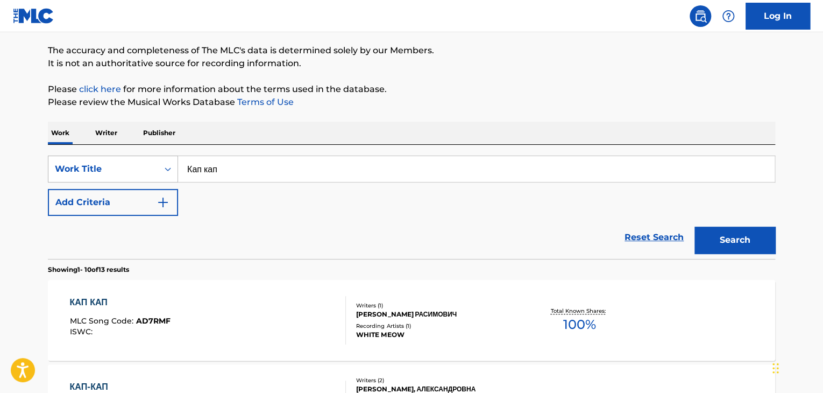
click at [140, 172] on div "SearchWithCriteria64174f85-5e7d-4fdb-b84c-f4403b664909 Work Title Кап кап" at bounding box center [411, 168] width 727 height 27
paste input "может?"
type input "А может?"
click at [738, 241] on button "Search" at bounding box center [734, 239] width 81 height 27
click at [430, 319] on div "[PERSON_NAME], [PERSON_NAME]" at bounding box center [437, 319] width 162 height 10
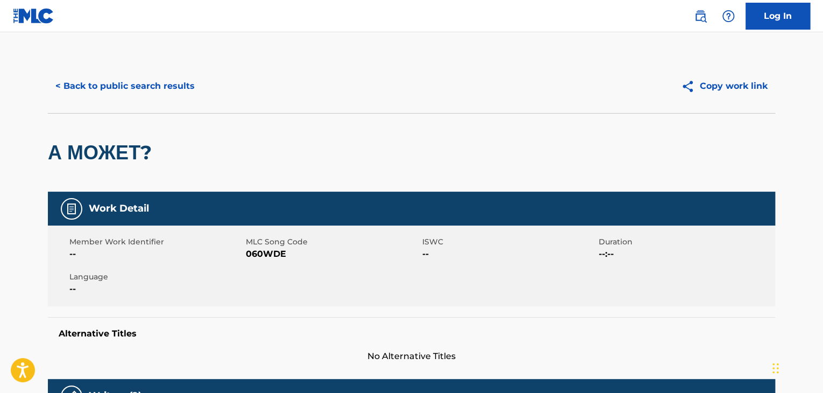
click at [264, 258] on span "060WDE" at bounding box center [333, 253] width 174 height 13
click at [177, 81] on button "< Back to public search results" at bounding box center [125, 86] width 154 height 27
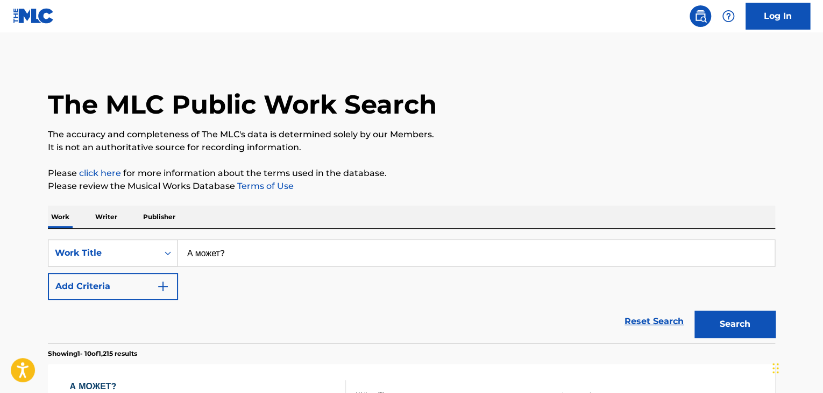
scroll to position [84, 0]
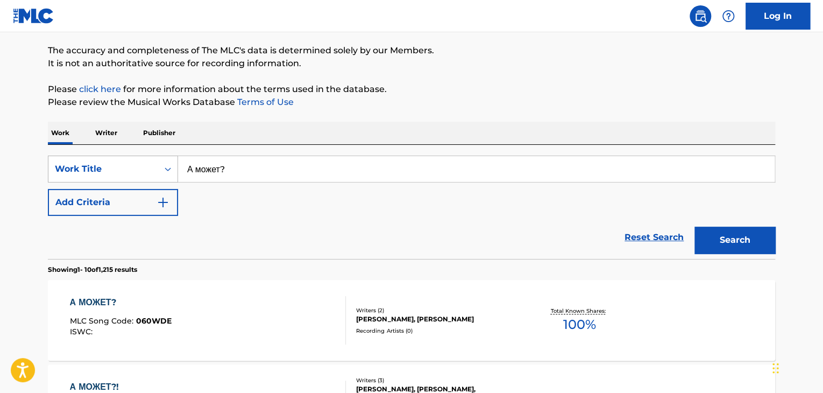
drag, startPoint x: 268, startPoint y: 164, endPoint x: 120, endPoint y: 165, distance: 147.4
click at [148, 165] on div "SearchWithCriteria64174f85-5e7d-4fdb-b84c-f4403b664909 Work Title А может?" at bounding box center [411, 168] width 727 height 27
paste input "ут"
type input "Шут"
click at [694, 226] on button "Search" at bounding box center [734, 239] width 81 height 27
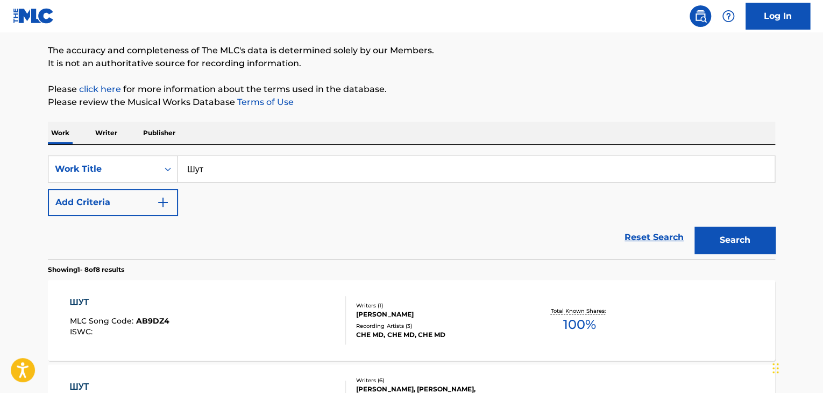
scroll to position [290, 0]
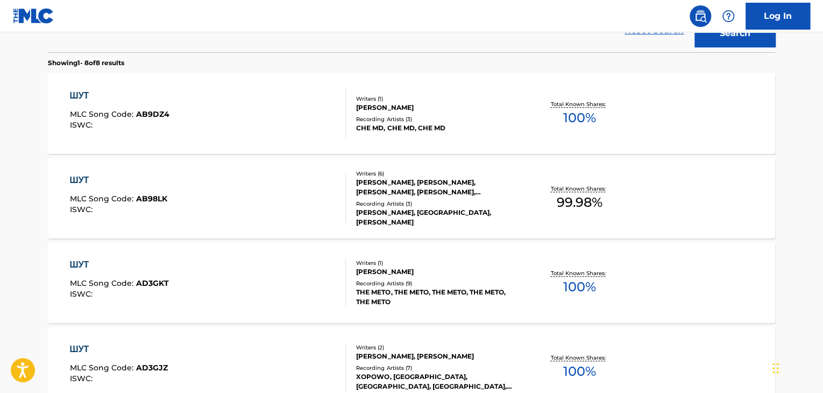
click at [421, 192] on div "[PERSON_NAME], [PERSON_NAME], [PERSON_NAME], [PERSON_NAME], [PERSON_NAME], [PER…" at bounding box center [437, 186] width 162 height 19
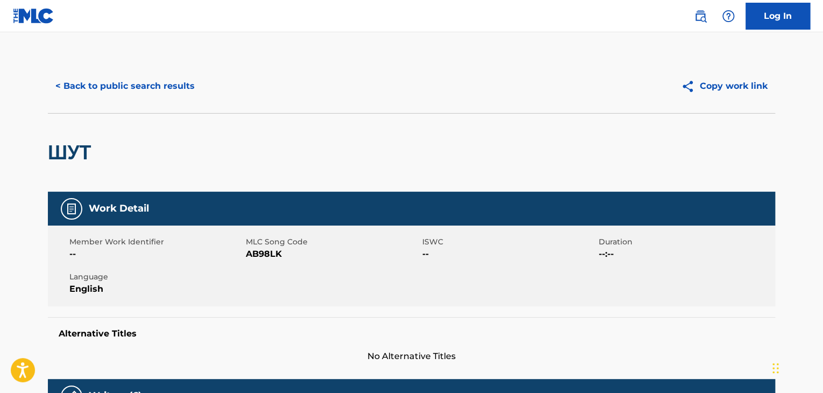
click at [263, 255] on span "AB98LK" at bounding box center [333, 253] width 174 height 13
click at [148, 70] on div "< Back to public search results Copy work link" at bounding box center [411, 86] width 727 height 54
click at [172, 82] on button "< Back to public search results" at bounding box center [125, 86] width 154 height 27
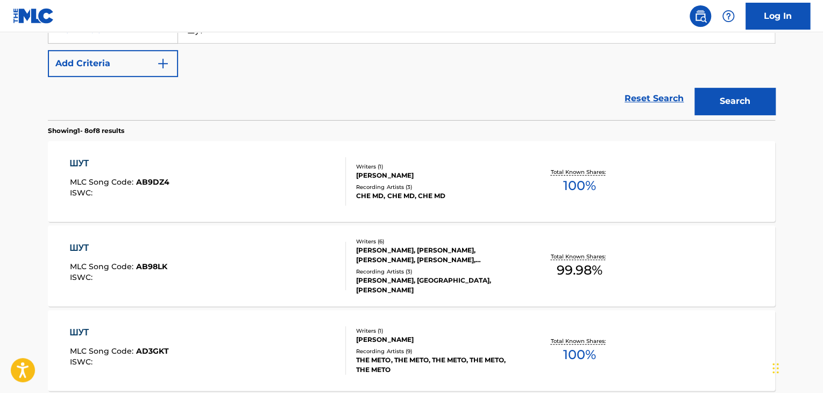
scroll to position [103, 0]
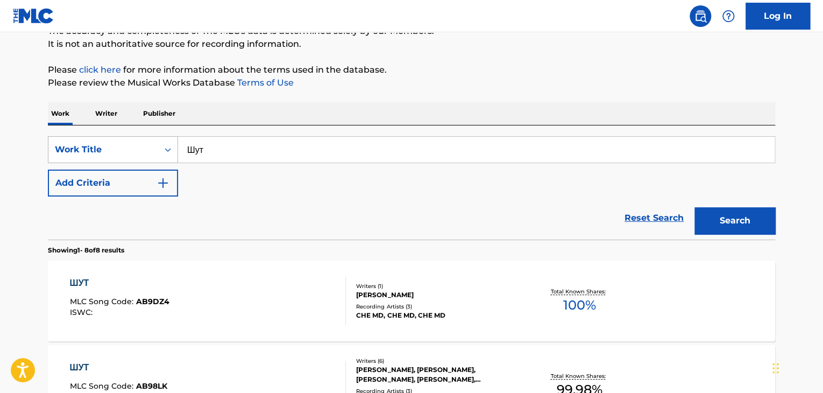
drag, startPoint x: 322, startPoint y: 152, endPoint x: 161, endPoint y: 162, distance: 161.1
click at [161, 162] on div "SearchWithCriteria64174f85-5e7d-4fdb-b84c-f4403b664909 Work Title Шут" at bounding box center [411, 149] width 727 height 27
paste input "редание затерянного моря"
type input "Предание затерянного моря"
click at [752, 220] on button "Search" at bounding box center [734, 220] width 81 height 27
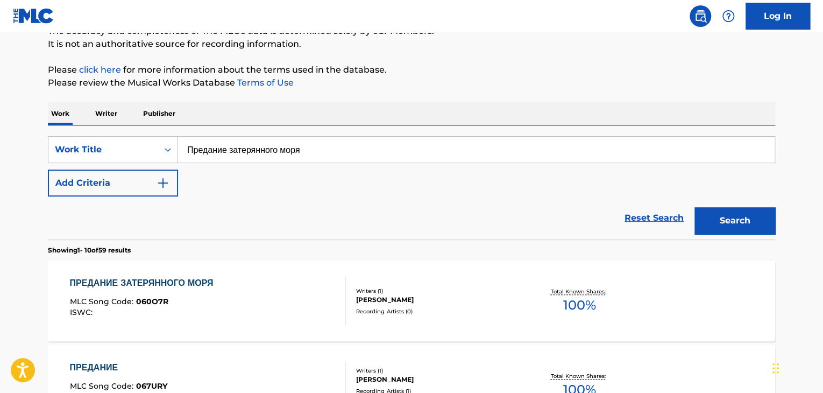
click at [425, 295] on div "[PERSON_NAME]" at bounding box center [437, 300] width 162 height 10
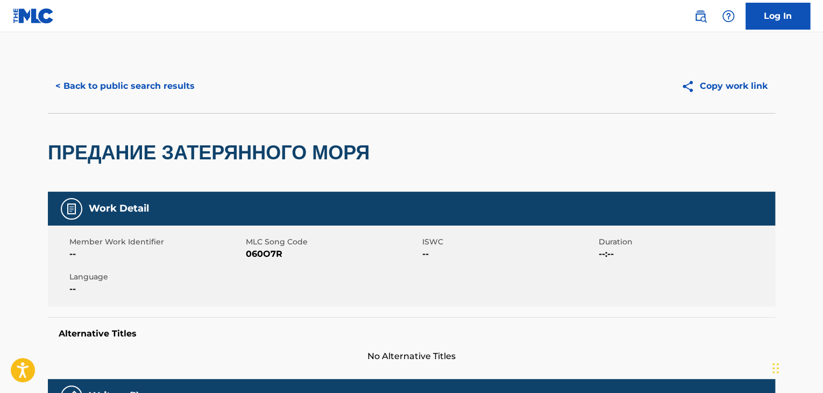
click at [256, 258] on span "060O7R" at bounding box center [333, 253] width 174 height 13
click at [125, 93] on button "< Back to public search results" at bounding box center [125, 86] width 154 height 27
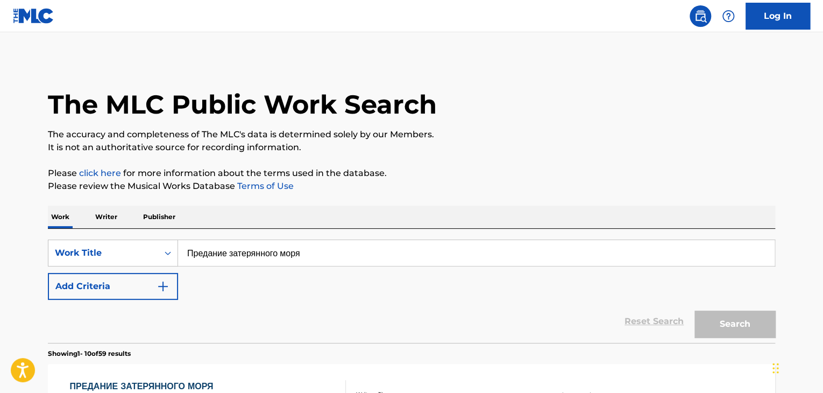
scroll to position [103, 0]
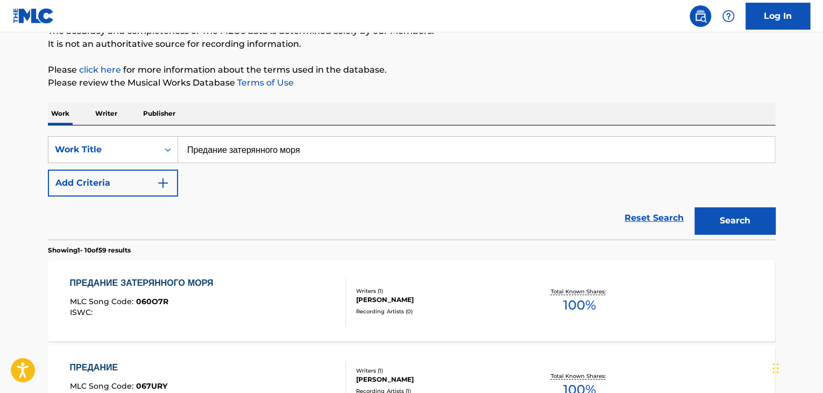
drag, startPoint x: 268, startPoint y: 133, endPoint x: 269, endPoint y: 149, distance: 16.2
click at [269, 133] on div "SearchWithCriteria64174f85-5e7d-4fdb-b84c-f4403b664909 Work Title Предание зате…" at bounding box center [411, 182] width 727 height 114
click at [269, 150] on input "Предание затерянного моря" at bounding box center [476, 150] width 596 height 26
paste input "станище теней"
type input "Пристанище теней"
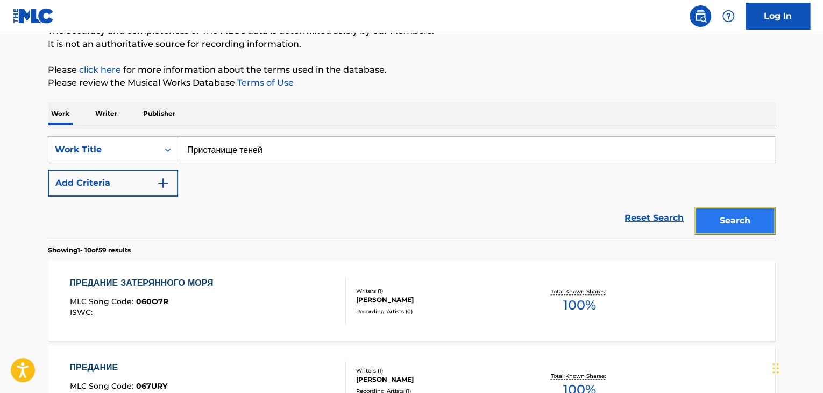
click at [721, 217] on button "Search" at bounding box center [734, 220] width 81 height 27
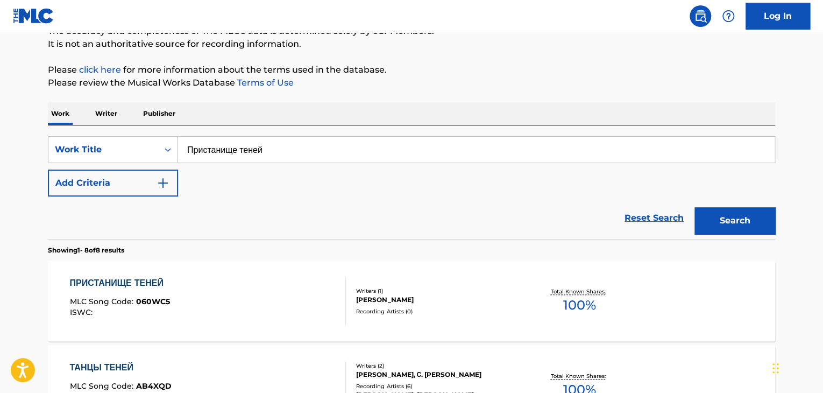
click at [426, 301] on div "[PERSON_NAME]" at bounding box center [437, 300] width 162 height 10
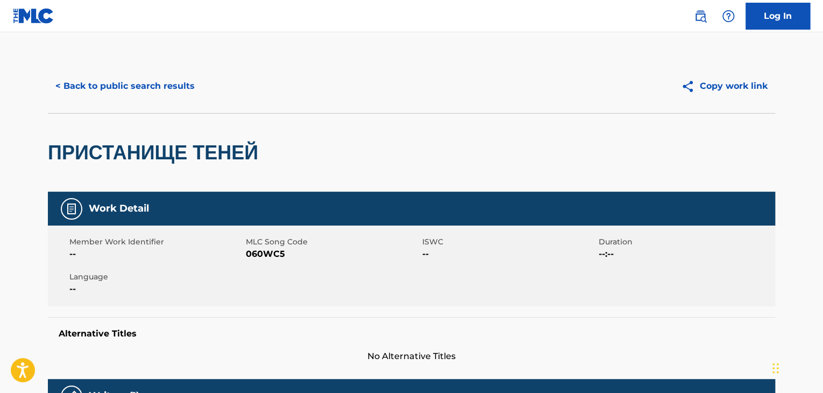
click at [276, 255] on span "060WC5" at bounding box center [333, 253] width 174 height 13
click at [159, 83] on button "< Back to public search results" at bounding box center [125, 86] width 154 height 27
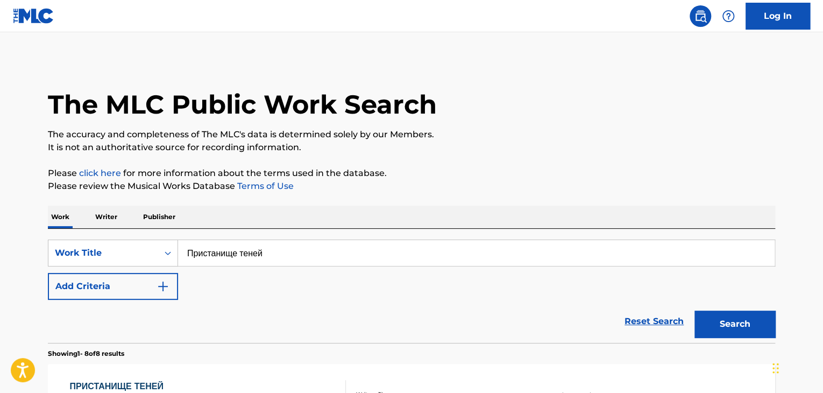
scroll to position [103, 0]
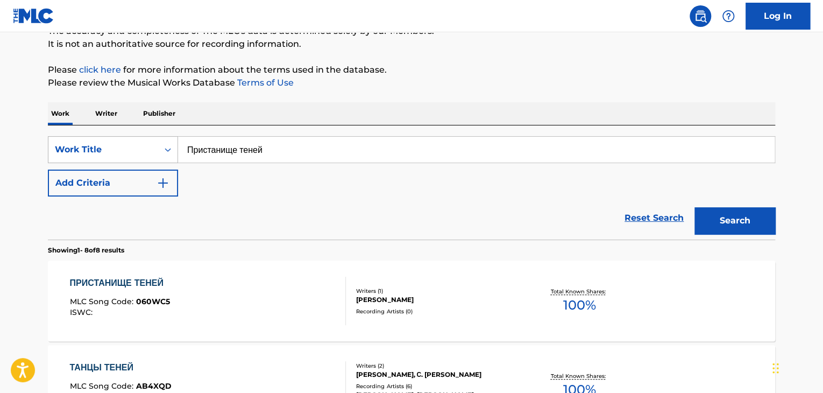
drag, startPoint x: 328, startPoint y: 155, endPoint x: 67, endPoint y: 153, distance: 260.9
click at [67, 153] on div "SearchWithCriteria64174f85-5e7d-4fdb-b84c-f4403b664909 Work Title Пристанище те…" at bounding box center [411, 149] width 727 height 27
paste input "уманы Аваллона"
type input "Туманы Аваллона"
click at [749, 225] on button "Search" at bounding box center [734, 220] width 81 height 27
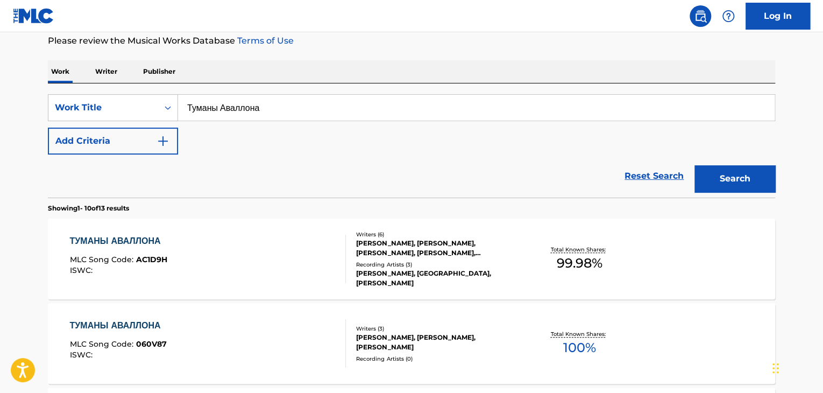
scroll to position [157, 0]
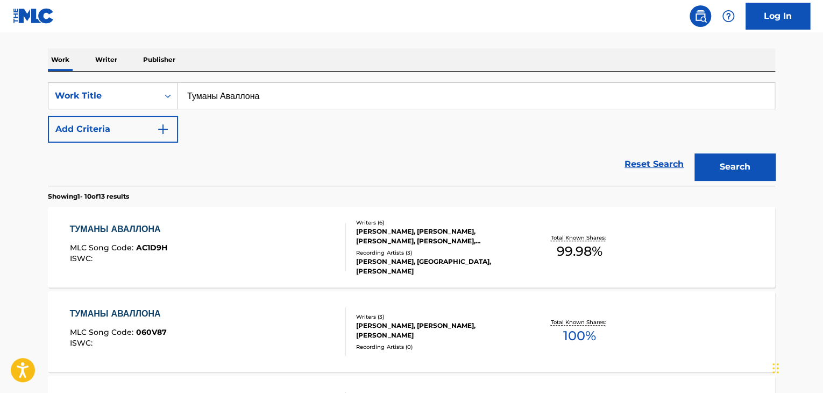
click at [405, 323] on div "[PERSON_NAME], [PERSON_NAME], [PERSON_NAME]" at bounding box center [437, 330] width 162 height 19
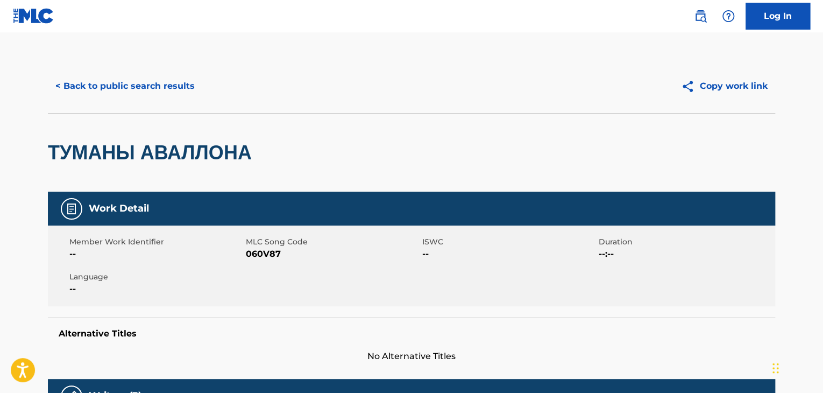
click at [265, 261] on div "Member Work Identifier -- MLC Song Code 060V87 ISWC -- Duration --:-- Language …" at bounding box center [411, 265] width 727 height 81
click at [265, 262] on div "Member Work Identifier -- MLC Song Code 060V87 ISWC -- Duration --:-- Language …" at bounding box center [411, 265] width 727 height 81
click at [167, 101] on div "< Back to public search results Copy work link" at bounding box center [411, 86] width 727 height 54
click at [173, 91] on button "< Back to public search results" at bounding box center [125, 86] width 154 height 27
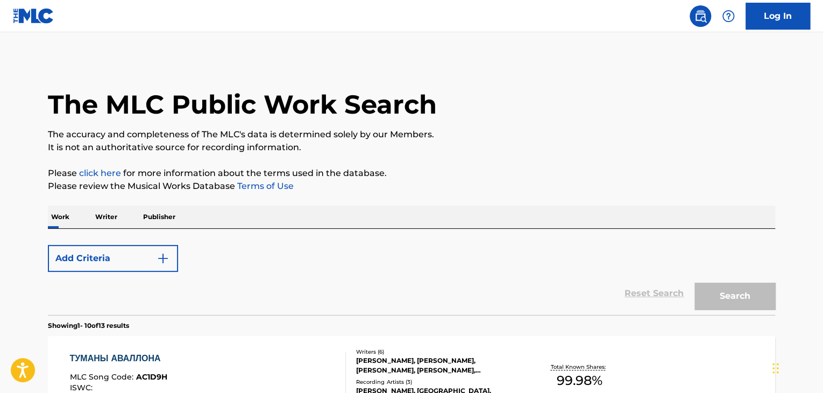
scroll to position [157, 0]
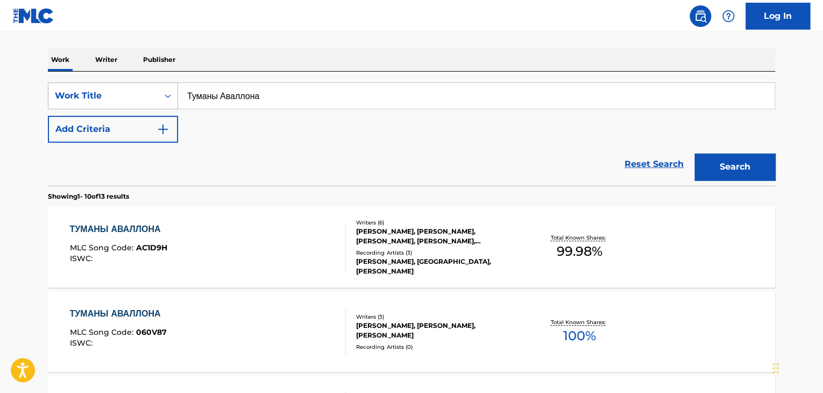
drag, startPoint x: 330, startPoint y: 83, endPoint x: 146, endPoint y: 94, distance: 183.7
click at [106, 94] on div "SearchWithCriteria64174f85-5e7d-4fdb-b84c-f4403b664909 Work Title Туманы Авалло…" at bounding box center [411, 95] width 727 height 27
paste input "егенд"
click at [741, 173] on button "Search" at bounding box center [734, 166] width 81 height 27
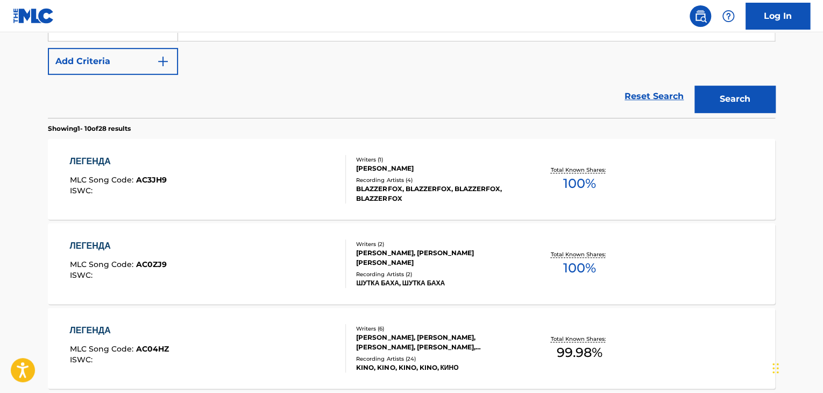
scroll to position [10, 0]
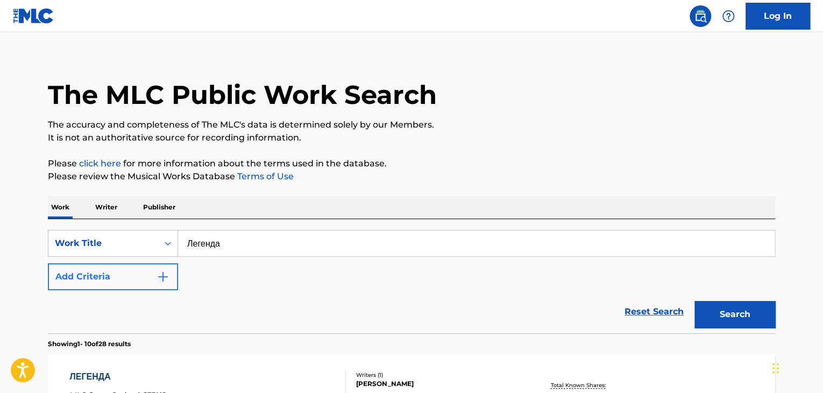
drag, startPoint x: 281, startPoint y: 250, endPoint x: 150, endPoint y: 266, distance: 132.3
click at [153, 266] on div "SearchWithCriteria64174f85-5e7d-4fdb-b84c-f4403b664909 Work Title Легенда Add C…" at bounding box center [411, 260] width 727 height 60
paste input "еверная звез"
type input "Северная звезда"
click at [746, 309] on button "Search" at bounding box center [734, 314] width 81 height 27
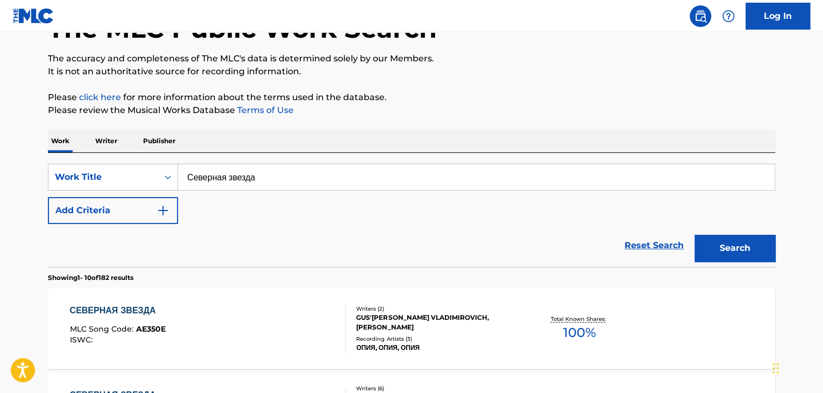
scroll to position [454, 0]
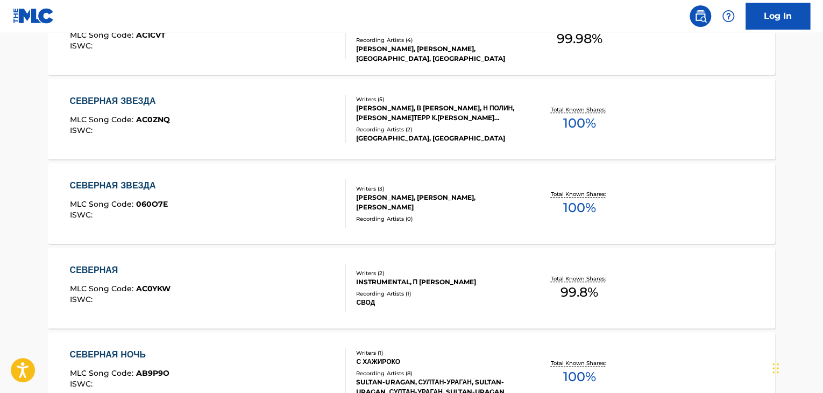
click at [432, 193] on div "[PERSON_NAME], [PERSON_NAME], [PERSON_NAME]" at bounding box center [437, 202] width 162 height 19
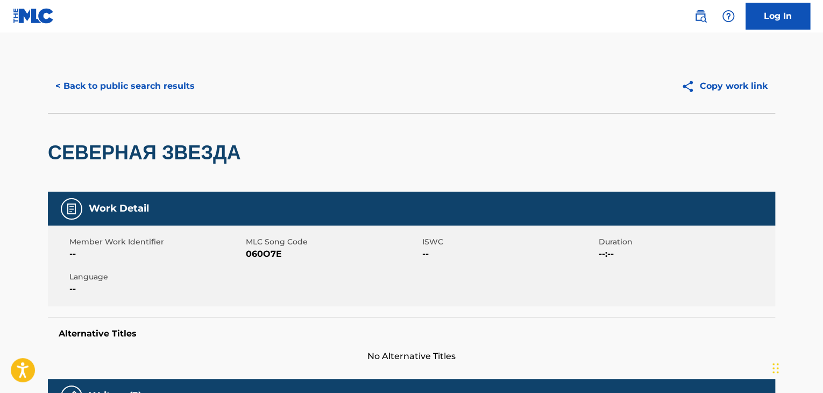
click at [255, 250] on span "060O7E" at bounding box center [333, 253] width 174 height 13
click at [166, 84] on button "< Back to public search results" at bounding box center [125, 86] width 154 height 27
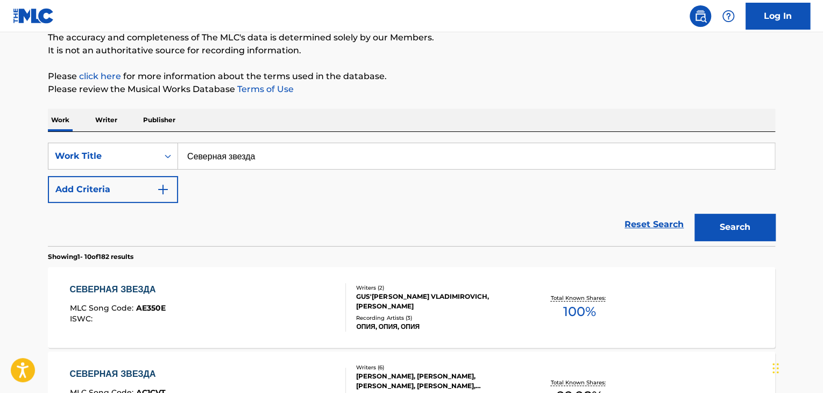
scroll to position [52, 0]
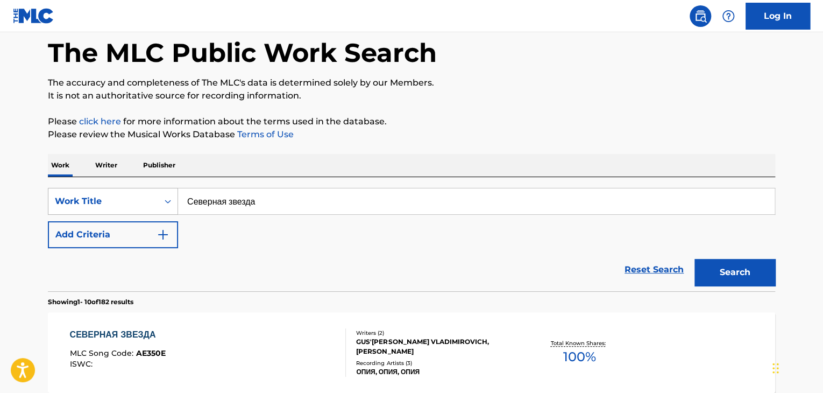
drag, startPoint x: 280, startPoint y: 195, endPoint x: 115, endPoint y: 188, distance: 165.3
click at [115, 188] on div "SearchWithCriteria64174f85-5e7d-4fdb-b84c-f4403b664909 Work Title Северная звез…" at bounding box center [411, 201] width 727 height 27
paste input "ремя"
click at [727, 265] on button "Search" at bounding box center [734, 272] width 81 height 27
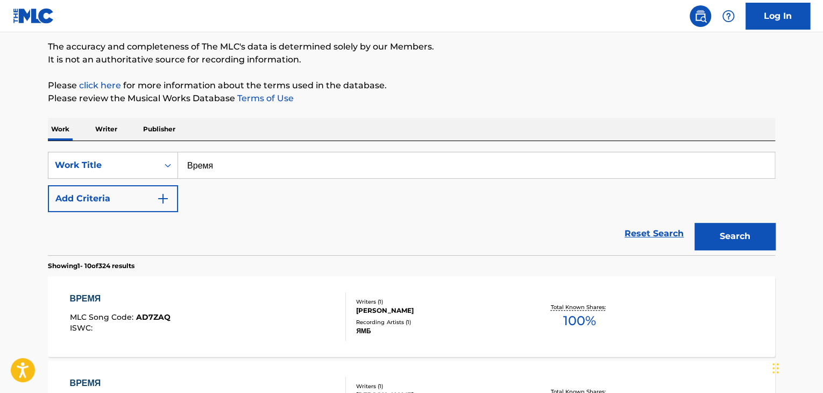
scroll to position [0, 0]
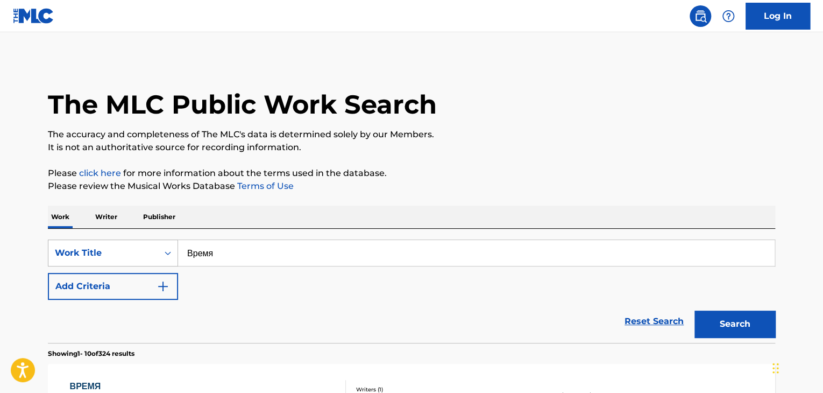
drag, startPoint x: 232, startPoint y: 260, endPoint x: 127, endPoint y: 244, distance: 106.6
click at [117, 249] on div "SearchWithCriteria64174f85-5e7d-4fdb-b84c-f4403b664909 Work Title Время" at bounding box center [411, 252] width 727 height 27
paste input "ов сердца"
type input "Зов сердца"
click at [734, 319] on button "Search" at bounding box center [734, 323] width 81 height 27
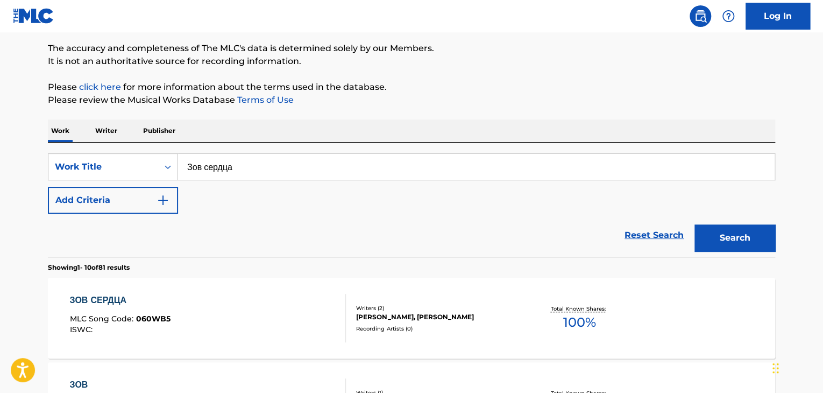
scroll to position [108, 0]
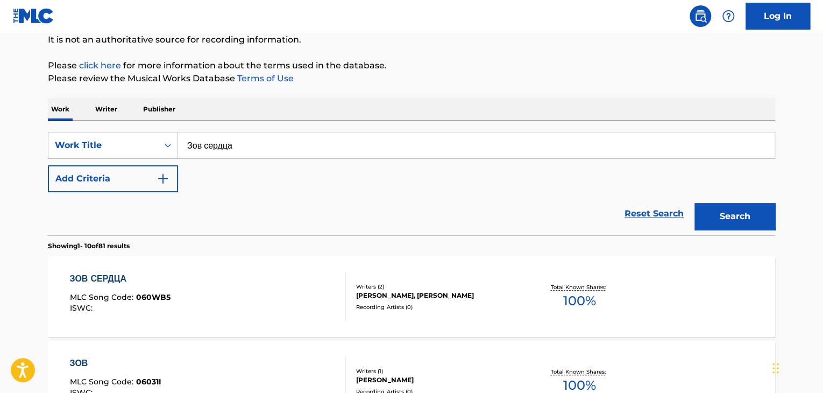
click at [409, 299] on div "[PERSON_NAME], [PERSON_NAME]" at bounding box center [437, 295] width 162 height 10
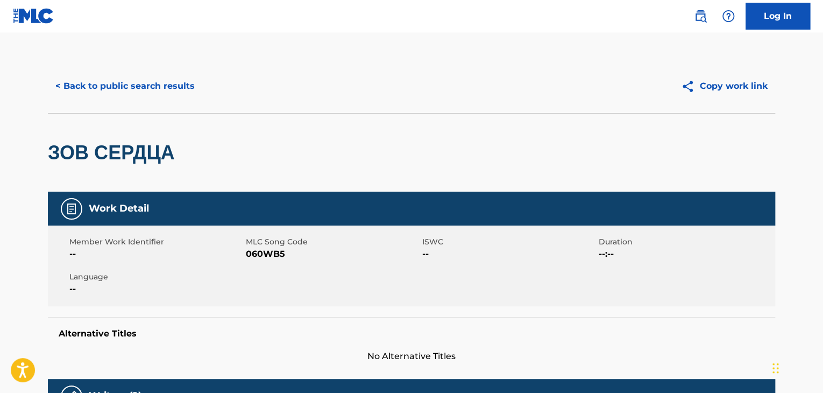
click at [261, 259] on span "060WB5" at bounding box center [333, 253] width 174 height 13
click at [170, 78] on button "< Back to public search results" at bounding box center [125, 86] width 154 height 27
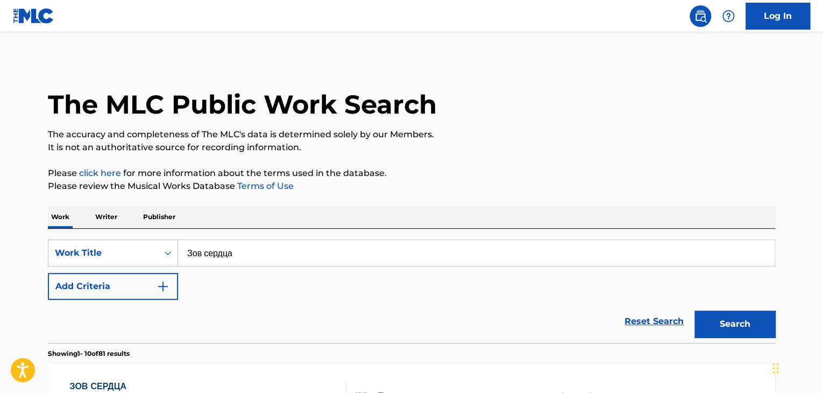
scroll to position [108, 0]
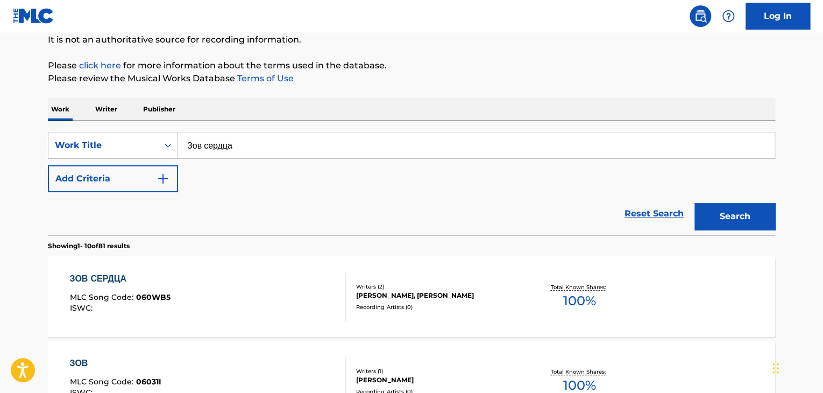
drag, startPoint x: 336, startPoint y: 143, endPoint x: 222, endPoint y: 142, distance: 113.5
click at [222, 142] on input "Зов сердца" at bounding box center [476, 145] width 596 height 26
paste input "ерекрёсток"
paste input "Search Form"
type input "Перекрёсток"
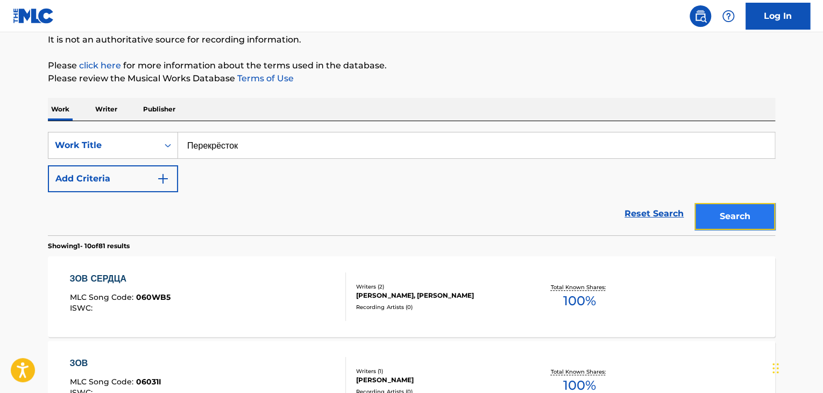
click at [764, 207] on button "Search" at bounding box center [734, 216] width 81 height 27
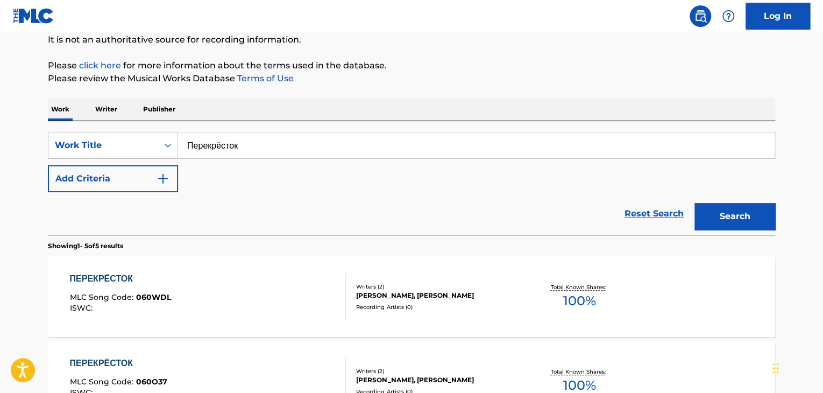
click at [434, 294] on div "[PERSON_NAME], [PERSON_NAME]" at bounding box center [437, 295] width 162 height 10
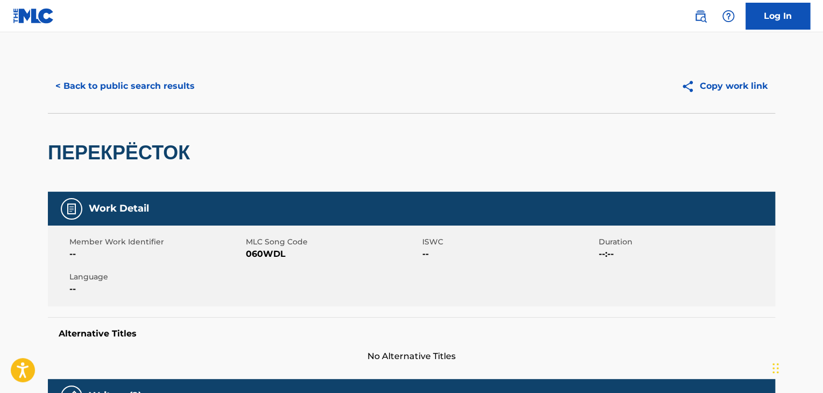
click at [258, 254] on span "060WDL" at bounding box center [333, 253] width 174 height 13
click at [171, 85] on button "< Back to public search results" at bounding box center [125, 86] width 154 height 27
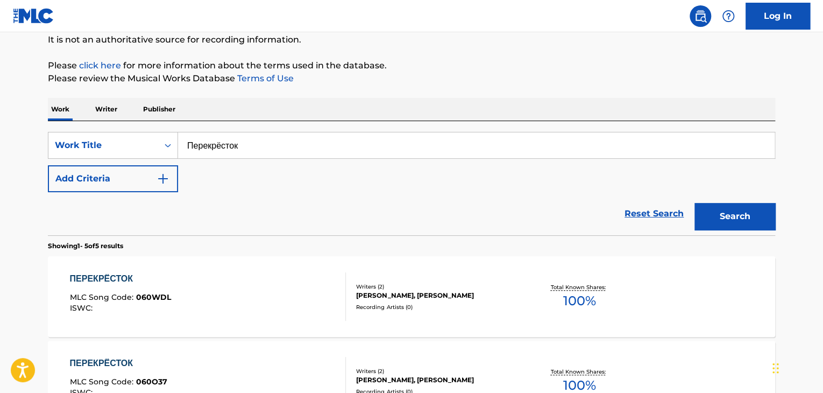
drag, startPoint x: 137, startPoint y: 139, endPoint x: 42, endPoint y: 139, distance: 94.1
click at [42, 139] on div "The MLC Public Work Search The accuracy and completeness of The MLC's data is d…" at bounding box center [411, 338] width 753 height 773
paste input "автра"
type input "[DATE]"
drag, startPoint x: 776, startPoint y: 211, endPoint x: 751, endPoint y: 211, distance: 24.7
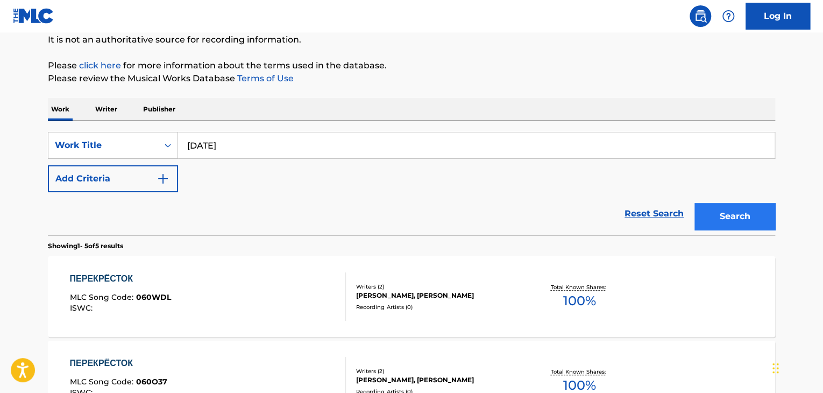
click at [764, 211] on div "The MLC Public Work Search The accuracy and completeness of The MLC's data is d…" at bounding box center [411, 338] width 753 height 773
click at [749, 211] on button "Search" at bounding box center [734, 216] width 81 height 27
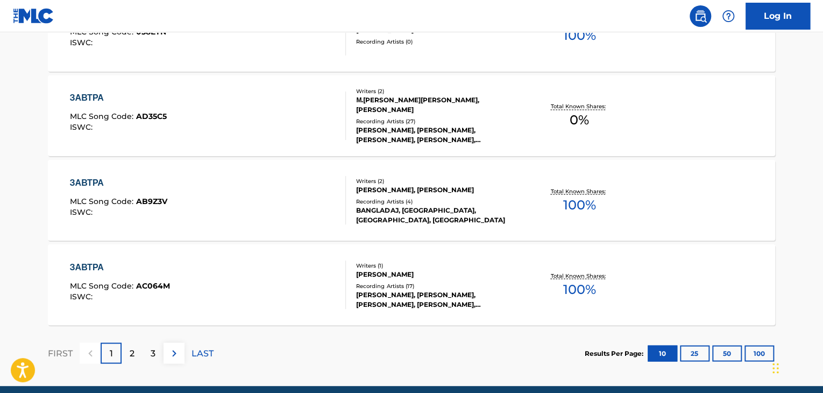
scroll to position [924, 0]
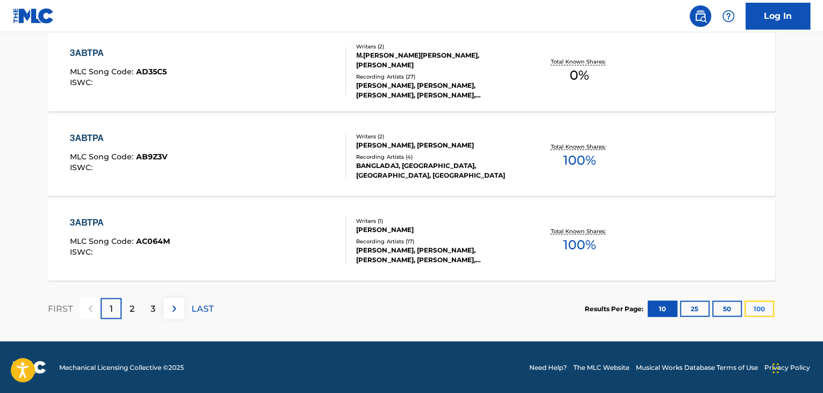
click at [761, 307] on button "100" at bounding box center [759, 308] width 30 height 16
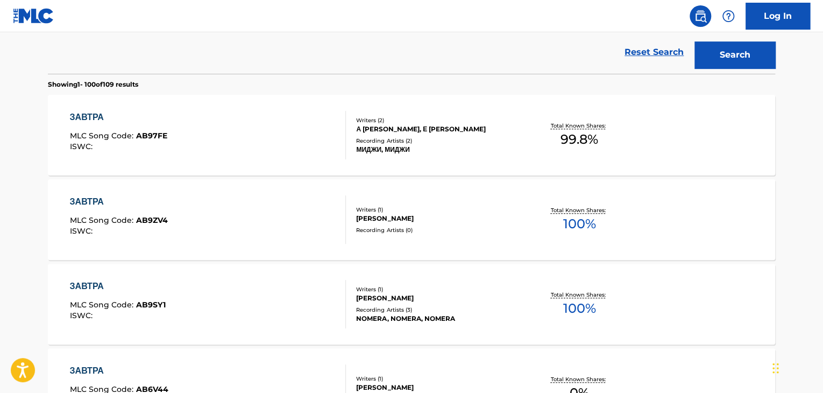
scroll to position [623, 0]
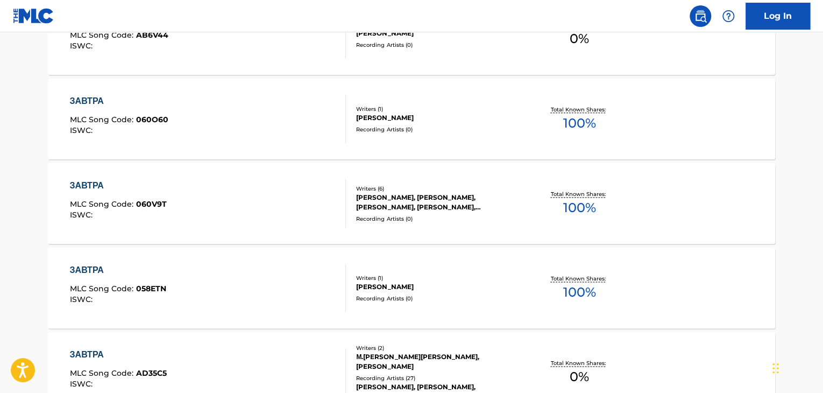
click at [407, 196] on div "[PERSON_NAME], [PERSON_NAME], [PERSON_NAME], [PERSON_NAME], [PERSON_NAME], [PER…" at bounding box center [437, 202] width 162 height 19
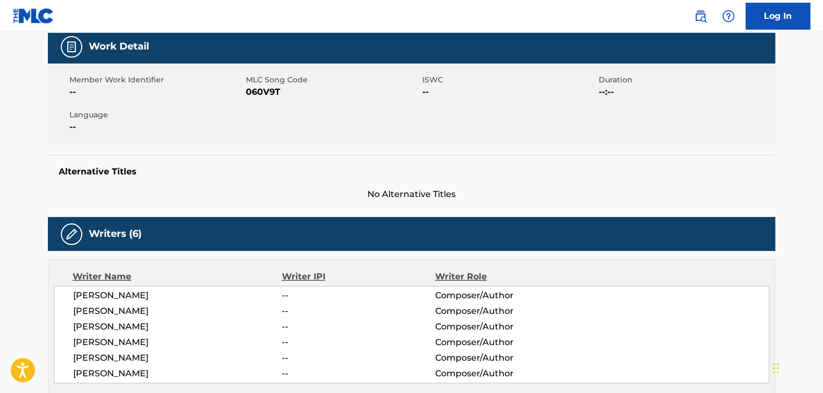
scroll to position [108, 0]
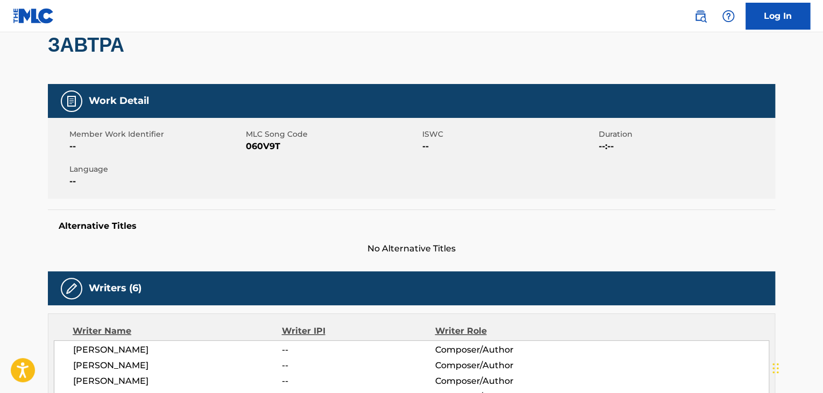
click at [267, 152] on span "060V9T" at bounding box center [333, 146] width 174 height 13
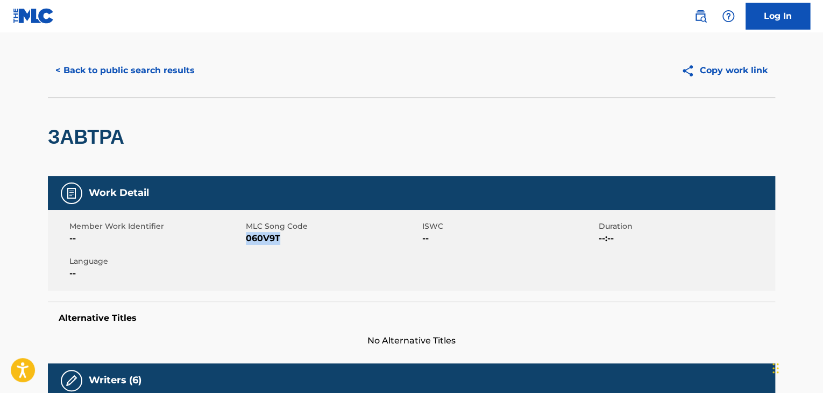
scroll to position [0, 0]
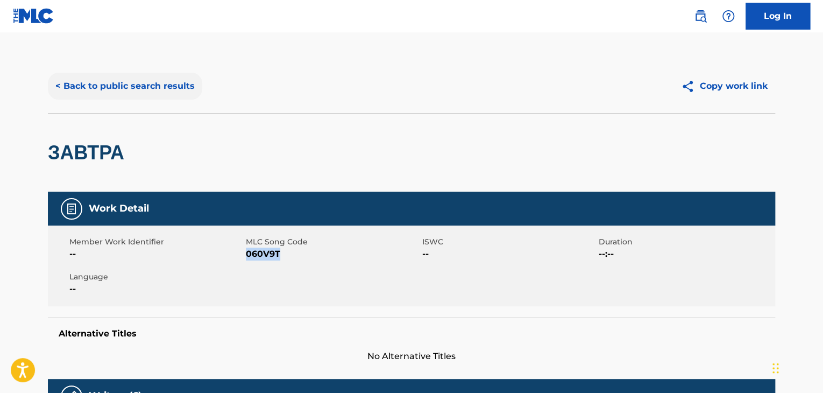
click at [147, 76] on button "< Back to public search results" at bounding box center [125, 86] width 154 height 27
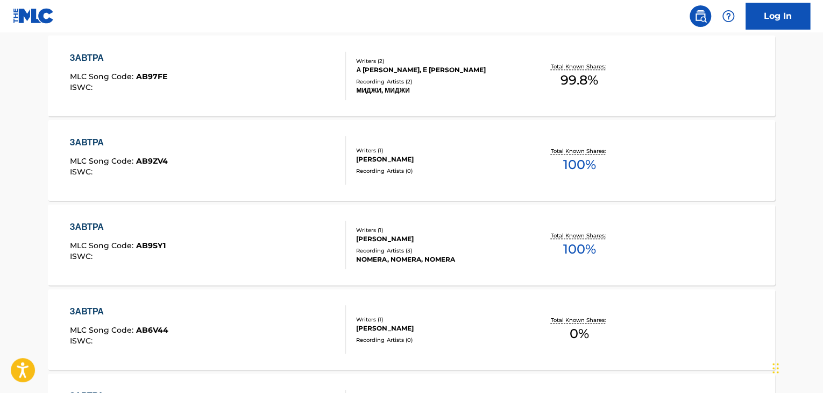
scroll to position [167, 0]
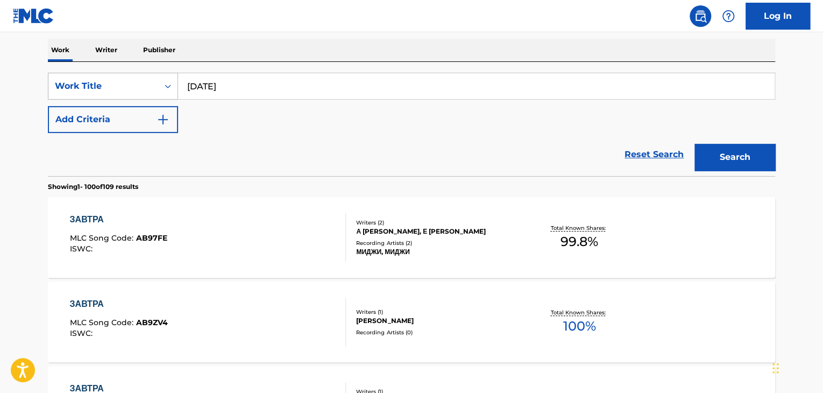
drag, startPoint x: 271, startPoint y: 84, endPoint x: 120, endPoint y: 84, distance: 151.1
click at [116, 84] on div "SearchWithCriteria64174f85-5e7d-4fdb-b84c-f4403b664909 Work Title [DATE]" at bounding box center [411, 86] width 727 height 27
paste input "ёздный атлас"
type input "Звёздный атлас"
click at [736, 150] on button "Search" at bounding box center [734, 157] width 81 height 27
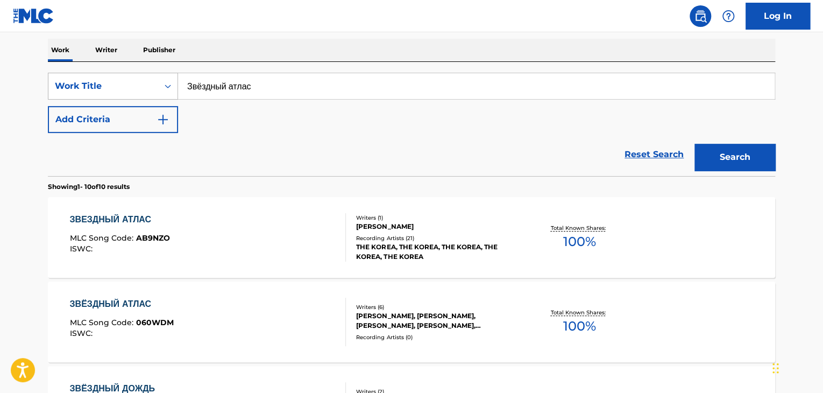
drag, startPoint x: 293, startPoint y: 88, endPoint x: 69, endPoint y: 80, distance: 224.4
click at [69, 80] on div "SearchWithCriteria64174f85-5e7d-4fdb-b84c-f4403b664909 Work Title Звёздный атлас" at bounding box center [411, 86] width 727 height 27
click at [398, 309] on div "Writers ( 6 )" at bounding box center [437, 307] width 162 height 8
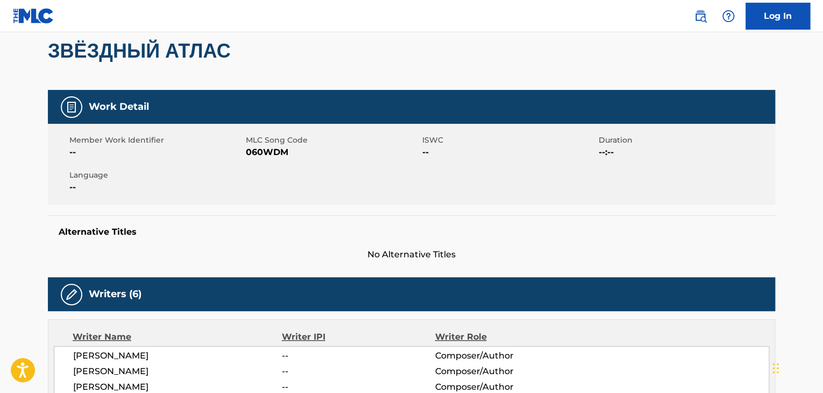
scroll to position [108, 0]
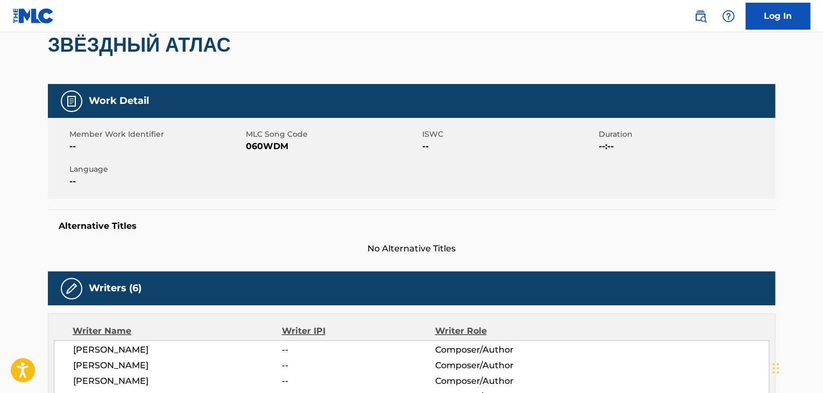
click at [266, 149] on span "060WDM" at bounding box center [333, 146] width 174 height 13
click at [266, 148] on span "060WDM" at bounding box center [333, 146] width 174 height 13
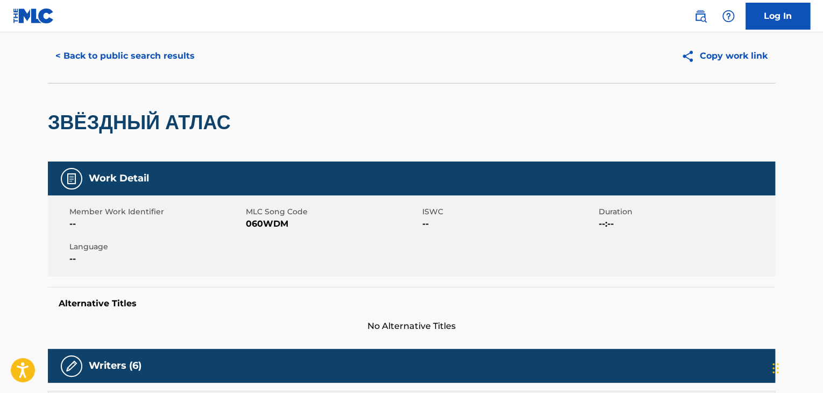
scroll to position [0, 0]
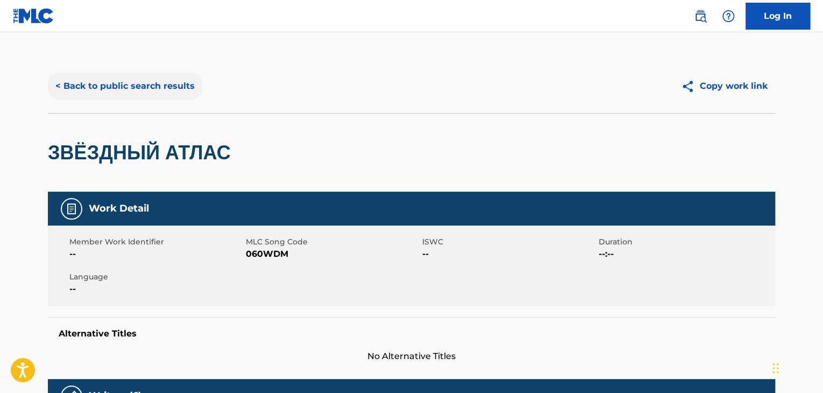
click at [157, 93] on button "< Back to public search results" at bounding box center [125, 86] width 154 height 27
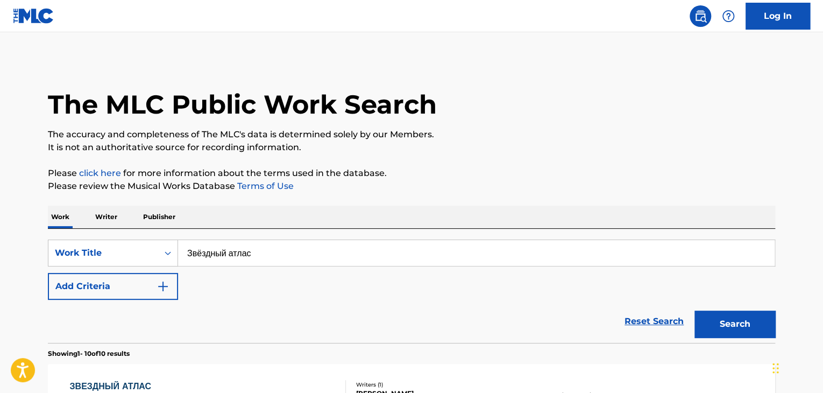
scroll to position [167, 0]
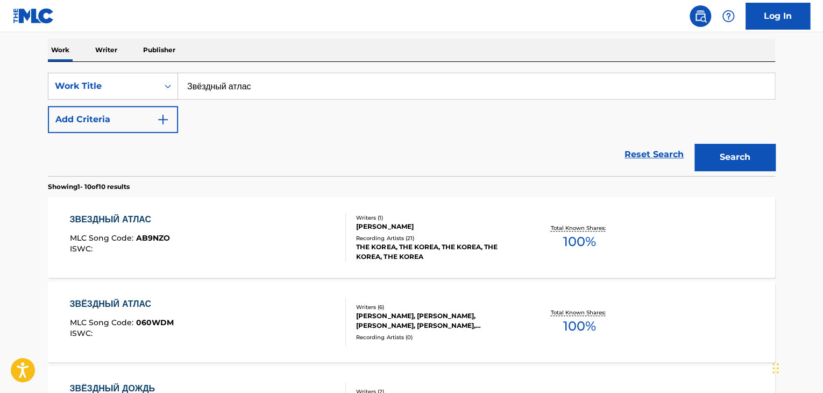
drag, startPoint x: 314, startPoint y: 84, endPoint x: 6, endPoint y: 76, distance: 307.8
paste input "Basket"
type input "Basket"
click at [722, 164] on button "Search" at bounding box center [734, 157] width 81 height 27
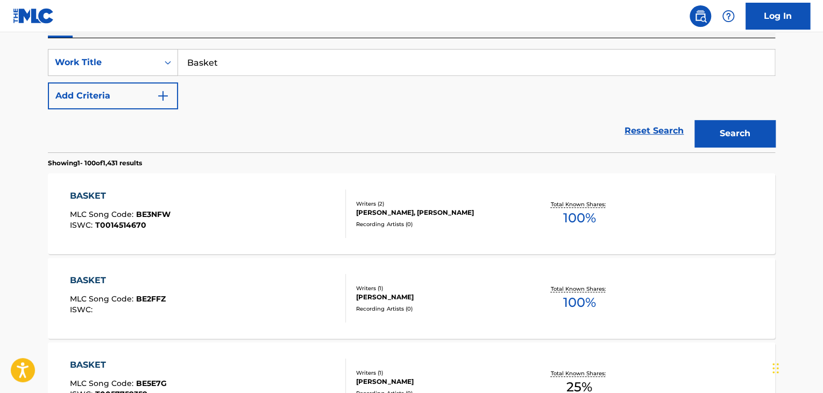
scroll to position [59, 0]
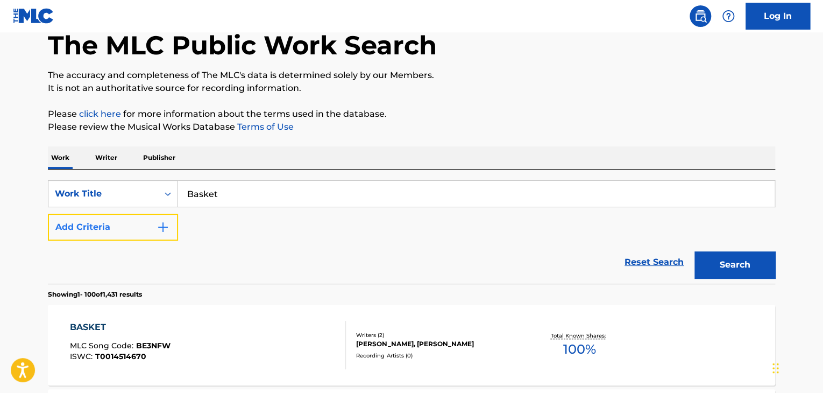
click at [144, 230] on button "Add Criteria" at bounding box center [113, 227] width 130 height 27
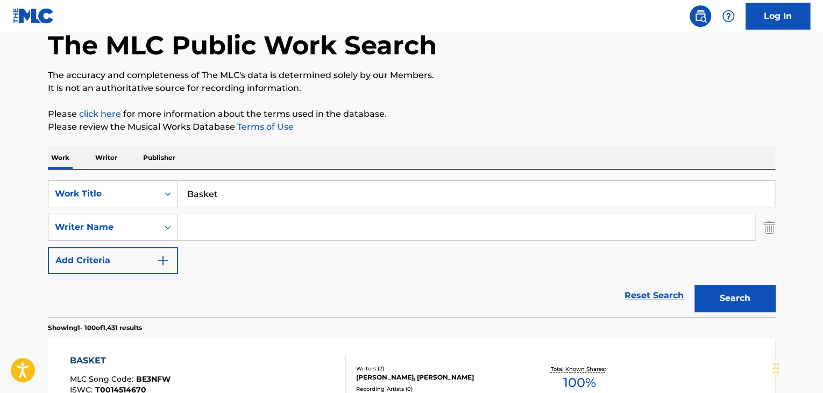
click at [277, 222] on input "Search Form" at bounding box center [466, 227] width 577 height 26
paste input "Александрович"
type input "Александрович"
click at [749, 297] on button "Search" at bounding box center [734, 298] width 81 height 27
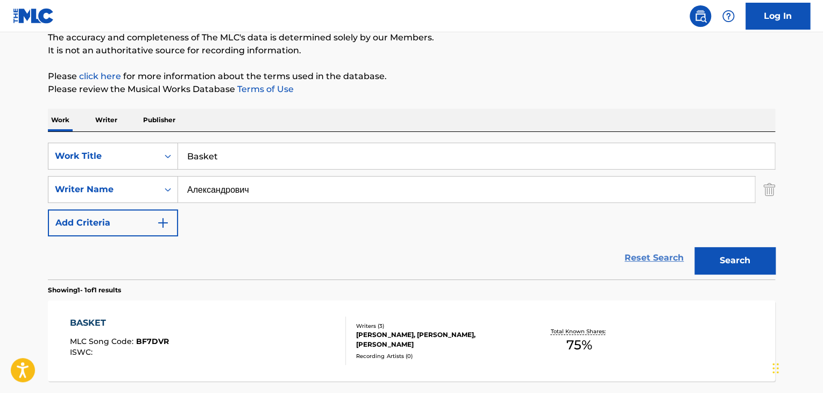
scroll to position [167, 0]
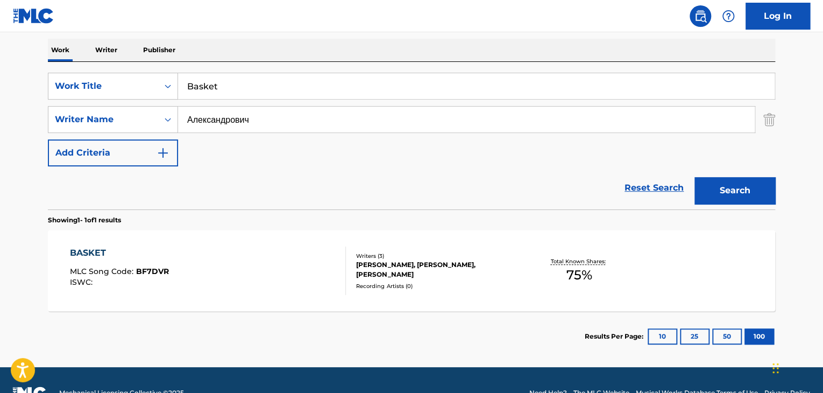
click at [376, 273] on div "[PERSON_NAME], [PERSON_NAME], [PERSON_NAME]" at bounding box center [437, 269] width 162 height 19
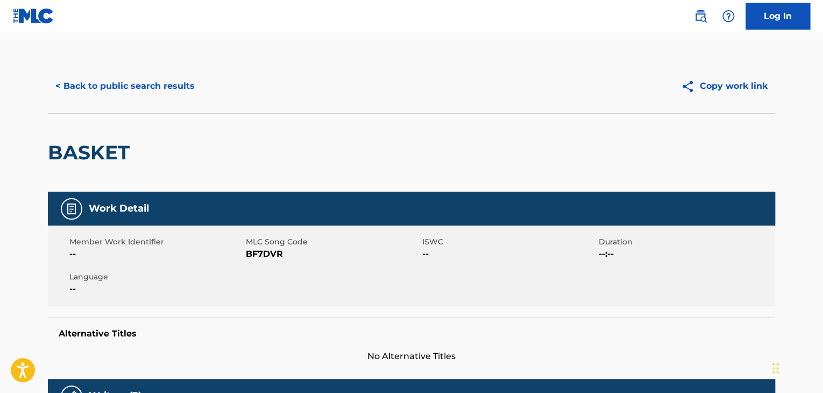
click at [258, 244] on span "MLC Song Code" at bounding box center [333, 241] width 174 height 11
click at [258, 253] on span "BF7DVR" at bounding box center [333, 253] width 174 height 13
